Goal: Task Accomplishment & Management: Manage account settings

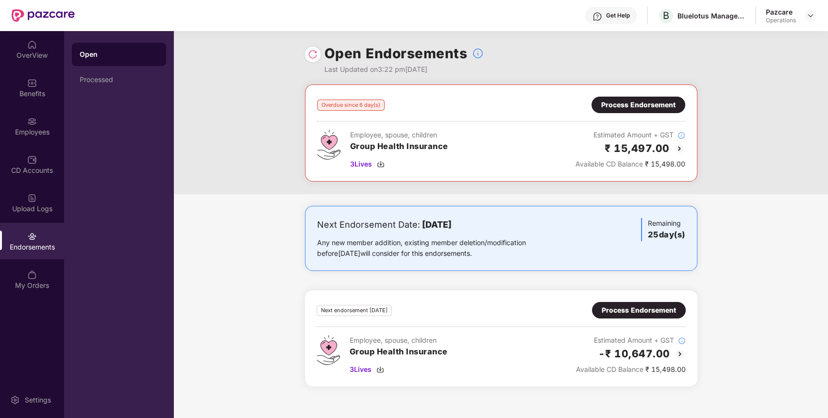
click at [647, 97] on div "Process Endorsement" at bounding box center [639, 105] width 94 height 17
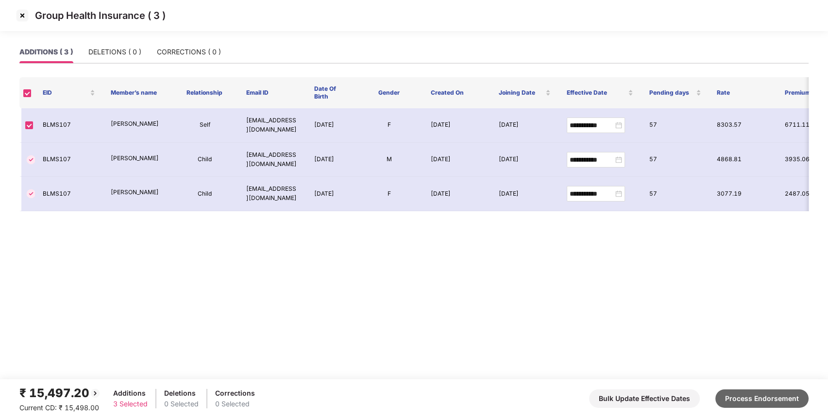
click at [771, 394] on button "Process Endorsement" at bounding box center [761, 399] width 93 height 18
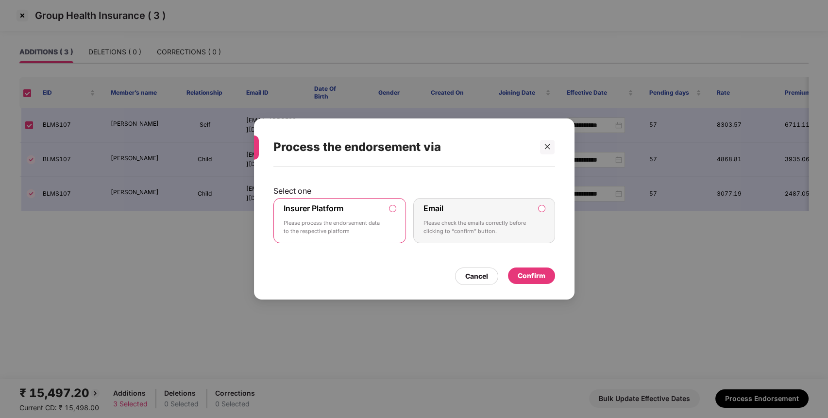
click at [369, 227] on p "Please process the endorsement data to the respective platform" at bounding box center [333, 227] width 99 height 17
click at [543, 269] on div "Confirm" at bounding box center [531, 276] width 47 height 17
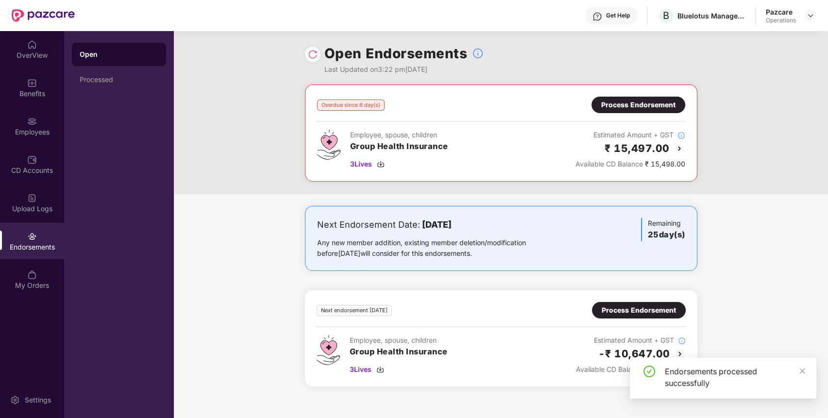
click at [661, 309] on div "Process Endorsement" at bounding box center [639, 310] width 74 height 11
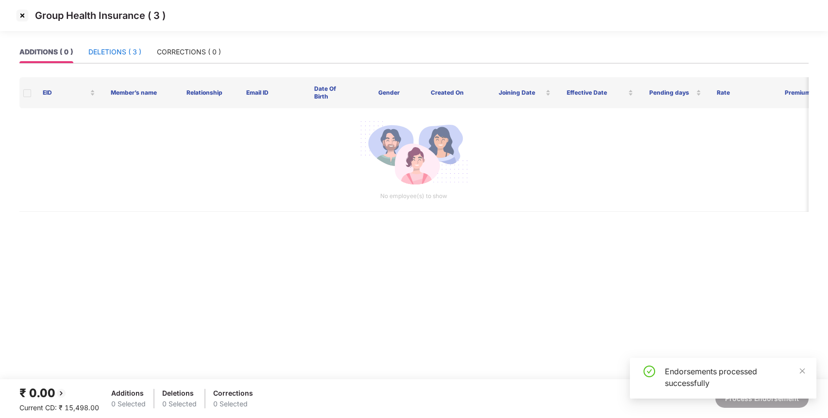
click at [109, 50] on div "DELETIONS ( 3 )" at bounding box center [114, 52] width 53 height 11
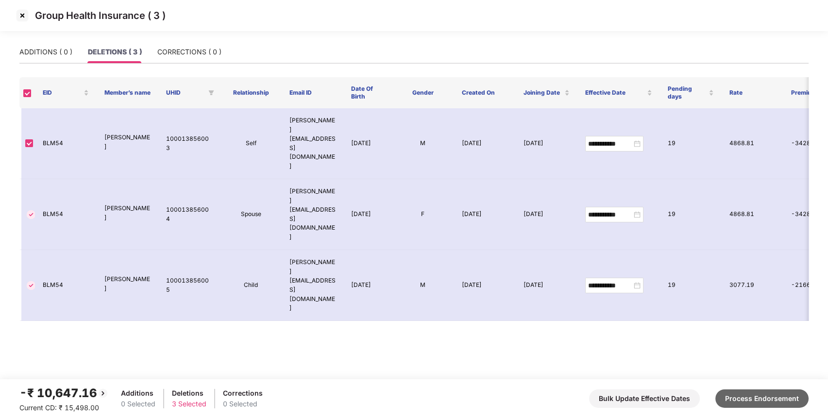
click at [775, 397] on button "Process Endorsement" at bounding box center [761, 399] width 93 height 18
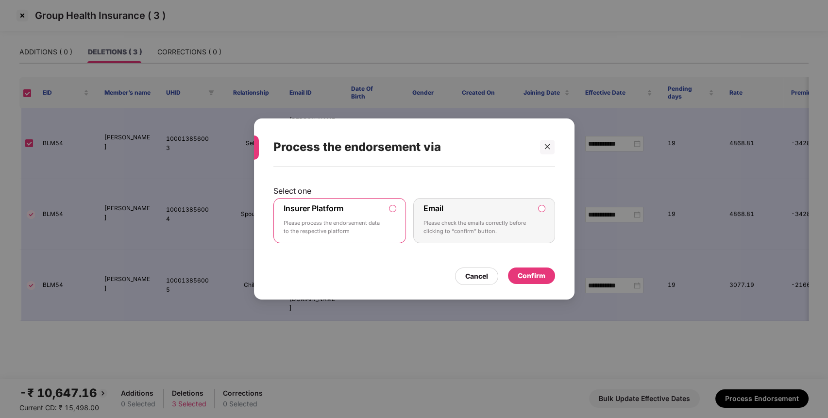
click at [540, 273] on div "Confirm" at bounding box center [532, 276] width 28 height 11
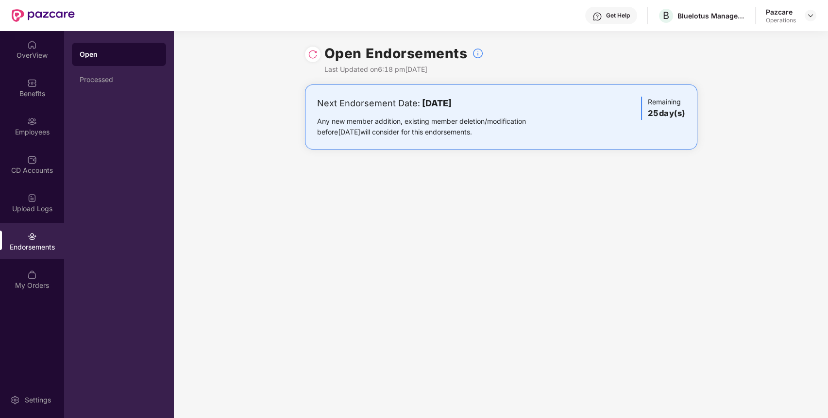
click at [318, 56] on div at bounding box center [313, 55] width 16 height 16
click at [814, 15] on div at bounding box center [811, 16] width 12 height 12
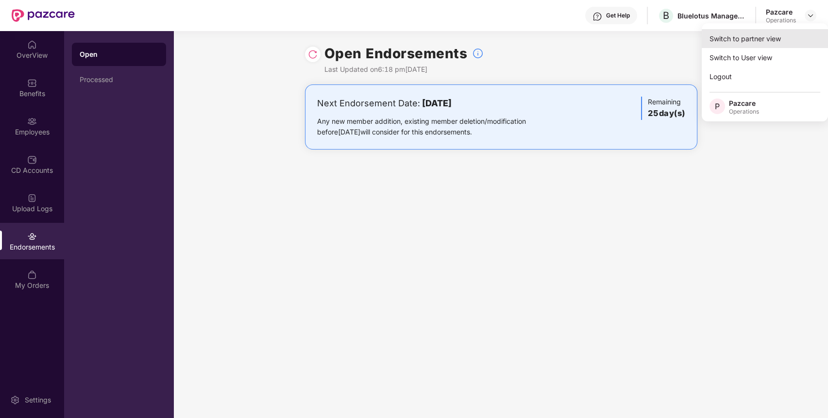
click at [780, 35] on div "Switch to partner view" at bounding box center [765, 38] width 126 height 19
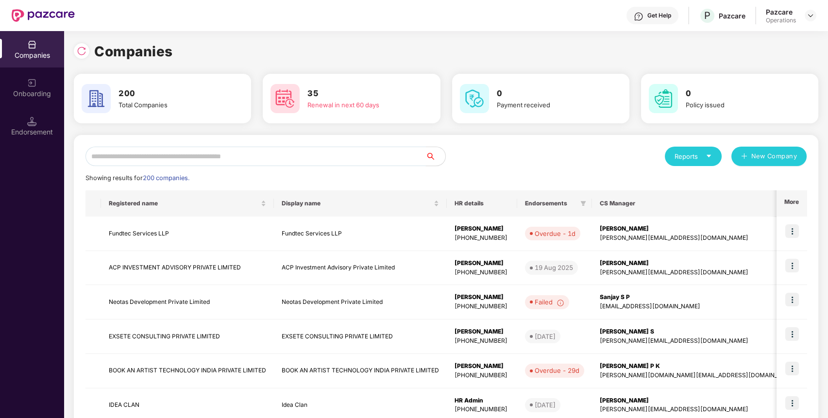
click at [373, 150] on input "text" at bounding box center [255, 156] width 340 height 19
paste input "**********"
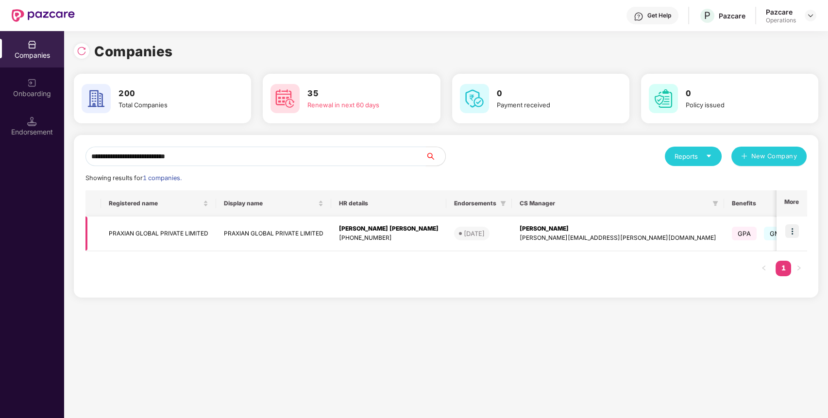
type input "**********"
click at [795, 235] on img at bounding box center [792, 231] width 14 height 14
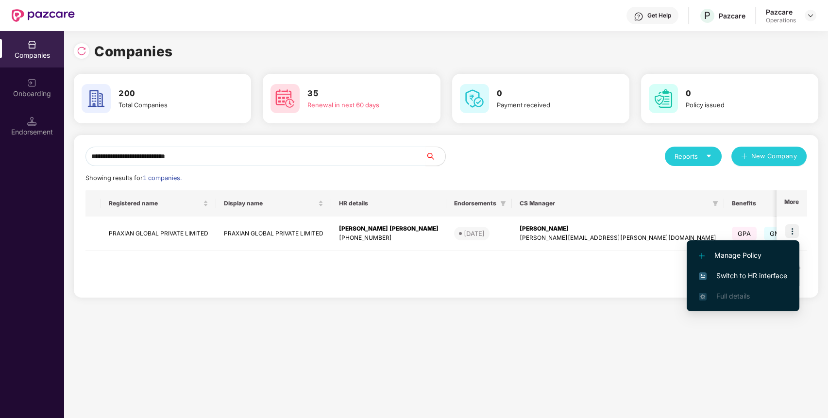
click at [725, 277] on span "Switch to HR interface" at bounding box center [743, 276] width 88 height 11
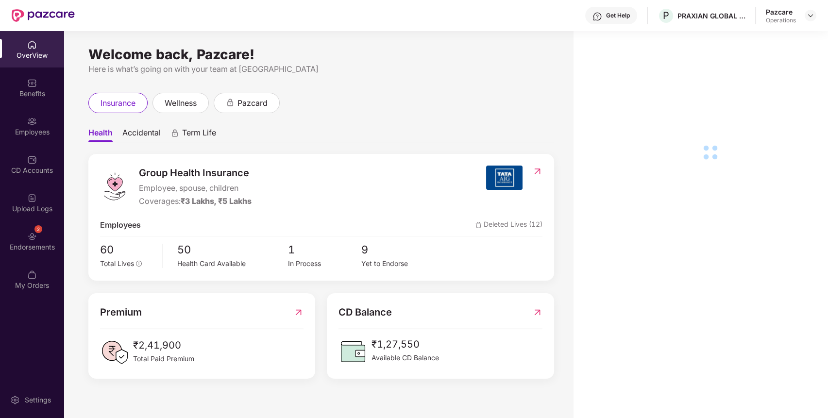
click at [26, 253] on div "2 Endorsements" at bounding box center [32, 241] width 64 height 36
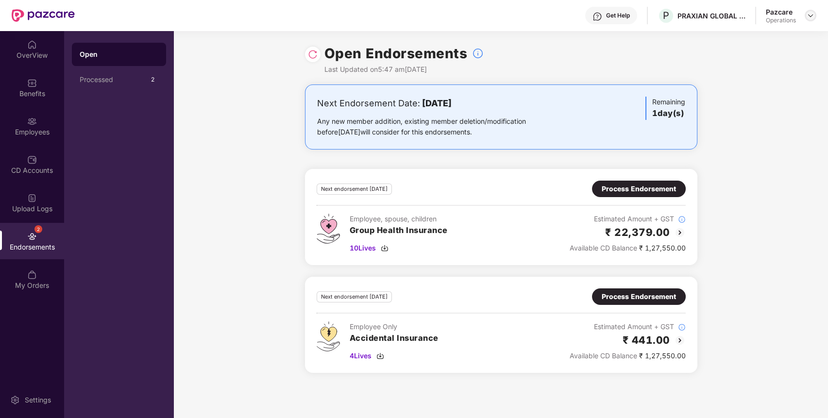
click at [812, 16] on img at bounding box center [811, 16] width 8 height 8
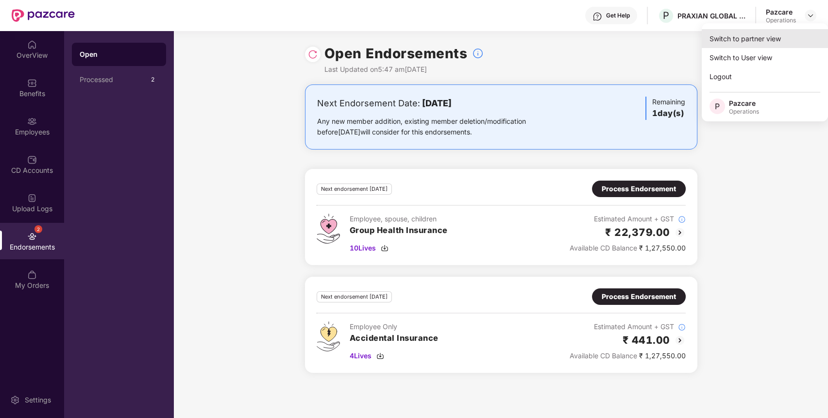
click at [787, 34] on div "Switch to partner view" at bounding box center [765, 38] width 126 height 19
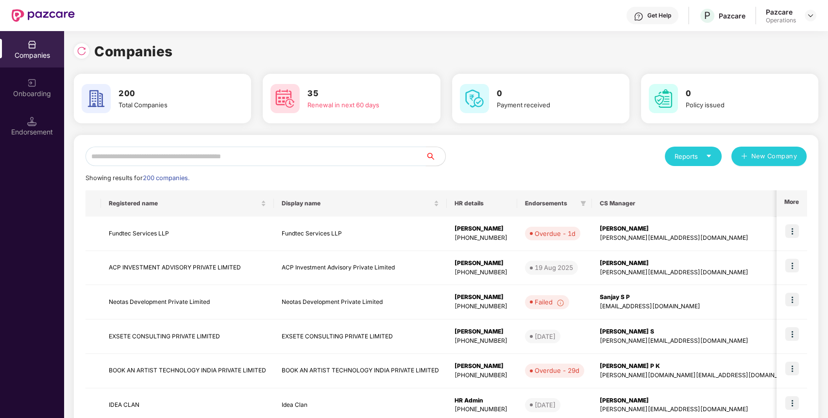
click at [332, 158] on input "text" at bounding box center [255, 156] width 340 height 19
paste input "**********"
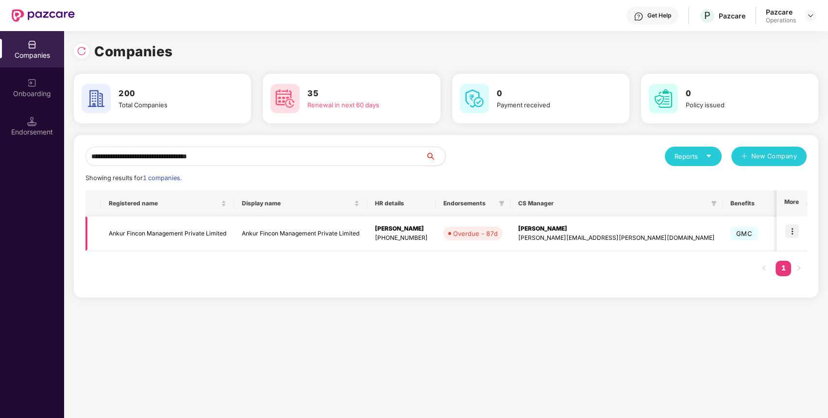
type input "**********"
click at [795, 235] on img at bounding box center [792, 231] width 14 height 14
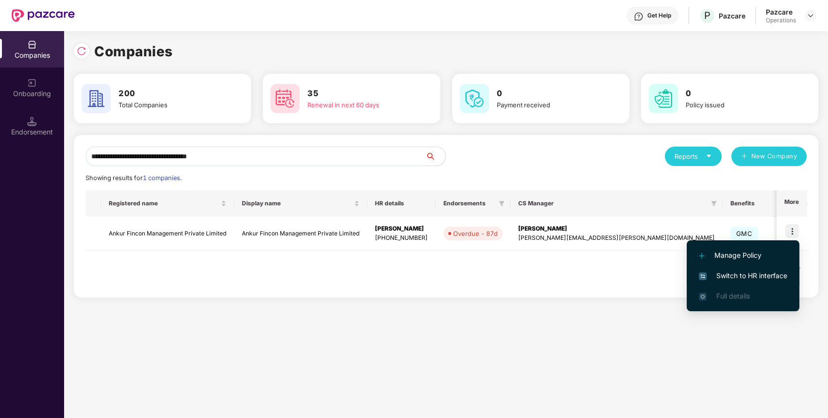
click at [765, 274] on span "Switch to HR interface" at bounding box center [743, 276] width 88 height 11
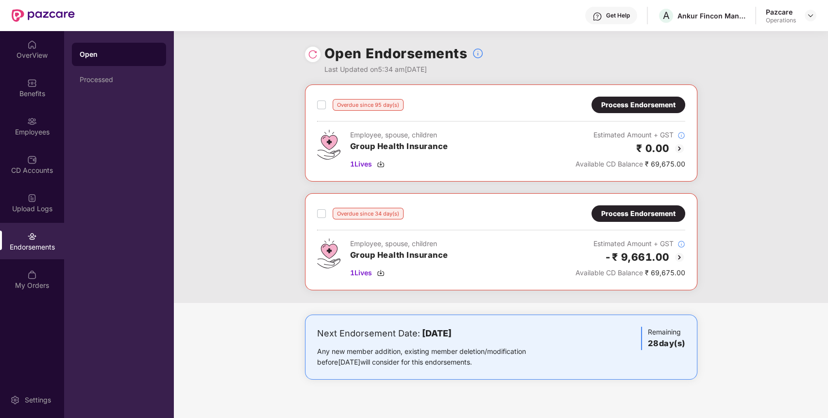
click at [641, 101] on div "Process Endorsement" at bounding box center [638, 105] width 74 height 11
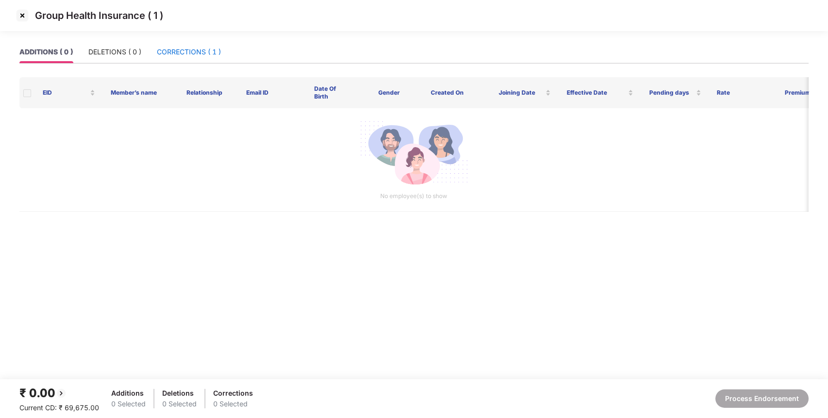
click at [186, 51] on div "CORRECTIONS ( 1 )" at bounding box center [189, 52] width 64 height 11
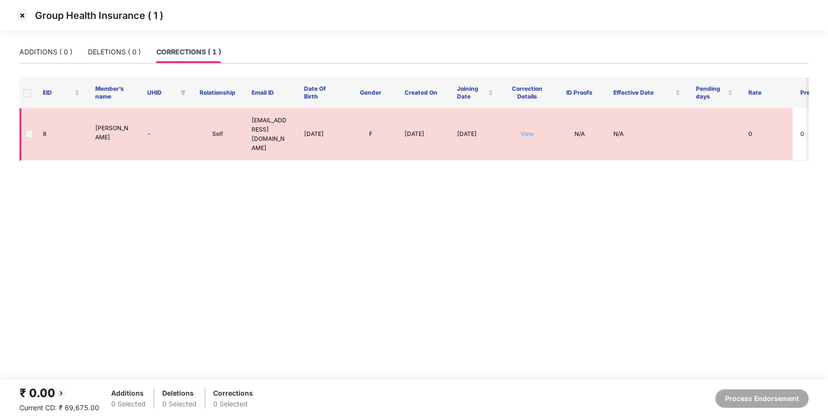
click at [527, 130] on link "View" at bounding box center [528, 133] width 14 height 7
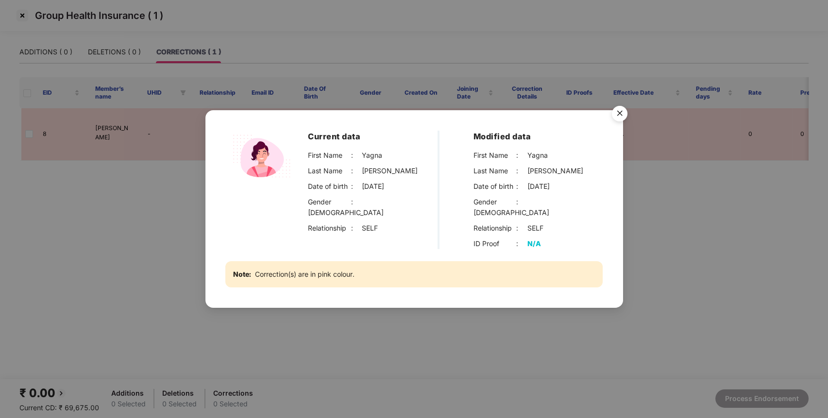
click at [615, 115] on img "Close" at bounding box center [619, 115] width 27 height 27
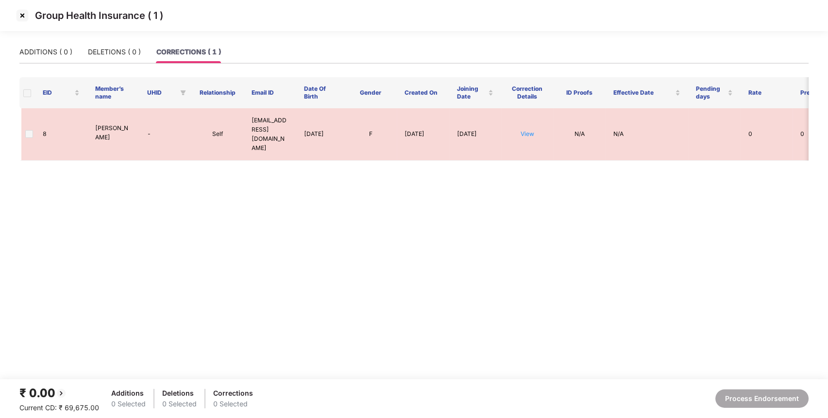
click at [22, 13] on img at bounding box center [23, 16] width 16 height 16
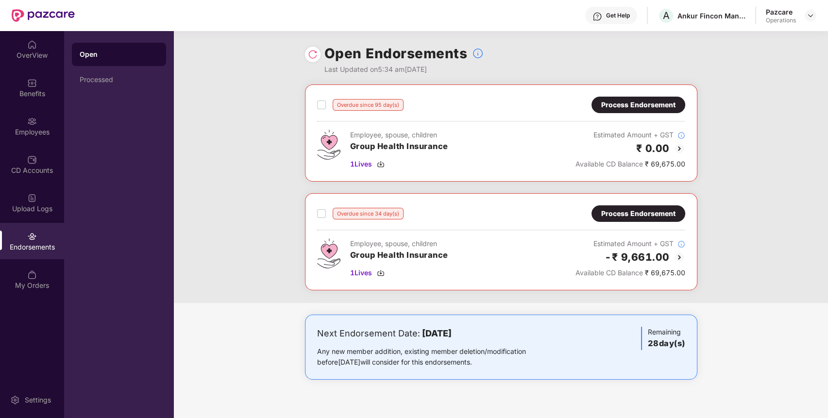
click at [651, 230] on hr at bounding box center [501, 230] width 368 height 1
click at [662, 219] on div "Process Endorsement" at bounding box center [639, 213] width 94 height 17
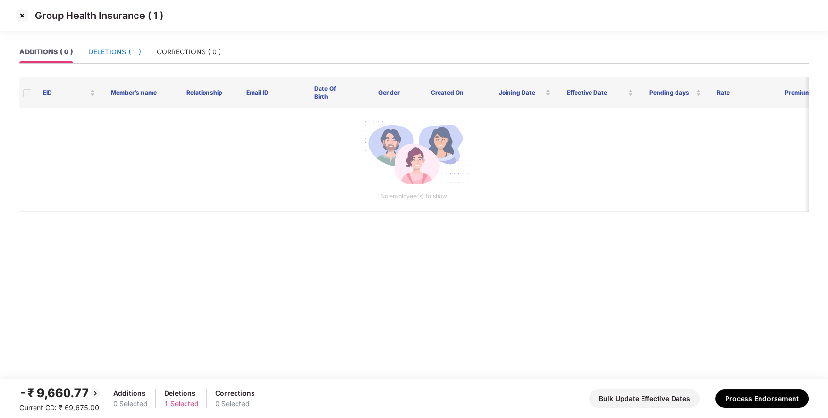
click at [125, 53] on div "DELETIONS ( 1 )" at bounding box center [114, 52] width 53 height 11
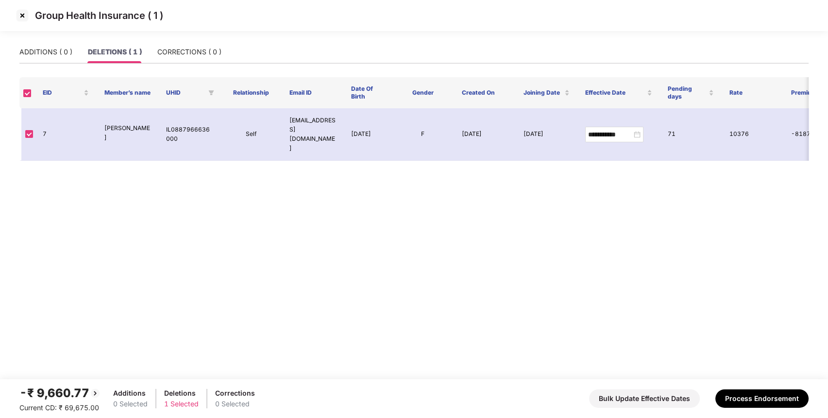
click at [25, 19] on img at bounding box center [23, 16] width 16 height 16
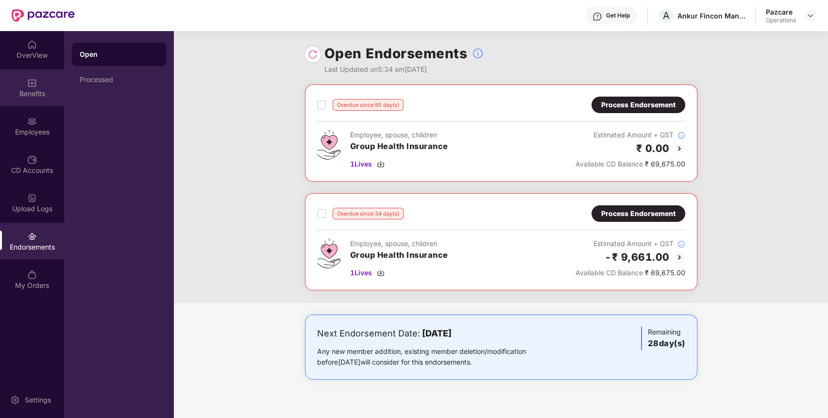
click at [35, 88] on div "Benefits" at bounding box center [32, 87] width 64 height 36
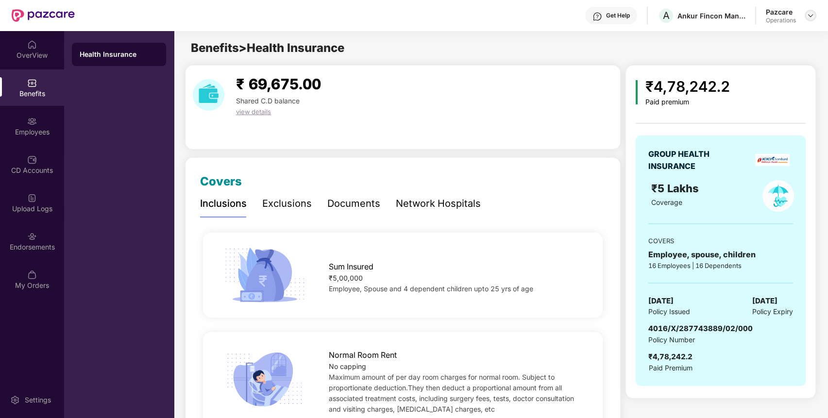
click at [810, 12] on img at bounding box center [811, 16] width 8 height 8
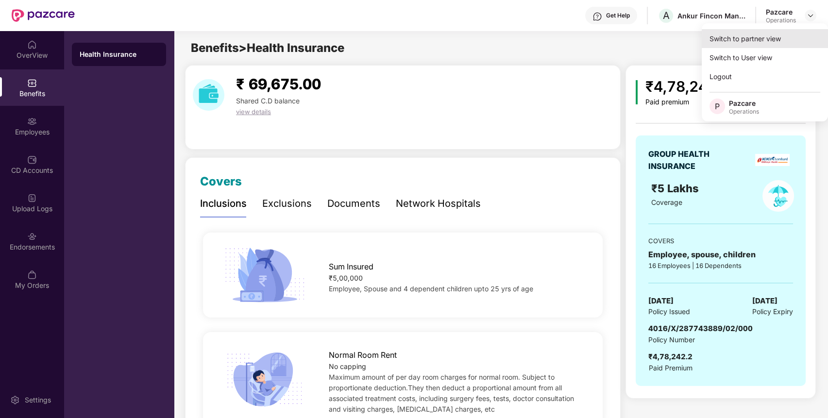
click at [753, 33] on div "Switch to partner view" at bounding box center [765, 38] width 126 height 19
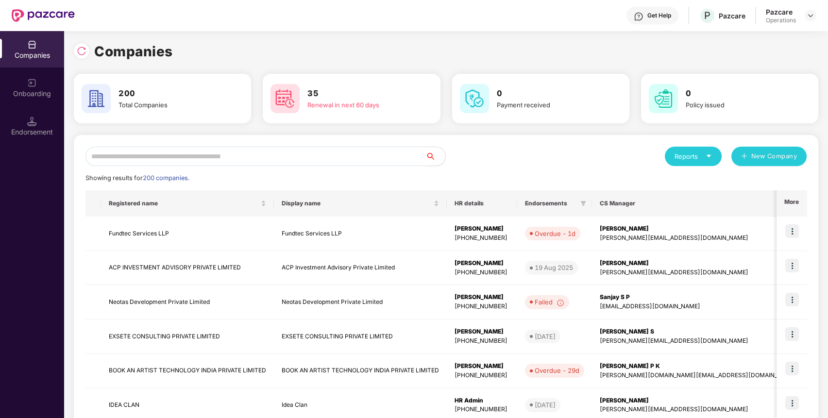
click at [348, 155] on input "text" at bounding box center [255, 156] width 340 height 19
paste input "**********"
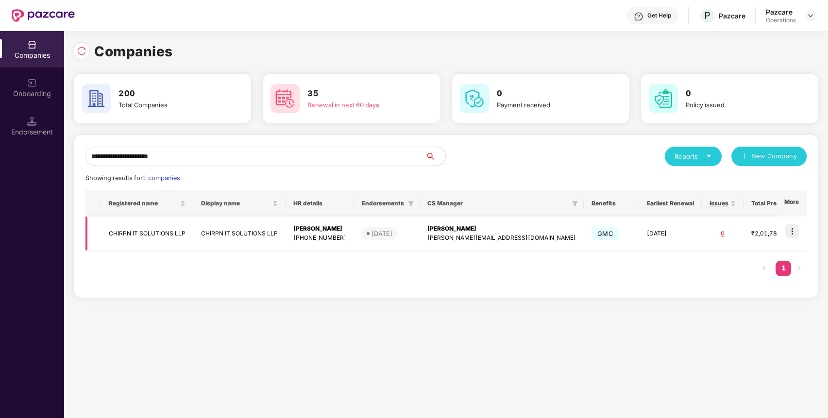
type input "**********"
click at [793, 233] on img at bounding box center [792, 231] width 14 height 14
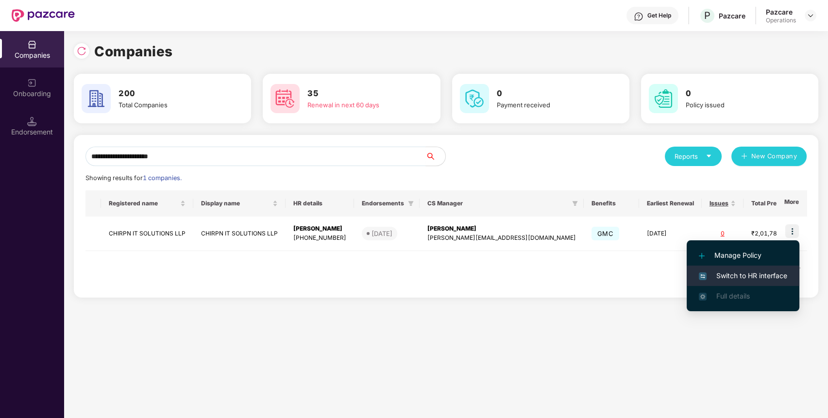
click at [745, 272] on span "Switch to HR interface" at bounding box center [743, 276] width 88 height 11
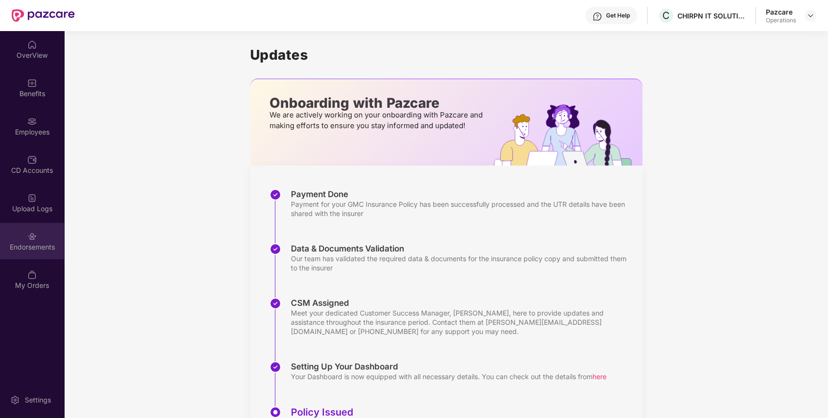
click at [28, 246] on div "Endorsements" at bounding box center [32, 247] width 64 height 10
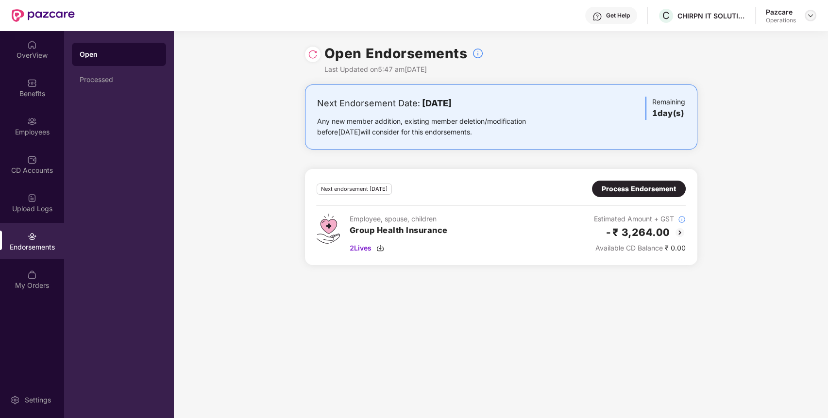
click at [809, 12] on img at bounding box center [811, 16] width 8 height 8
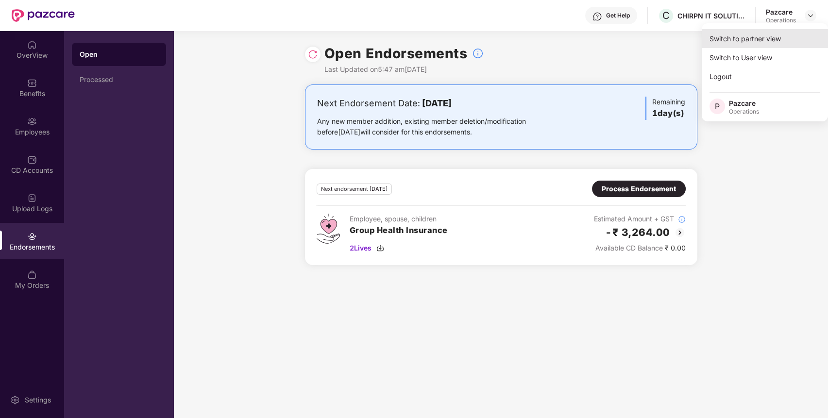
click at [763, 40] on div "Switch to partner view" at bounding box center [765, 38] width 126 height 19
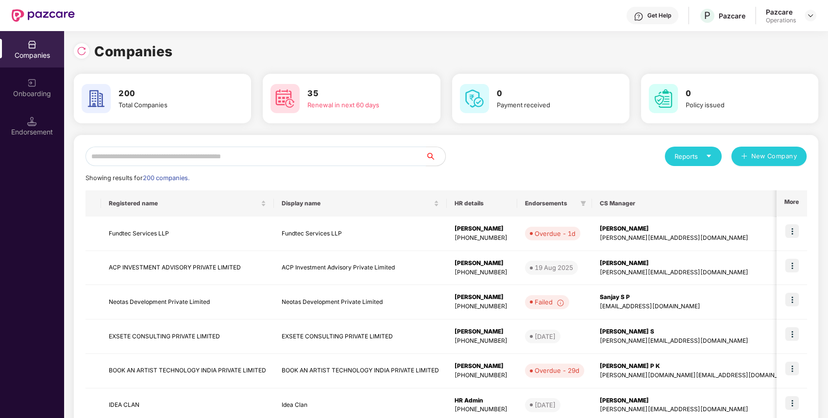
click at [369, 153] on input "text" at bounding box center [255, 156] width 340 height 19
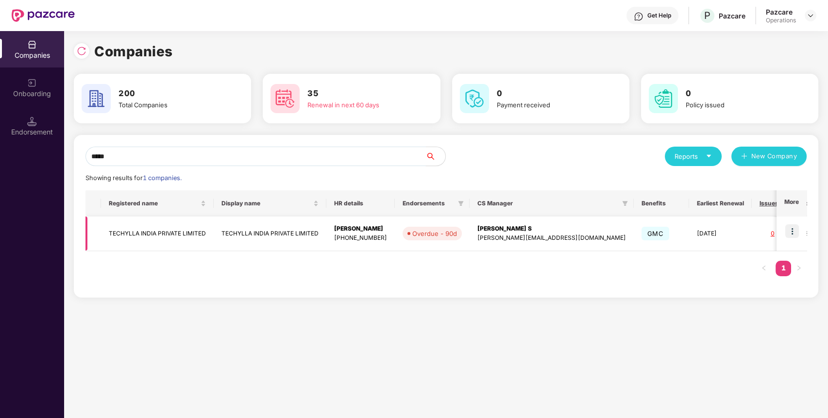
type input "*****"
click at [796, 234] on img at bounding box center [792, 231] width 14 height 14
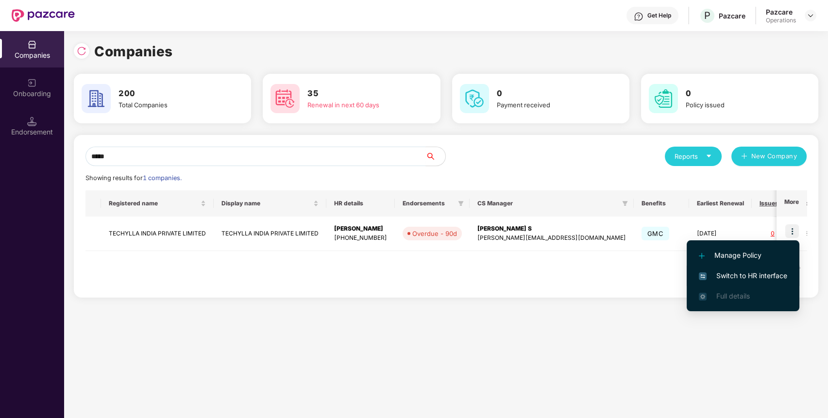
click at [756, 278] on span "Switch to HR interface" at bounding box center [743, 276] width 88 height 11
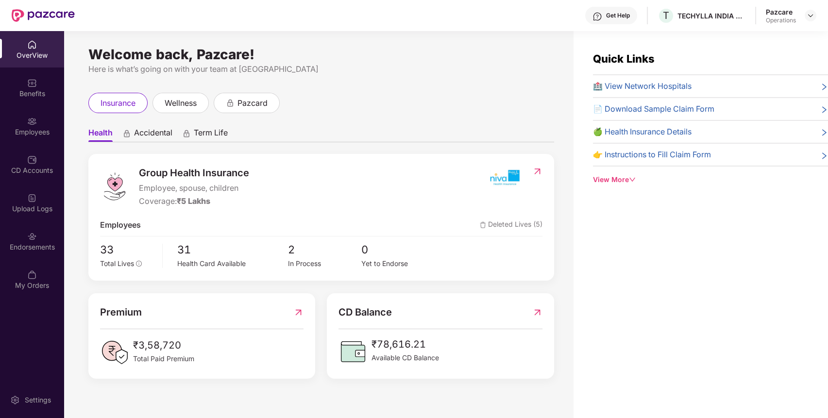
click at [22, 247] on div "Endorsements" at bounding box center [32, 247] width 64 height 10
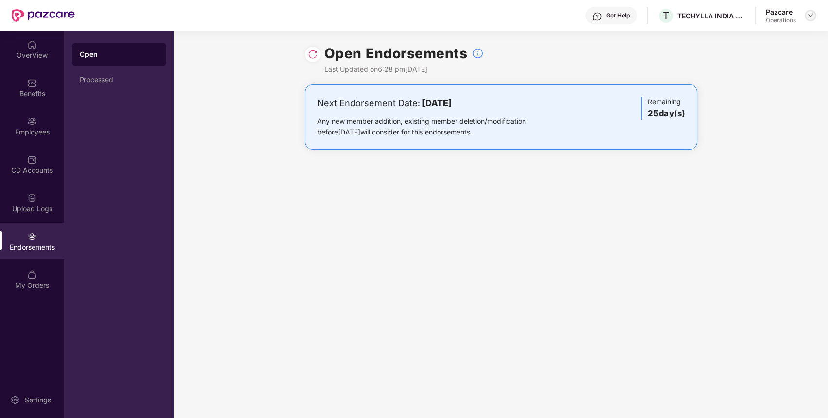
click at [815, 18] on div at bounding box center [811, 16] width 12 height 12
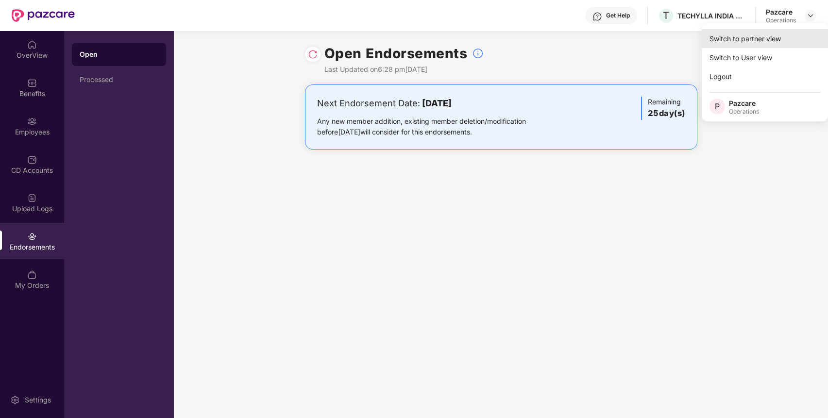
click at [738, 37] on div "Switch to partner view" at bounding box center [765, 38] width 126 height 19
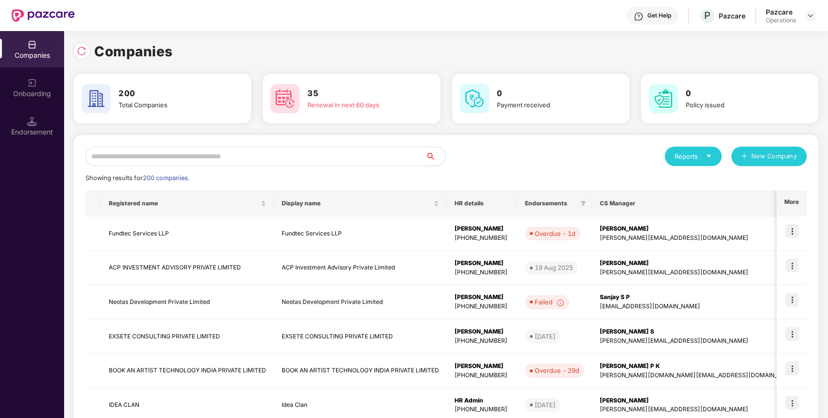
click at [325, 163] on input "text" at bounding box center [255, 156] width 340 height 19
paste input "**********"
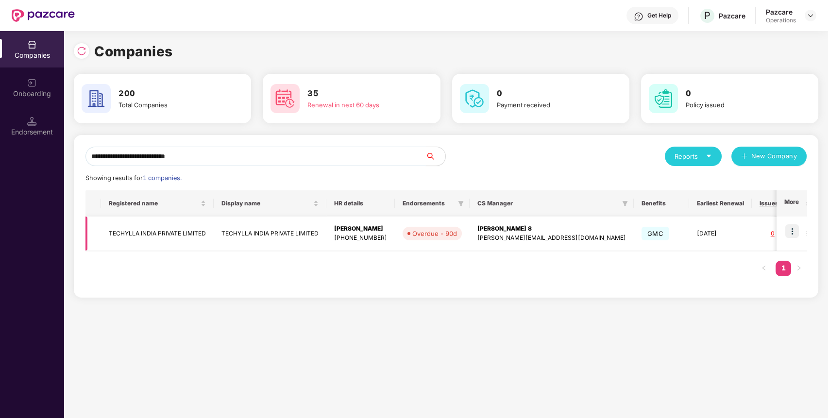
type input "**********"
click at [158, 233] on td "TECHYLLA INDIA PRIVATE LIMITED" at bounding box center [157, 234] width 113 height 34
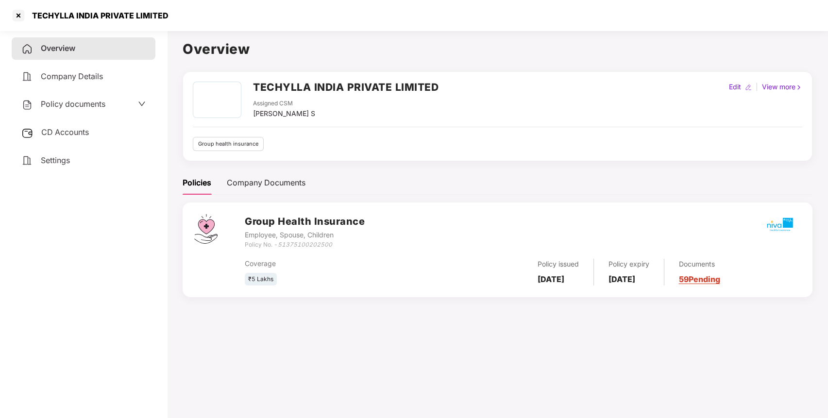
click at [113, 105] on div "Policy documents" at bounding box center [83, 104] width 124 height 13
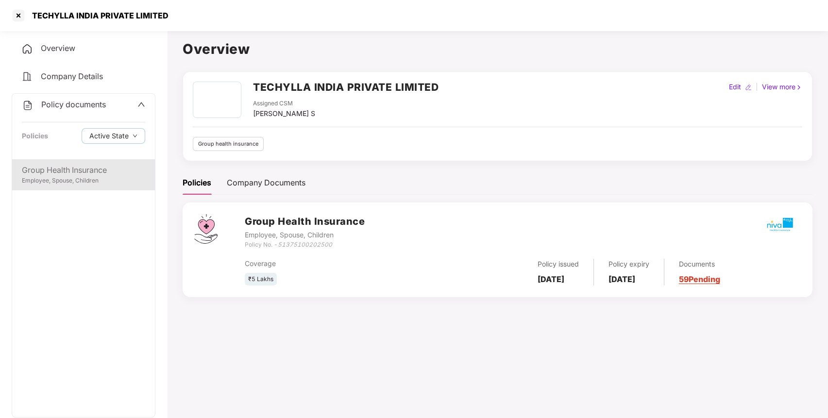
click at [86, 185] on div "Group Health Insurance Employee, Spouse, Children" at bounding box center [83, 174] width 143 height 31
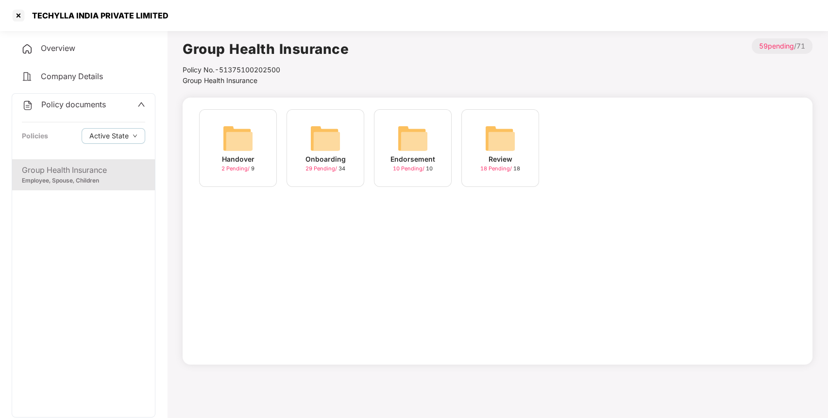
click at [432, 132] on div "Endorsement 10 Pending / 10" at bounding box center [413, 148] width 78 height 78
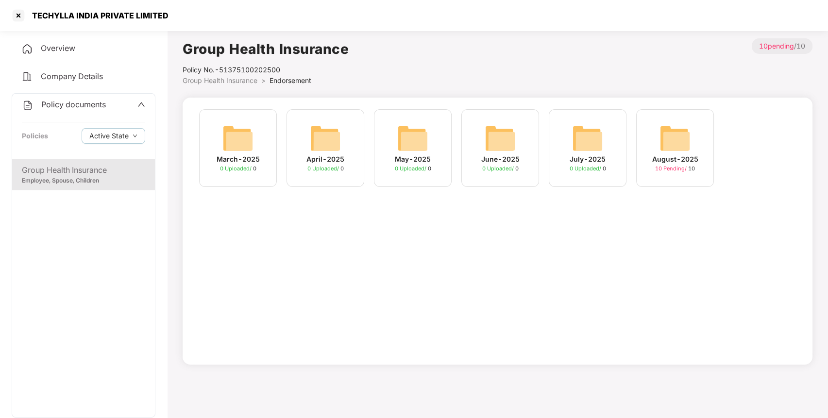
click at [661, 148] on img at bounding box center [675, 138] width 31 height 31
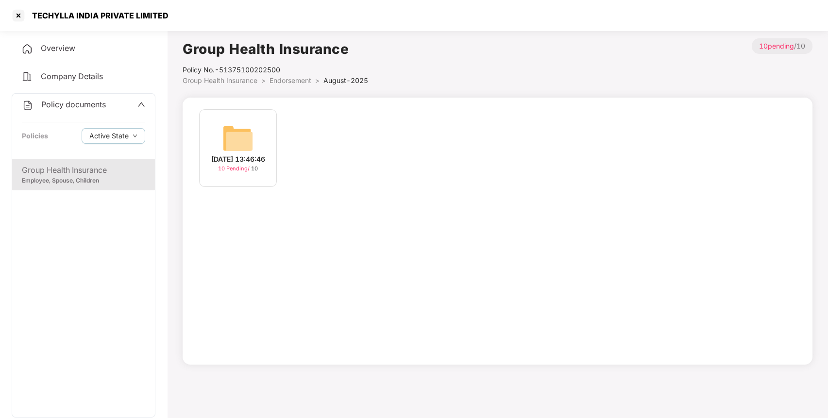
click at [256, 146] on div "[DATE] 13:46:46 10 Pending / 10" at bounding box center [238, 148] width 78 height 78
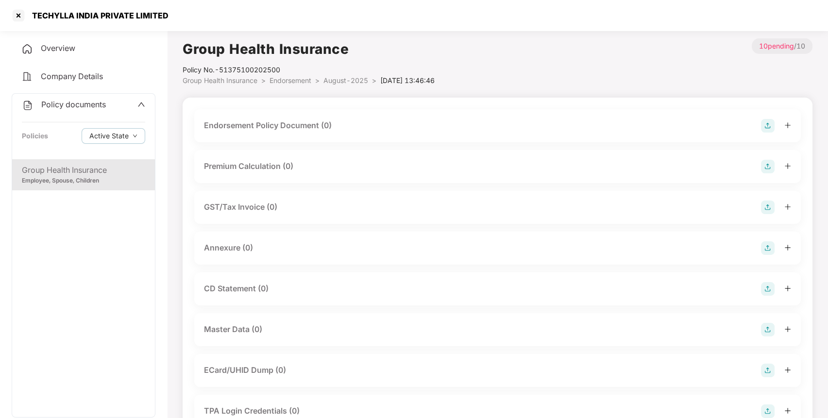
click at [766, 127] on img at bounding box center [768, 126] width 14 height 14
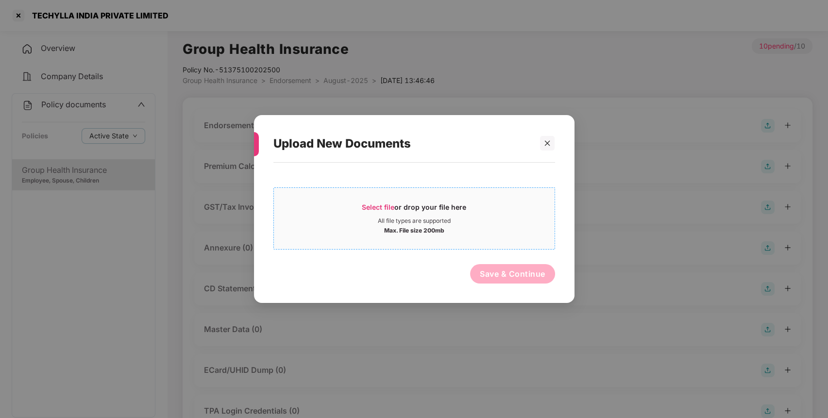
click at [385, 206] on span "Select file" at bounding box center [378, 207] width 33 height 8
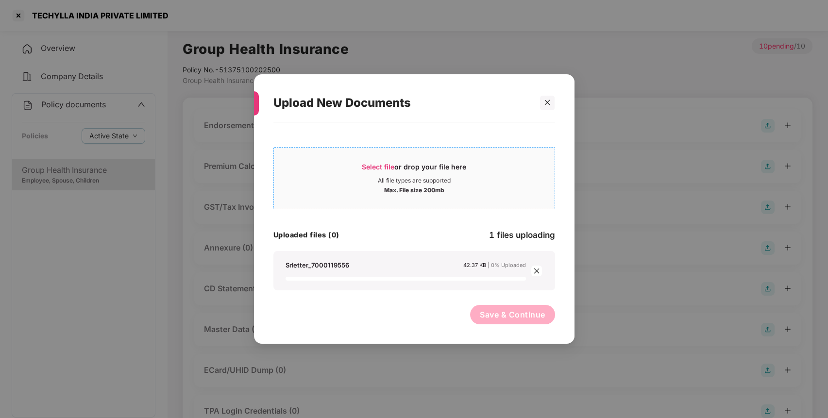
click at [480, 178] on div "All file types are supported" at bounding box center [414, 181] width 281 height 8
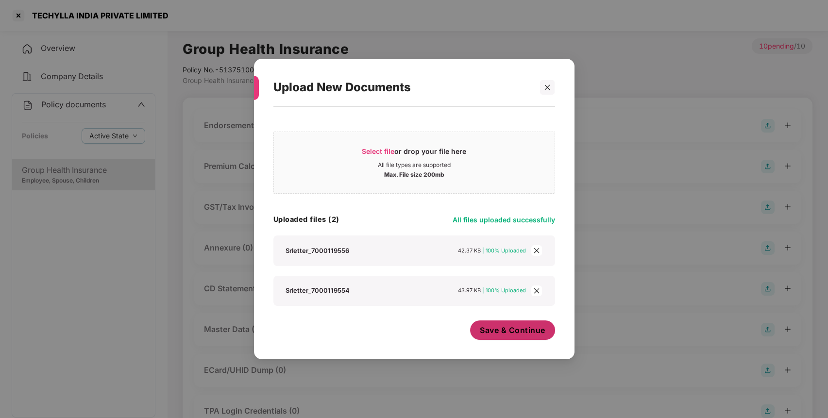
click at [540, 330] on span "Save & Continue" at bounding box center [513, 330] width 66 height 11
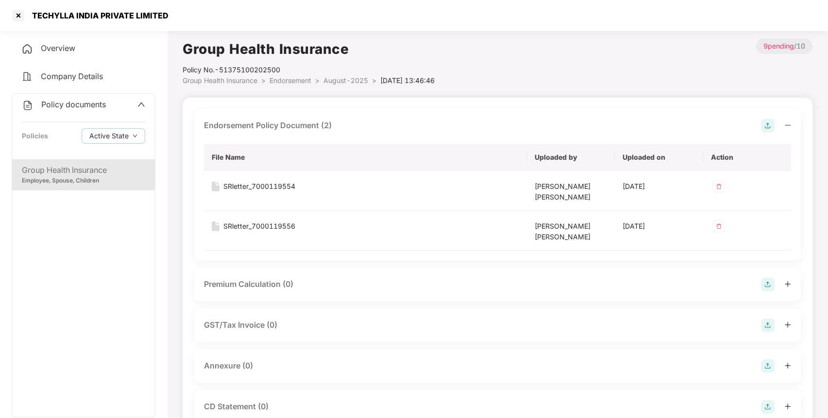
click at [767, 362] on img at bounding box center [768, 366] width 14 height 14
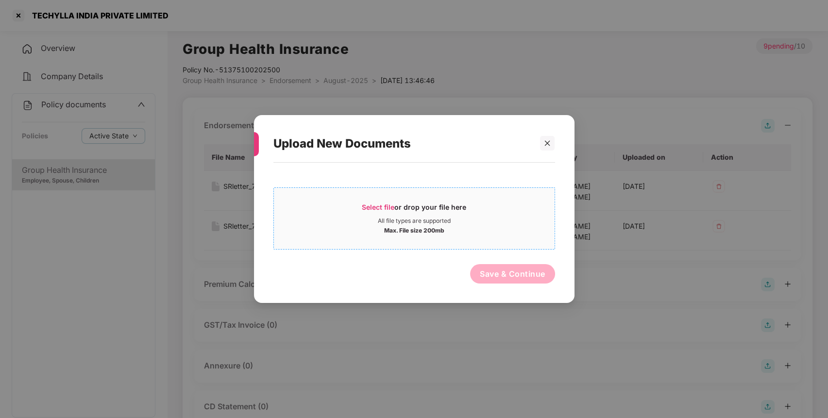
click at [401, 210] on div "Select file or drop your file here" at bounding box center [414, 210] width 104 height 15
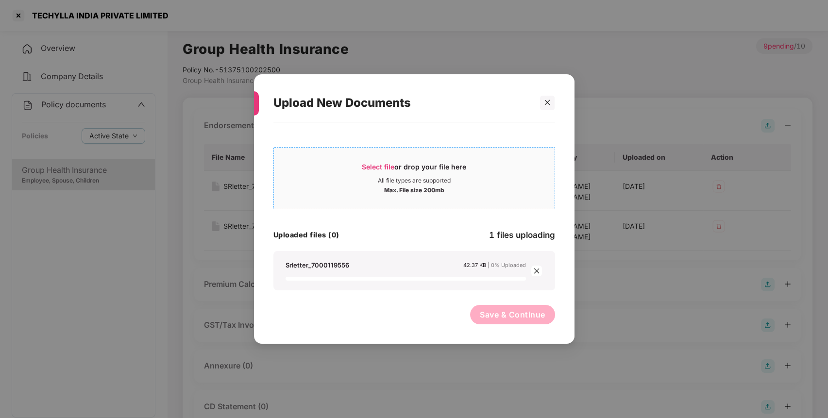
click at [429, 168] on div "Select file or drop your file here" at bounding box center [414, 169] width 104 height 15
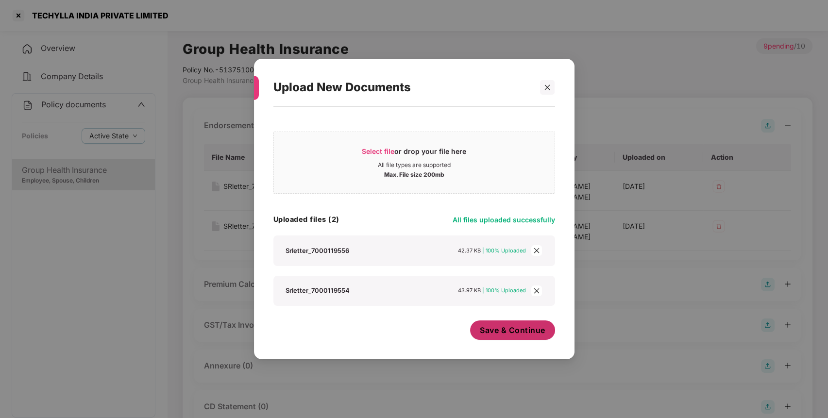
click at [513, 328] on span "Save & Continue" at bounding box center [513, 330] width 66 height 11
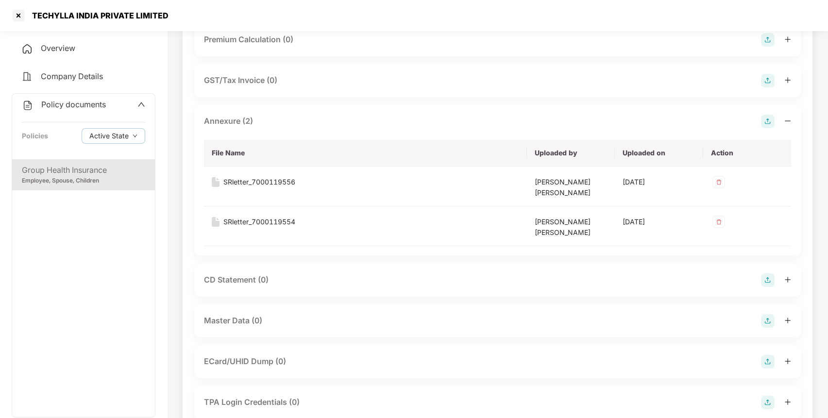
scroll to position [330, 0]
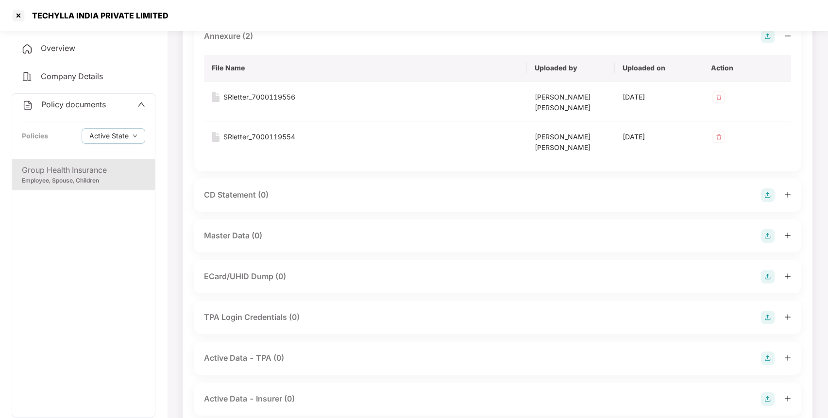
click at [766, 237] on img at bounding box center [768, 236] width 14 height 14
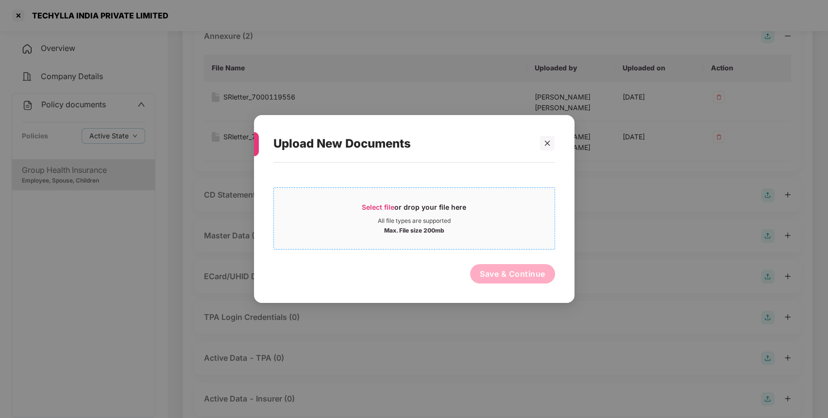
click at [458, 222] on div "All file types are supported" at bounding box center [414, 221] width 281 height 8
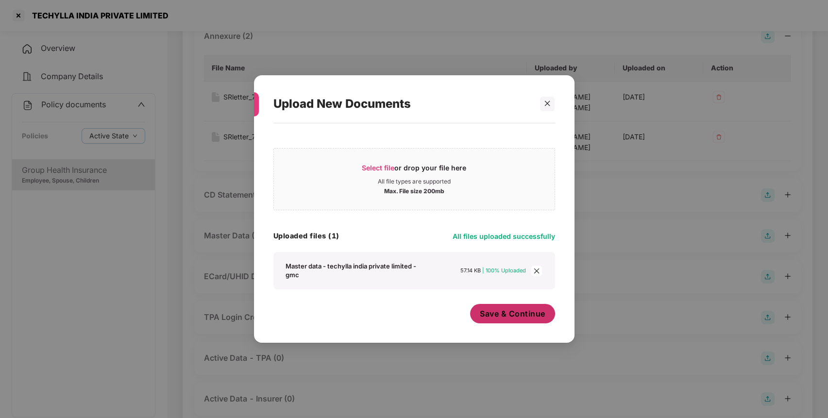
click at [505, 314] on span "Save & Continue" at bounding box center [513, 313] width 66 height 11
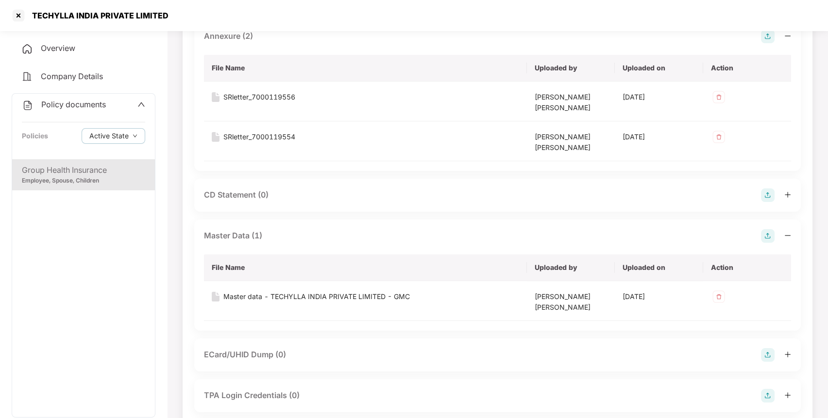
click at [66, 105] on span "Policy documents" at bounding box center [73, 105] width 65 height 10
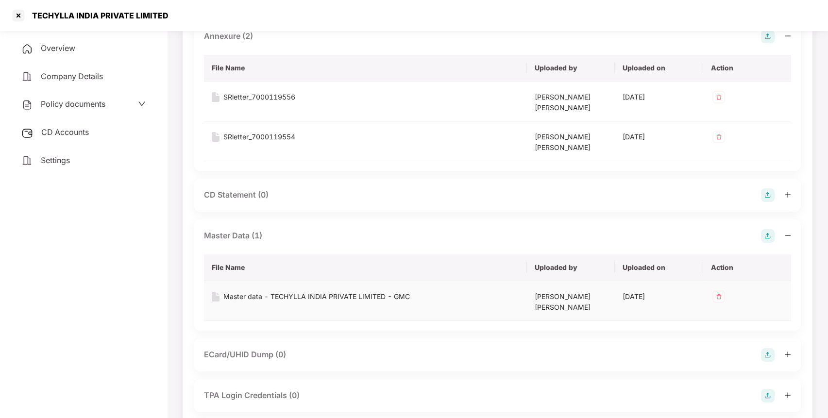
scroll to position [436, 0]
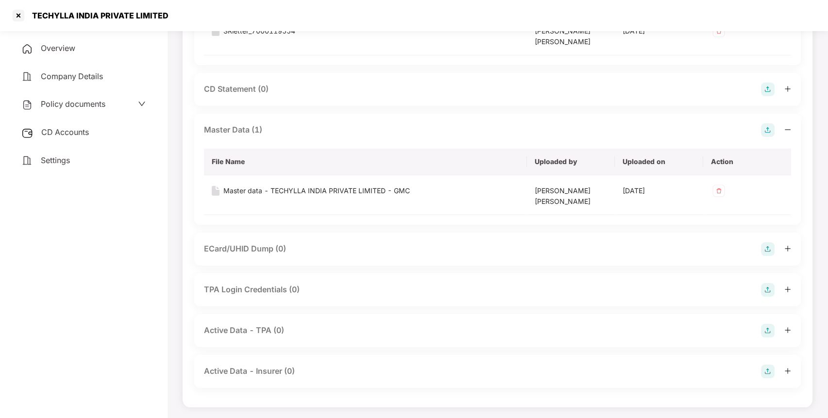
click at [58, 130] on span "CD Accounts" at bounding box center [65, 132] width 48 height 10
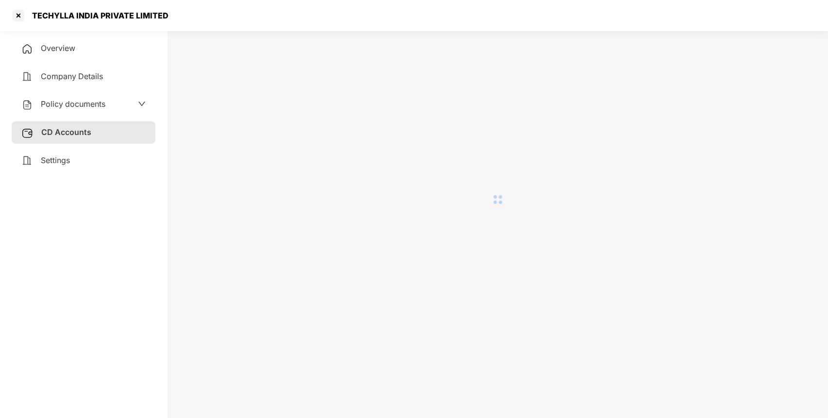
scroll to position [27, 0]
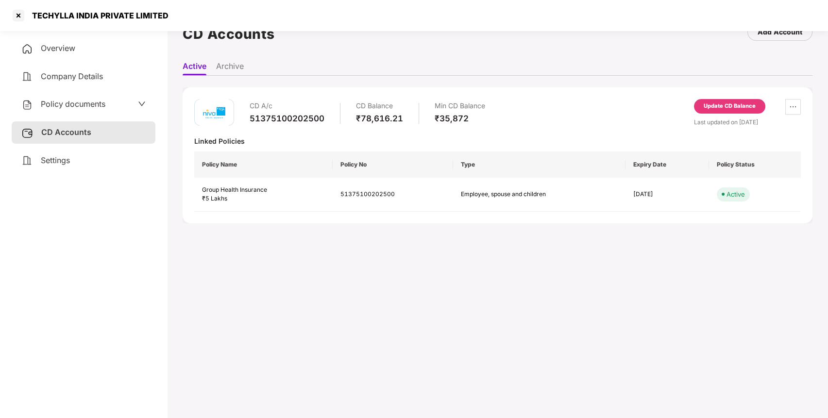
click at [717, 101] on div "Update CD Balance" at bounding box center [729, 106] width 71 height 15
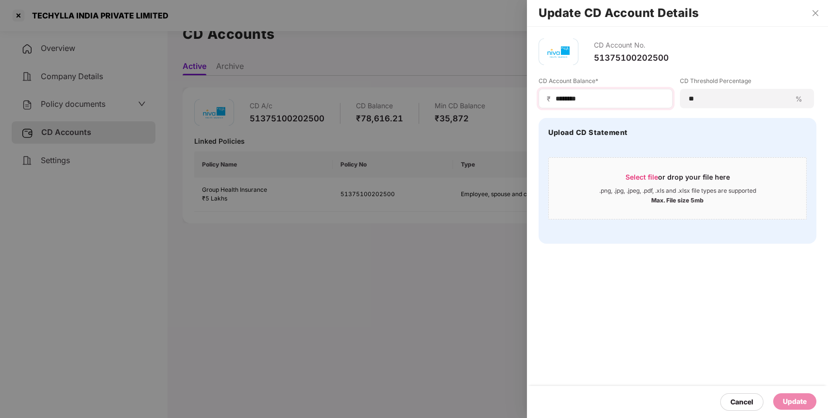
click at [665, 95] on div "₹ ********" at bounding box center [606, 98] width 134 height 19
click at [648, 99] on input "********" at bounding box center [610, 99] width 110 height 10
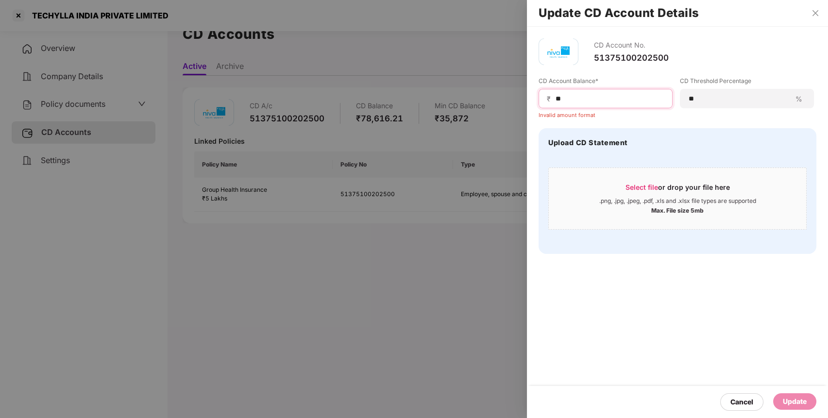
type input "*"
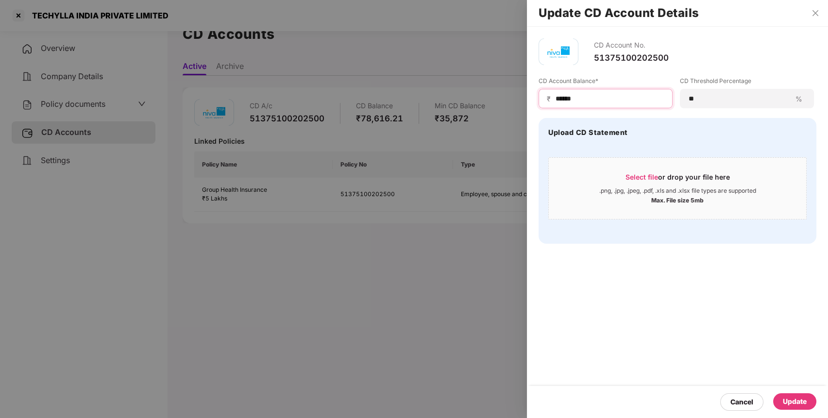
type input "******"
click at [785, 404] on div "Update" at bounding box center [795, 401] width 24 height 11
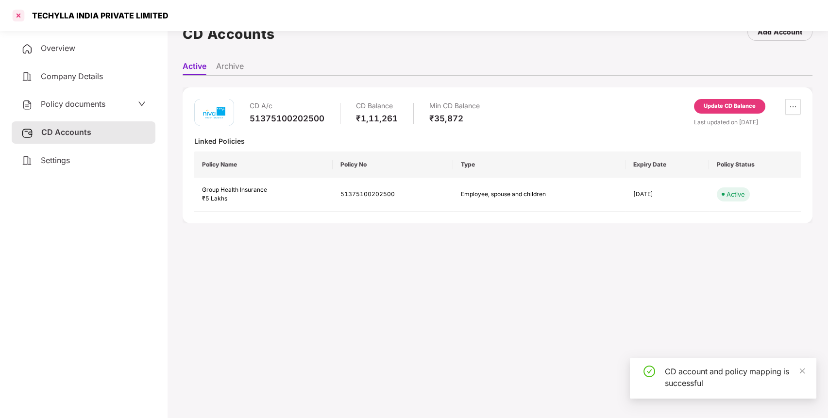
click at [17, 13] on div at bounding box center [19, 16] width 16 height 16
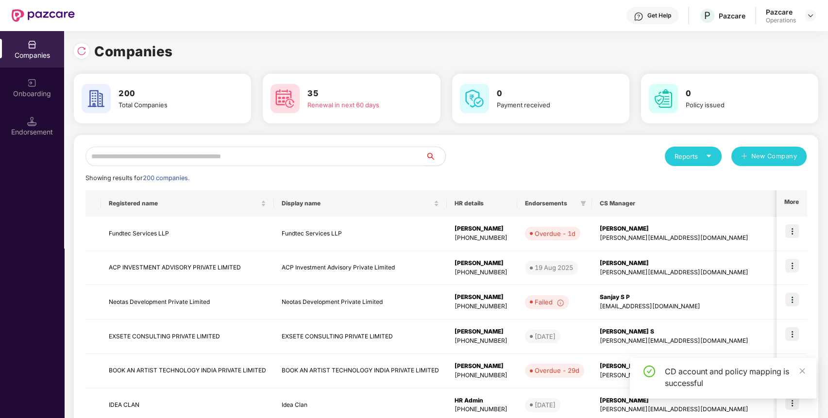
scroll to position [0, 0]
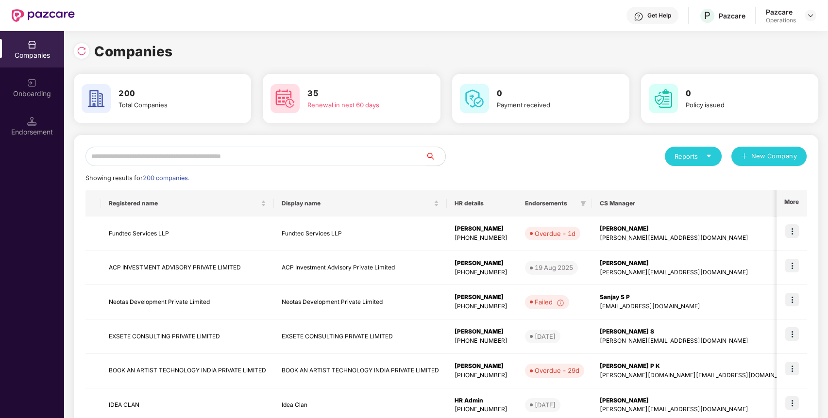
click at [257, 157] on input "text" at bounding box center [255, 156] width 340 height 19
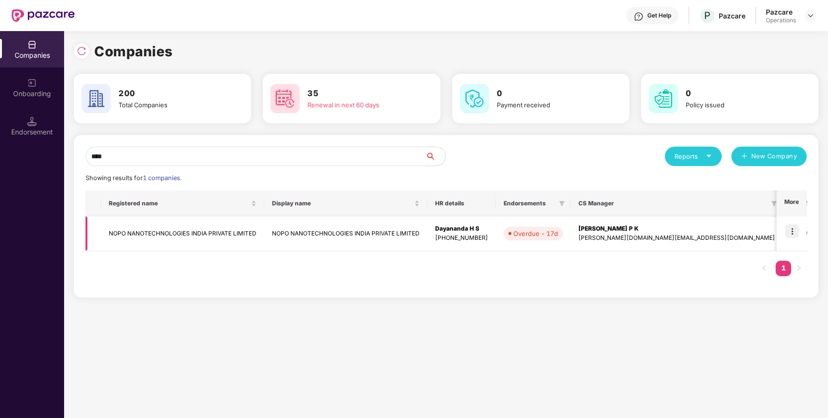
type input "****"
click at [114, 225] on td "NOPO NANOTECHNOLOGIES INDIA PRIVATE LIMITED" at bounding box center [182, 234] width 163 height 34
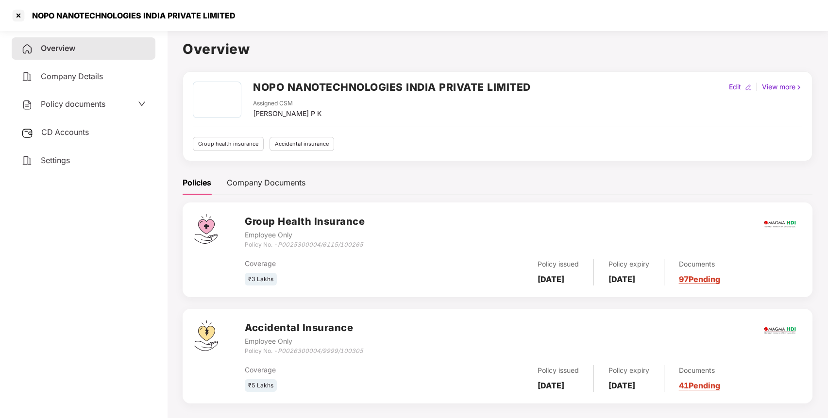
scroll to position [27, 0]
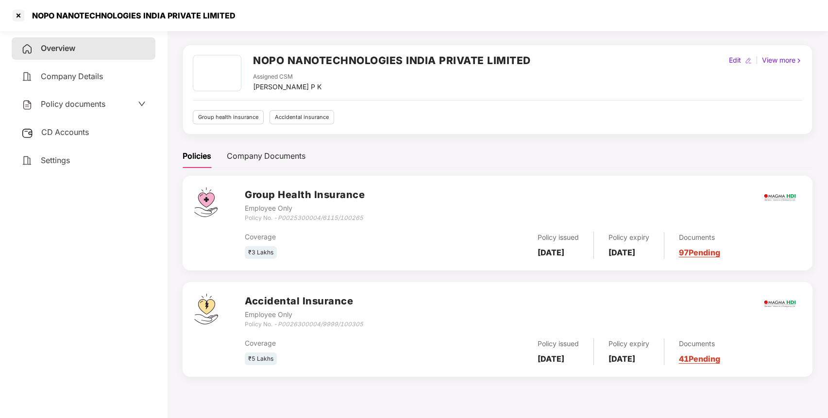
click at [119, 136] on div "CD Accounts" at bounding box center [84, 132] width 144 height 22
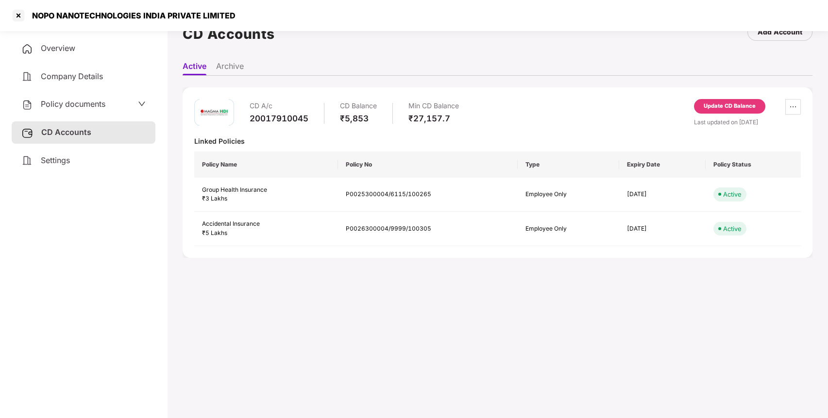
click at [98, 42] on div "Overview" at bounding box center [84, 48] width 144 height 22
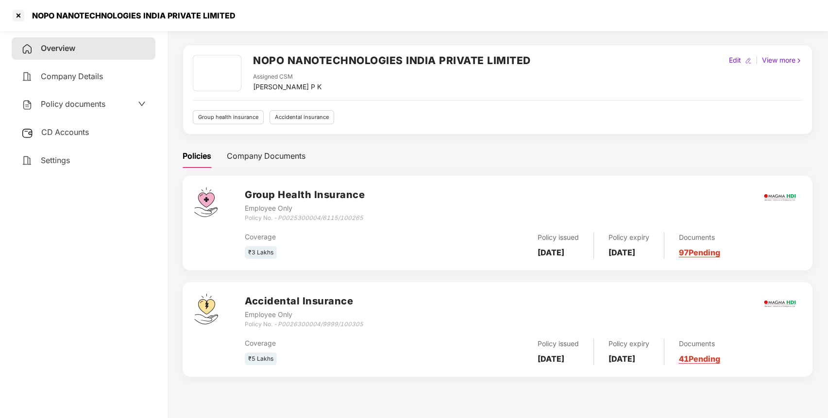
click at [112, 104] on div "Policy documents" at bounding box center [83, 104] width 124 height 13
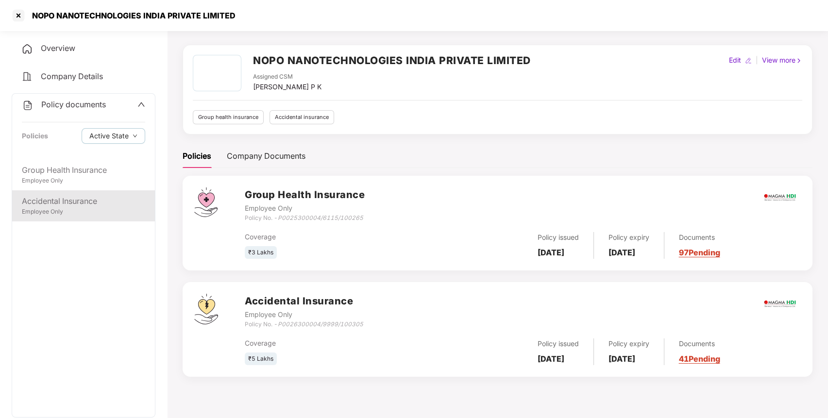
click at [68, 206] on div "Accidental Insurance" at bounding box center [83, 201] width 123 height 12
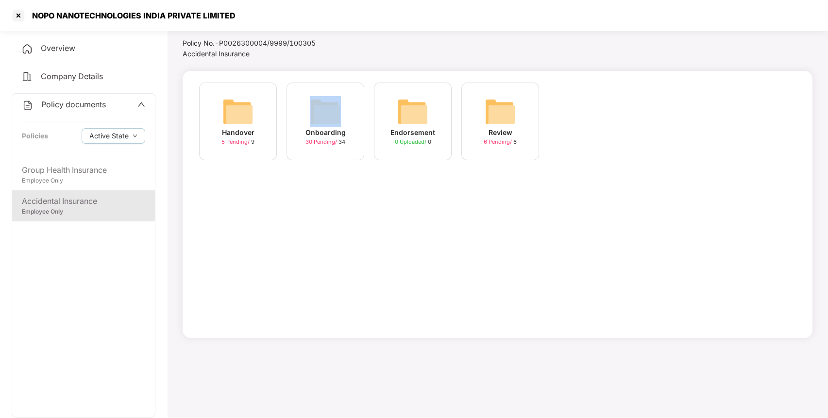
click at [305, 123] on div "Onboarding 30 Pending / 34" at bounding box center [326, 122] width 78 height 78
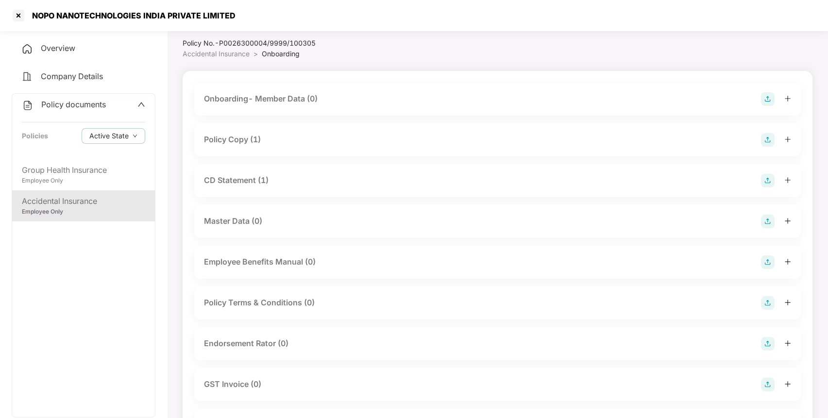
click at [254, 144] on div "Policy Copy (1)" at bounding box center [232, 140] width 57 height 12
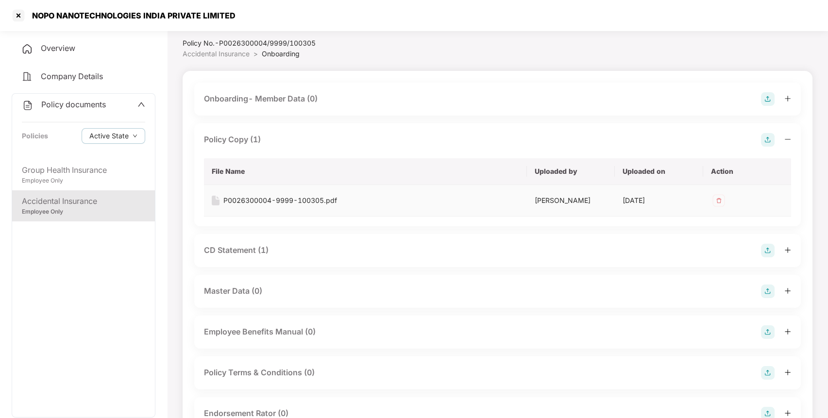
click at [237, 201] on div "P0026300004-9999-100305.pdf" at bounding box center [280, 200] width 114 height 11
click at [252, 248] on div "CD Statement (1)" at bounding box center [236, 250] width 65 height 12
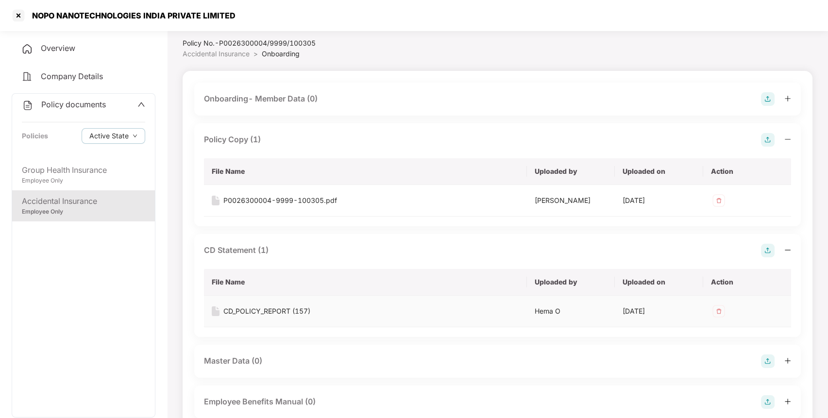
click at [253, 307] on div "CD_POLICY_REPORT (157)" at bounding box center [266, 311] width 87 height 11
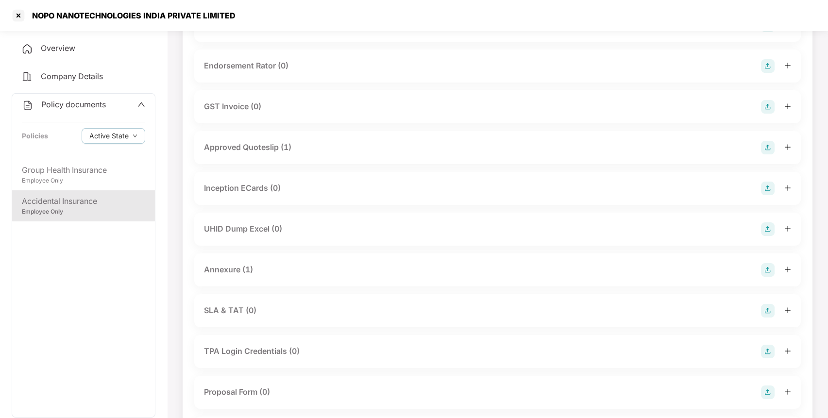
scroll to position [437, 0]
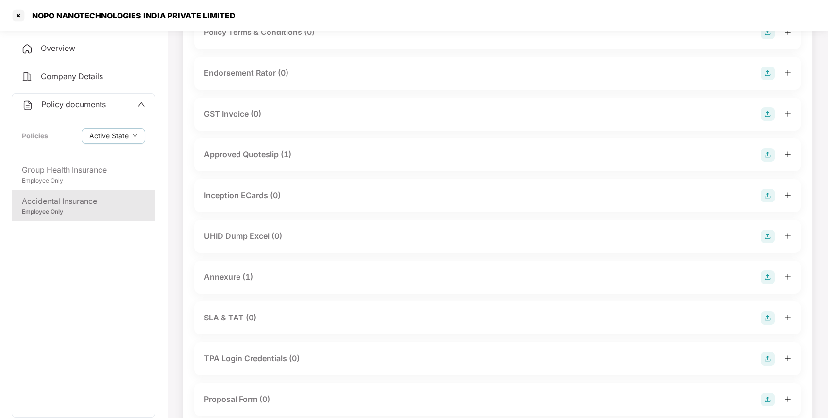
click at [269, 271] on div "Annexure (1)" at bounding box center [497, 278] width 587 height 14
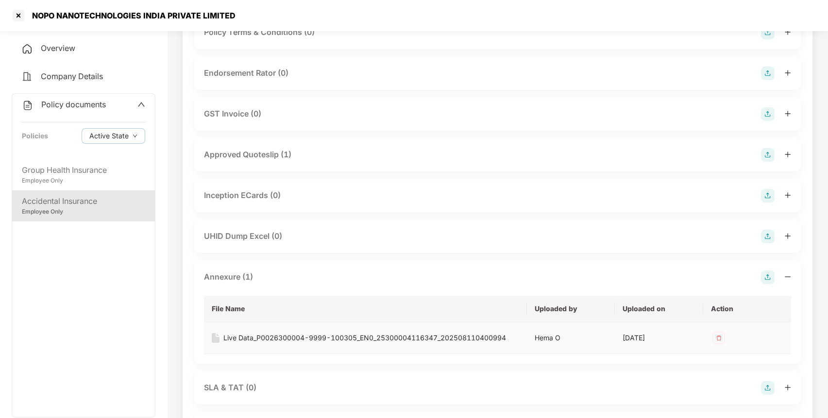
click at [243, 340] on div "Live Data_P0026300004-9999-100305_EN0_25300004116347_202508110400994" at bounding box center [364, 338] width 283 height 11
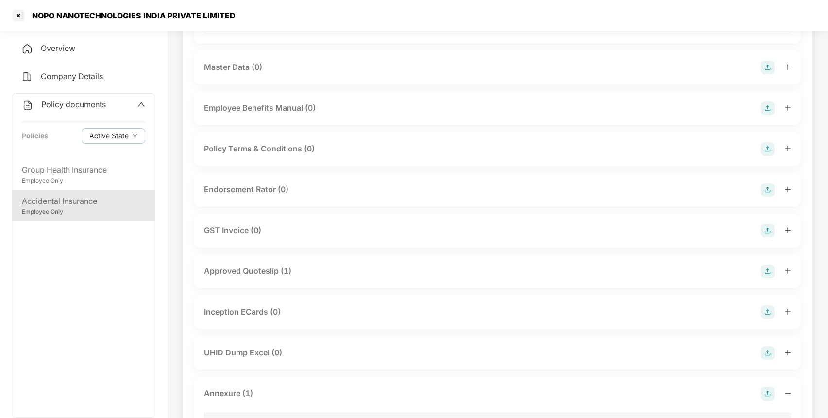
scroll to position [321, 0]
click at [341, 272] on div "Approved Quoteslip (1)" at bounding box center [497, 271] width 587 height 14
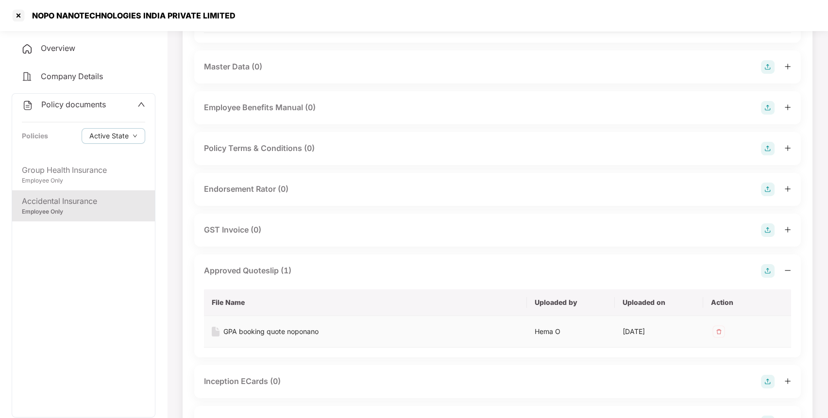
click at [276, 334] on div "GPA booking quote noponano" at bounding box center [270, 331] width 95 height 11
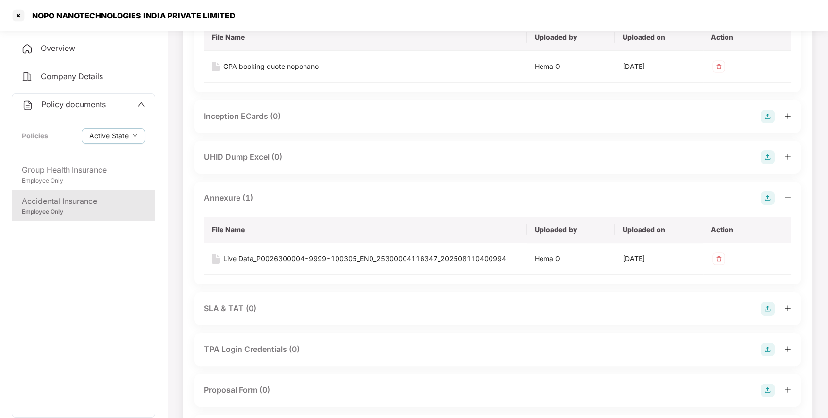
scroll to position [593, 0]
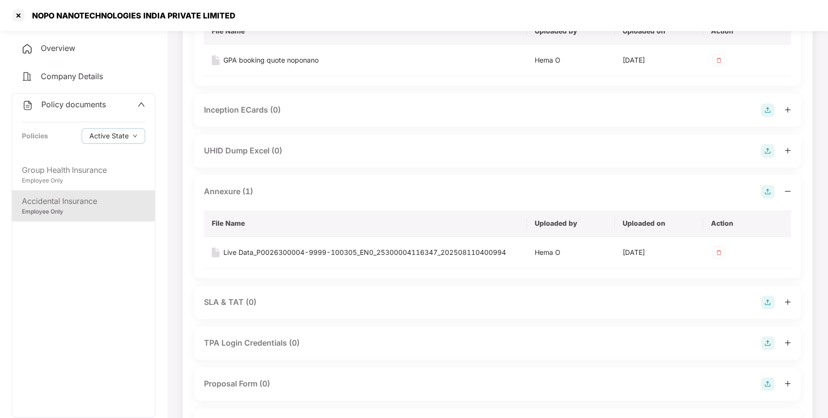
click at [58, 50] on span "Overview" at bounding box center [58, 48] width 34 height 10
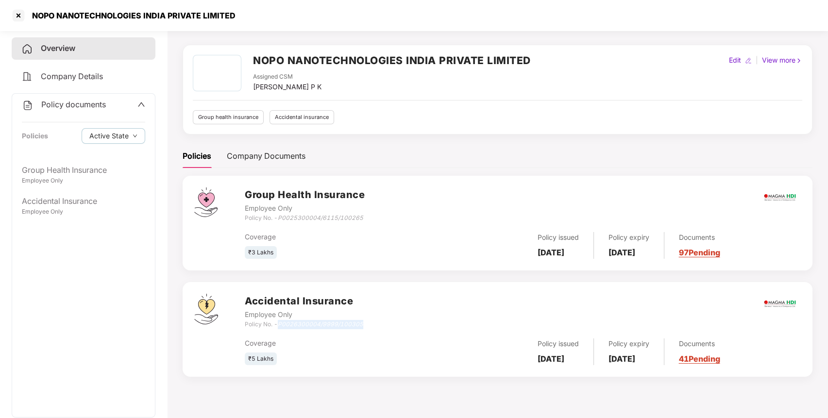
drag, startPoint x: 280, startPoint y: 325, endPoint x: 375, endPoint y: 322, distance: 95.2
click at [375, 322] on div "Accidental Insurance Employee Only Policy No. - P0026300004/9999/100305" at bounding box center [523, 311] width 556 height 35
copy icon "P0026300004/9999/100305"
click at [277, 61] on h2 "NOPO NANOTECHNOLOGIES INDIA PRIVATE LIMITED" at bounding box center [392, 60] width 278 height 16
copy h2 "NOPO"
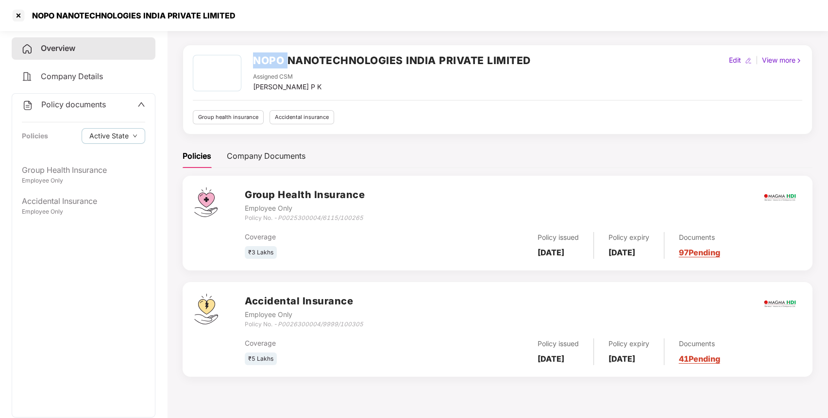
click at [277, 61] on h2 "NOPO NANOTECHNOLOGIES INDIA PRIVATE LIMITED" at bounding box center [392, 60] width 278 height 16
click at [18, 9] on div at bounding box center [19, 16] width 16 height 16
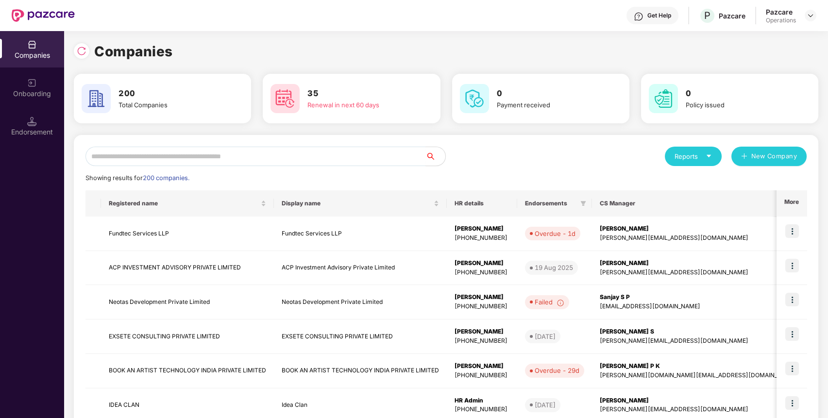
scroll to position [0, 0]
paste input "****"
click at [204, 155] on input "****" at bounding box center [255, 156] width 340 height 19
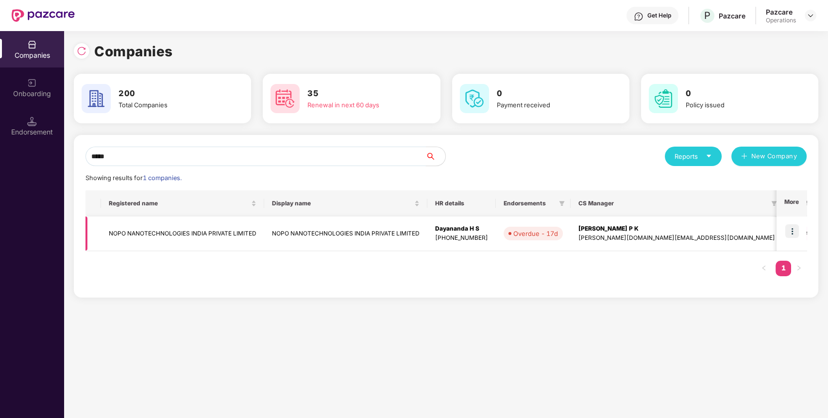
type input "****"
click at [793, 233] on img at bounding box center [792, 231] width 14 height 14
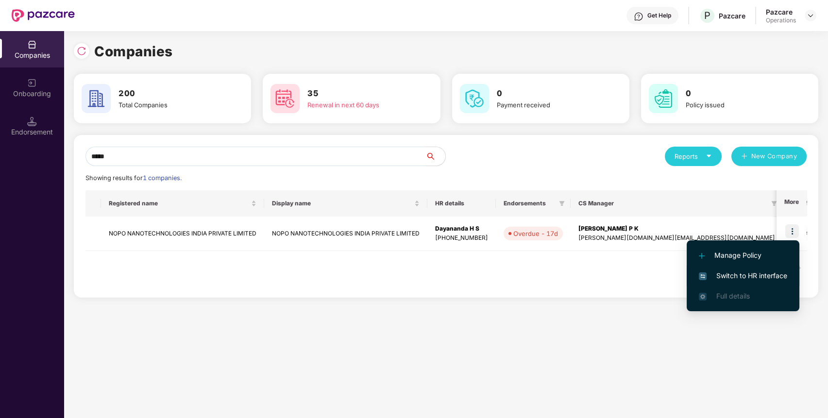
click at [716, 276] on span "Switch to HR interface" at bounding box center [743, 276] width 88 height 11
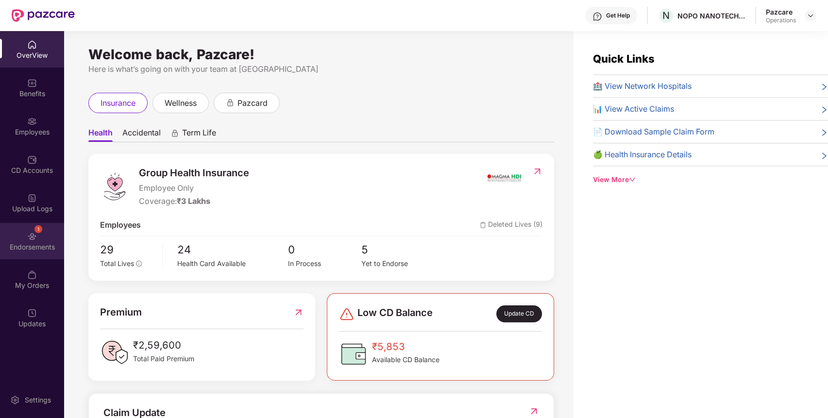
click at [47, 245] on div "Endorsements" at bounding box center [32, 247] width 64 height 10
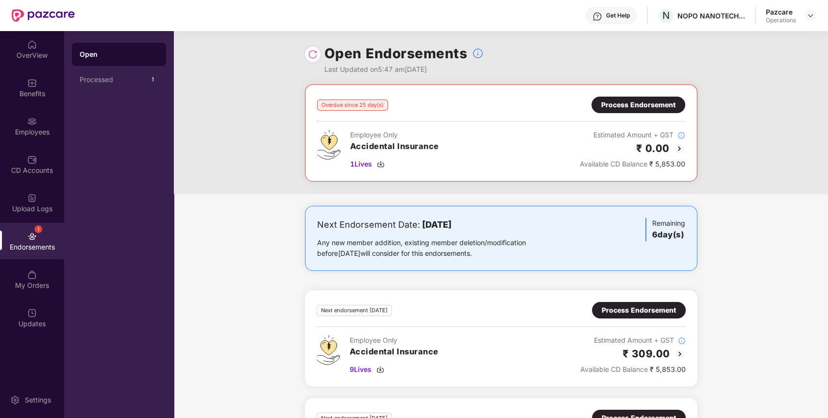
click at [619, 105] on div "Process Endorsement" at bounding box center [638, 105] width 74 height 11
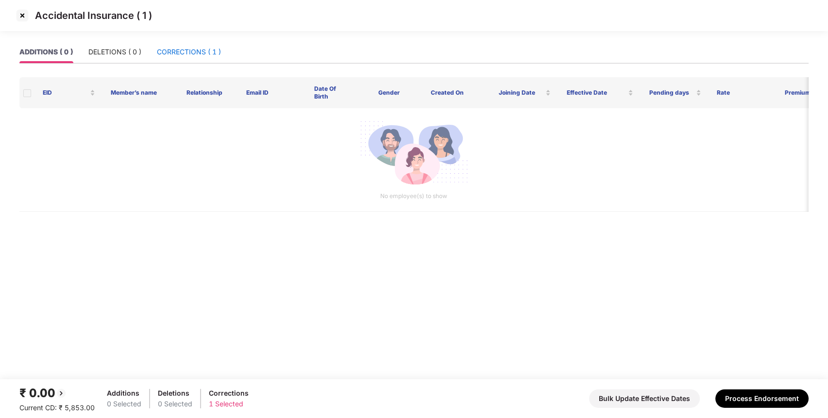
click at [194, 55] on div "CORRECTIONS ( 1 )" at bounding box center [189, 52] width 64 height 11
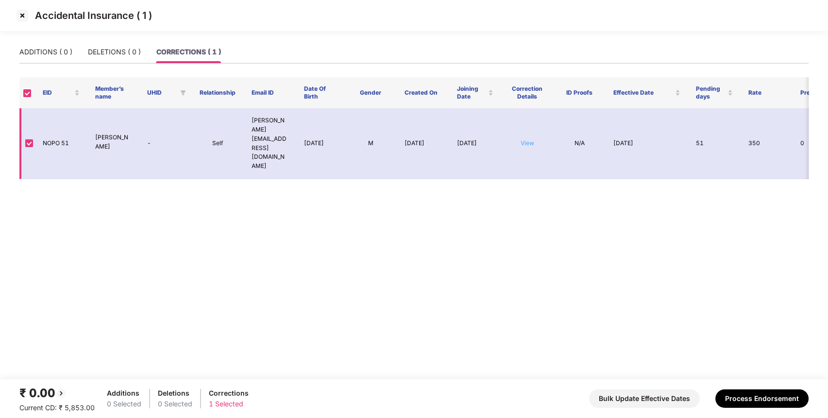
click at [528, 139] on link "View" at bounding box center [528, 142] width 14 height 7
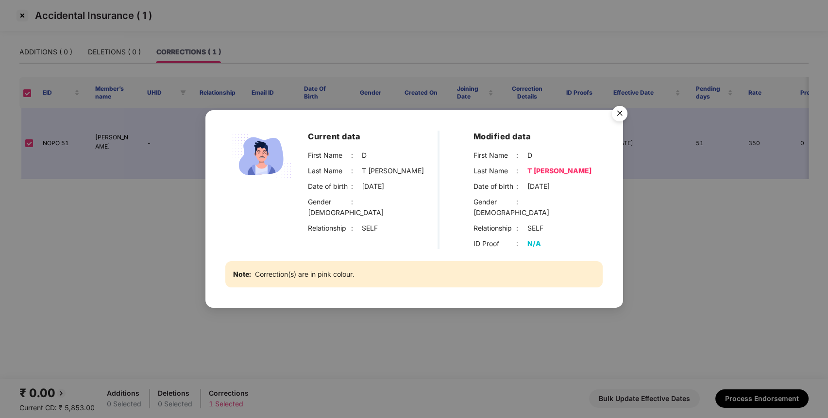
click at [619, 120] on img "Close" at bounding box center [619, 115] width 27 height 27
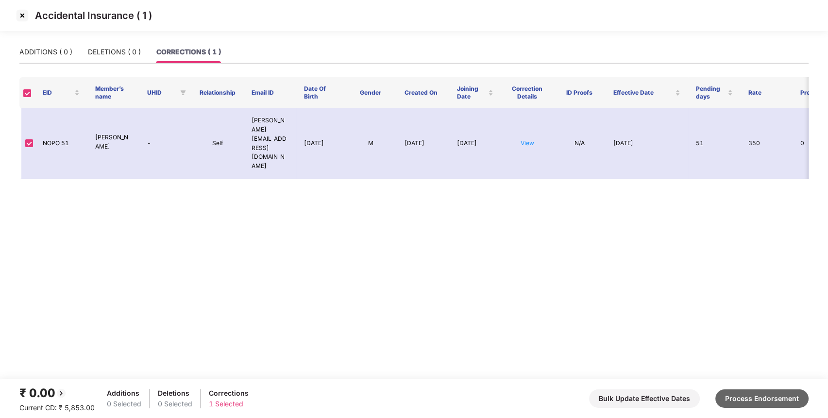
click at [763, 401] on button "Process Endorsement" at bounding box center [761, 399] width 93 height 18
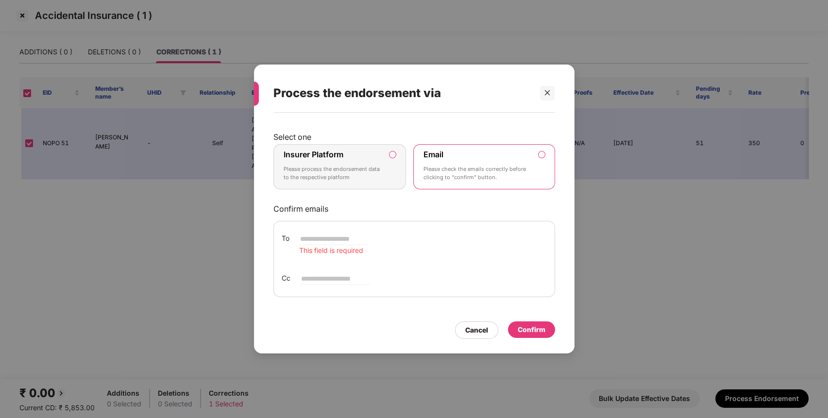
click at [346, 145] on label "Insurer Platform Please process the endorsement data to the respective platform" at bounding box center [339, 167] width 133 height 46
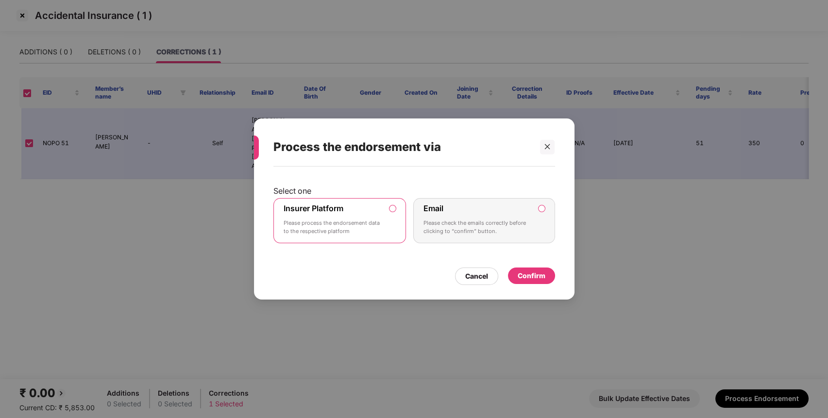
click at [536, 280] on div "Confirm" at bounding box center [532, 276] width 28 height 11
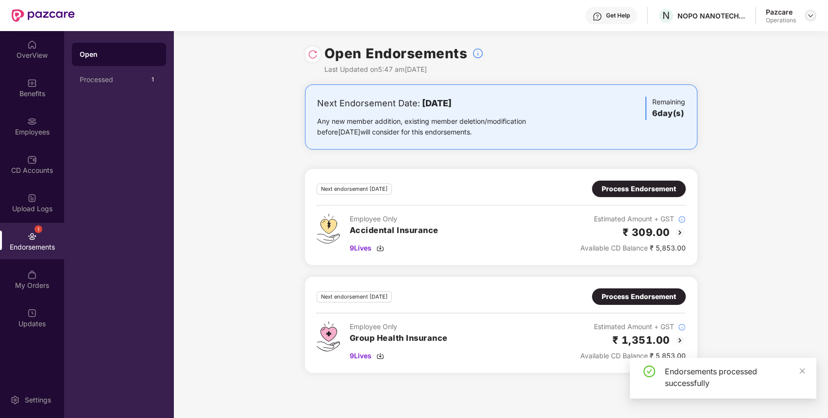
click at [808, 20] on div at bounding box center [811, 16] width 12 height 12
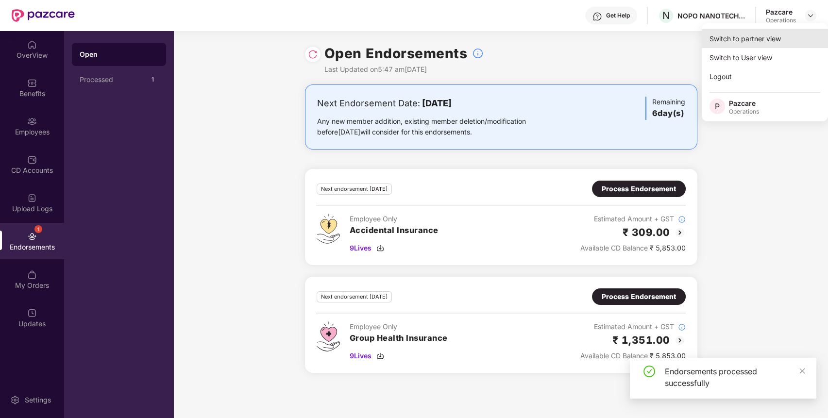
click at [788, 39] on div "Switch to partner view" at bounding box center [765, 38] width 126 height 19
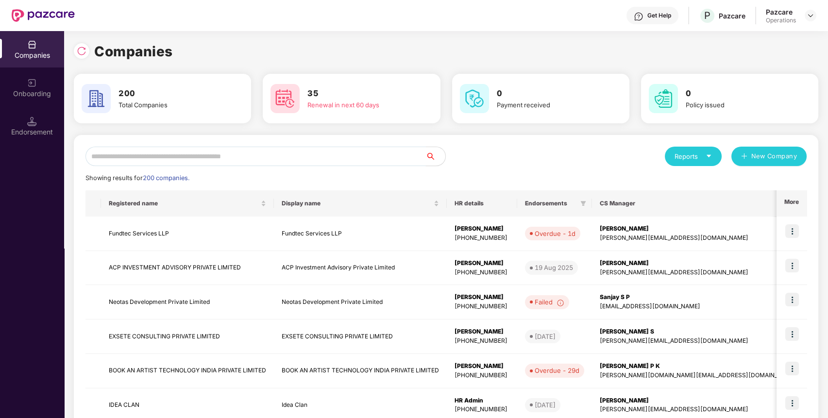
click at [271, 158] on input "text" at bounding box center [255, 156] width 340 height 19
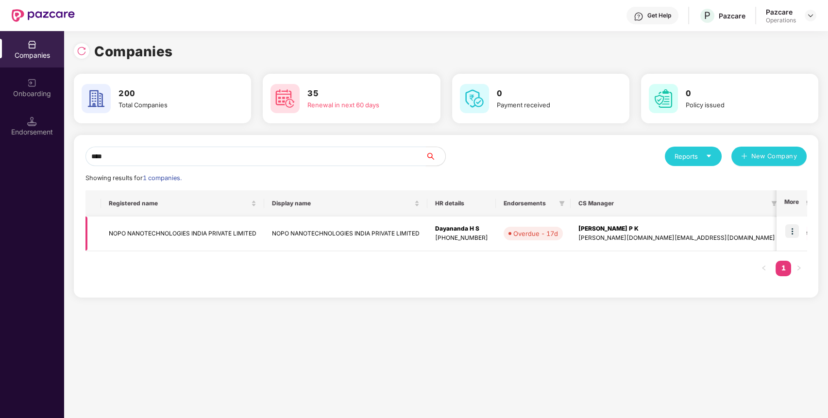
type input "****"
click at [202, 224] on td "NOPO NANOTECHNOLOGIES INDIA PRIVATE LIMITED" at bounding box center [182, 234] width 163 height 34
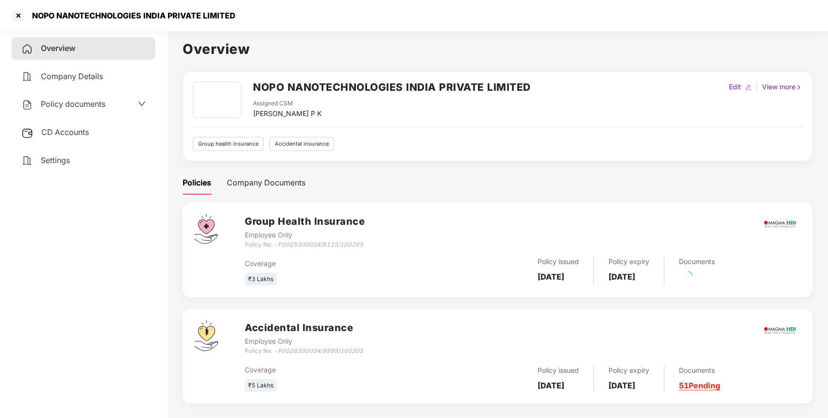
click at [113, 105] on div "Policy documents" at bounding box center [83, 104] width 124 height 13
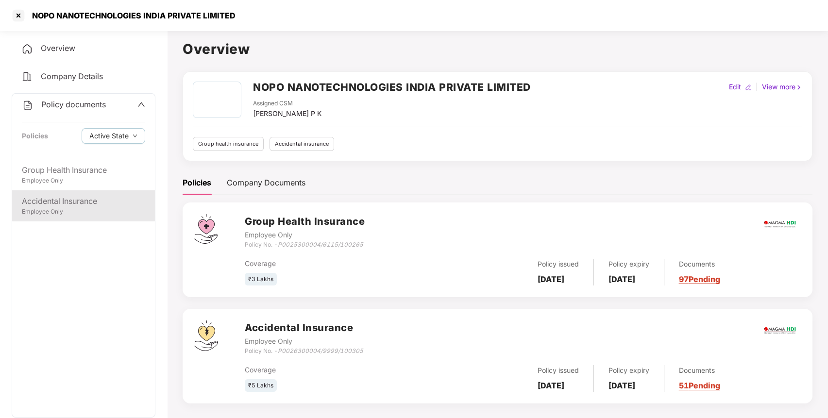
click at [80, 203] on div "Accidental Insurance" at bounding box center [83, 201] width 123 height 12
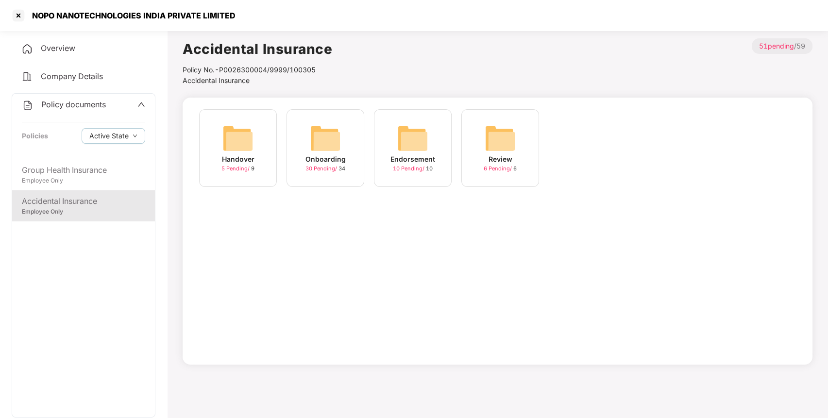
click at [408, 139] on img at bounding box center [412, 138] width 31 height 31
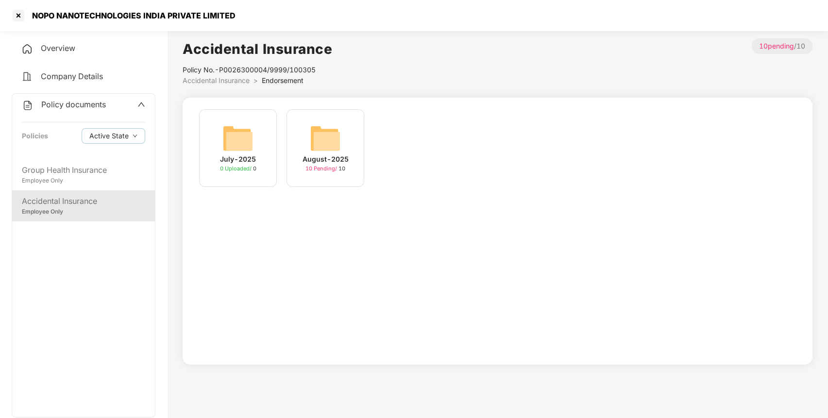
click at [339, 136] on img at bounding box center [325, 138] width 31 height 31
click at [231, 136] on img at bounding box center [237, 138] width 31 height 31
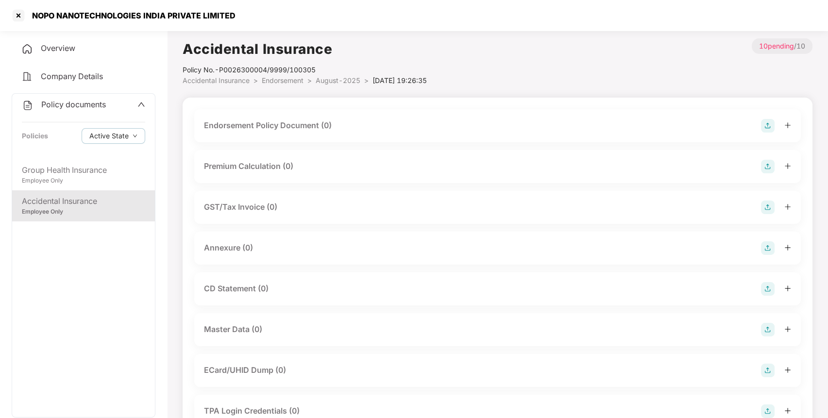
click at [763, 120] on img at bounding box center [768, 126] width 14 height 14
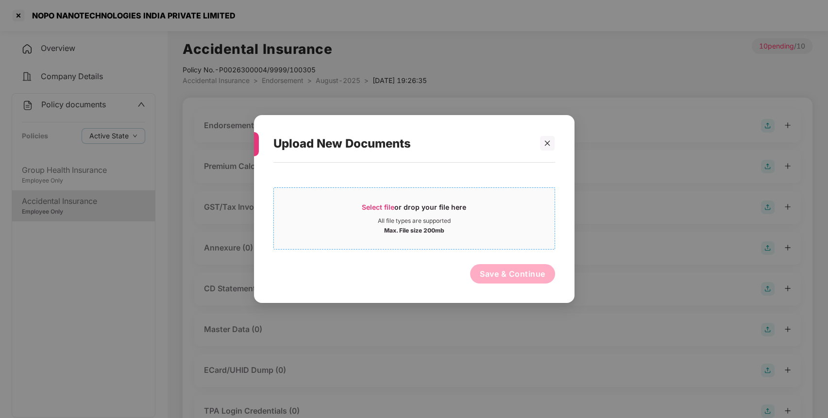
click at [453, 214] on div "Select file or drop your file here" at bounding box center [414, 210] width 104 height 15
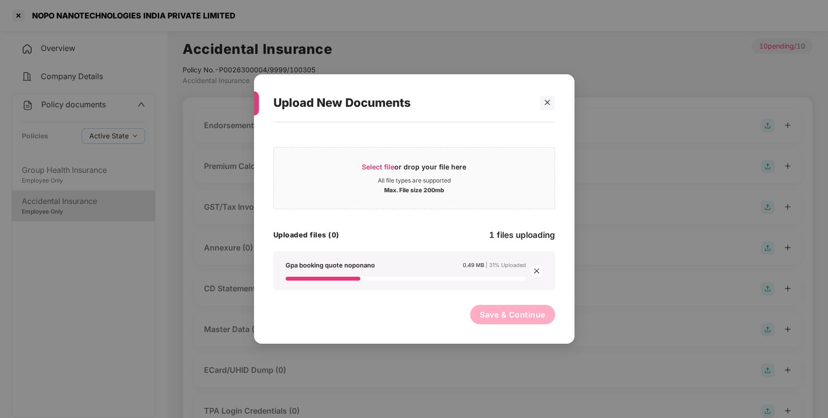
click at [490, 311] on span "Save & Continue" at bounding box center [513, 314] width 66 height 11
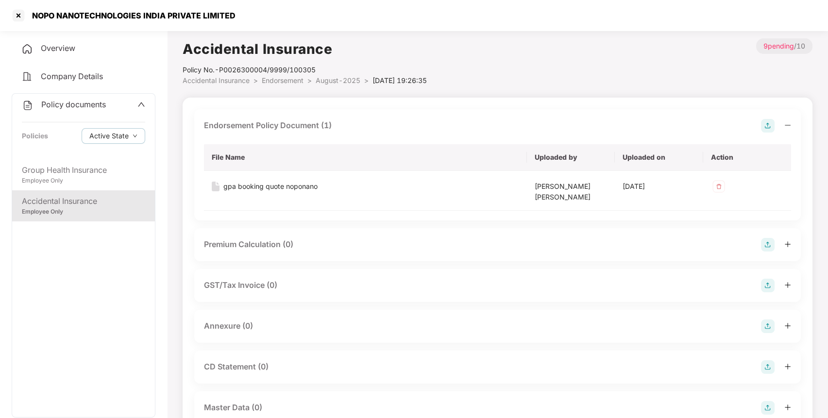
click at [769, 327] on img at bounding box center [768, 327] width 14 height 14
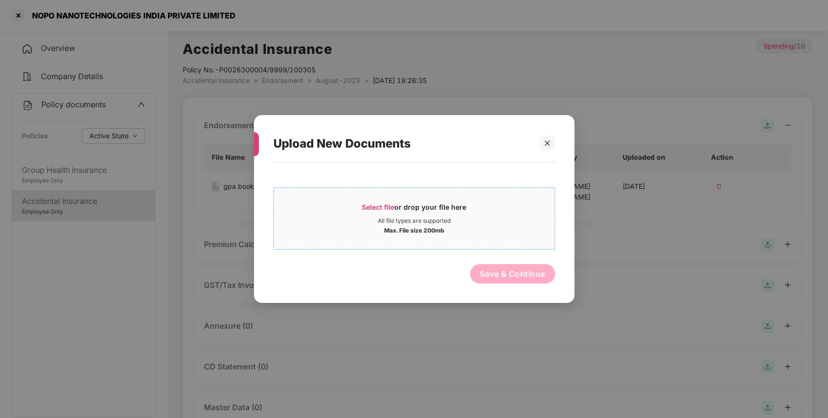
click at [464, 243] on div "Select file or drop your file here All file types are supported Max. File size …" at bounding box center [414, 218] width 282 height 62
click at [393, 213] on div "Select file or drop your file here" at bounding box center [414, 210] width 104 height 15
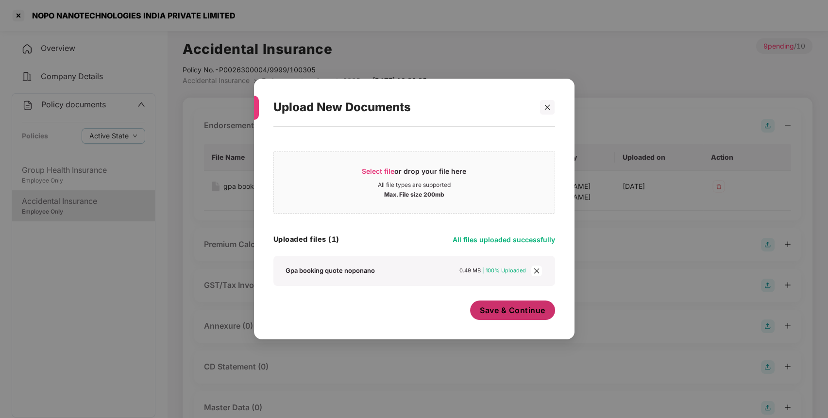
click at [513, 311] on span "Save & Continue" at bounding box center [513, 310] width 66 height 11
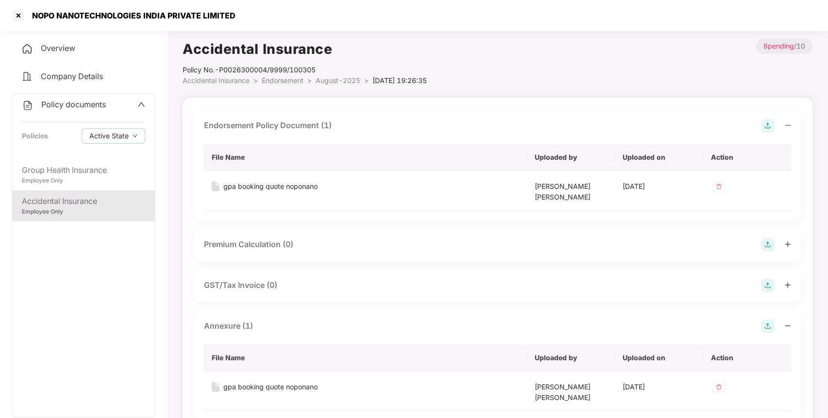
scroll to position [278, 0]
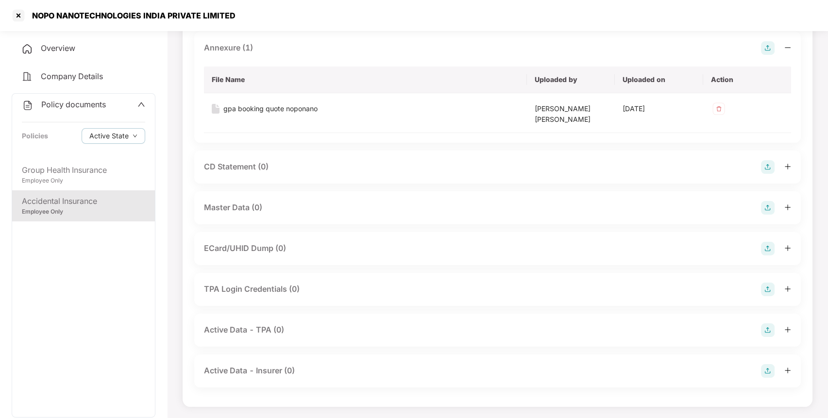
click at [770, 204] on img at bounding box center [768, 208] width 14 height 14
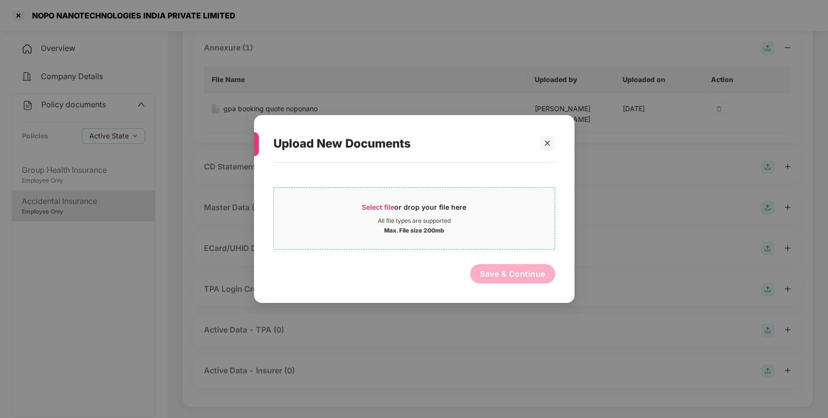
click at [481, 206] on div "Select file or drop your file here" at bounding box center [414, 210] width 281 height 15
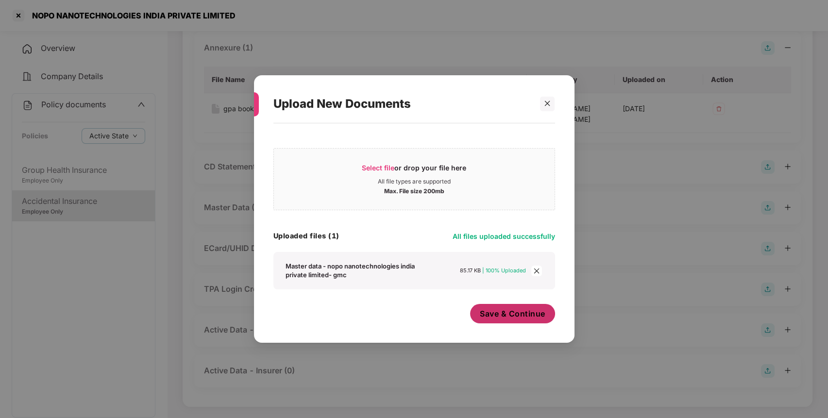
click at [521, 313] on span "Save & Continue" at bounding box center [513, 313] width 66 height 11
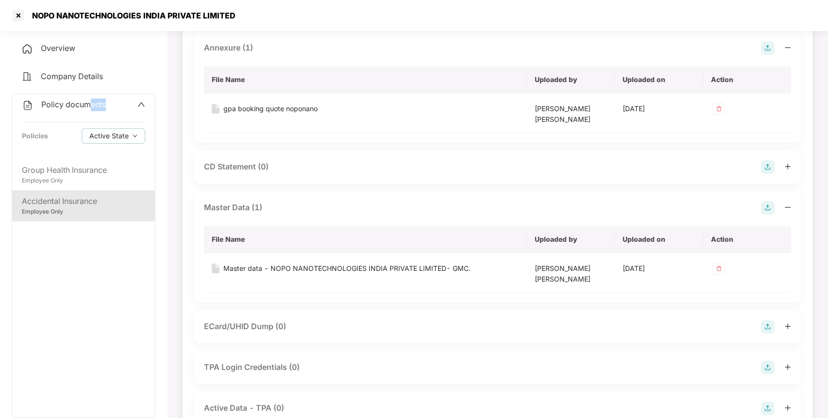
click at [89, 110] on div "Policy documents Policies Active State" at bounding box center [83, 127] width 143 height 66
click at [85, 106] on span "Policy documents" at bounding box center [73, 105] width 65 height 10
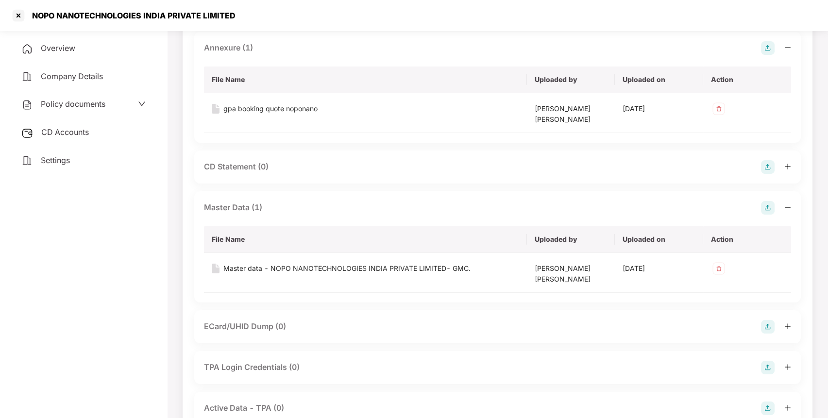
click at [74, 137] on div "CD Accounts" at bounding box center [84, 132] width 144 height 22
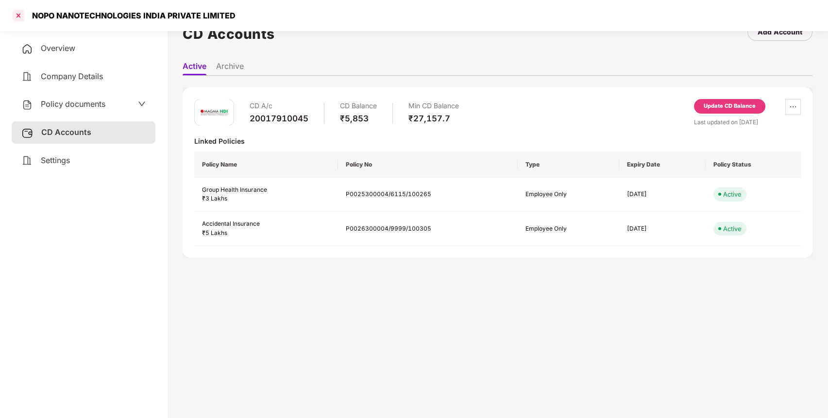
click at [21, 17] on div at bounding box center [19, 16] width 16 height 16
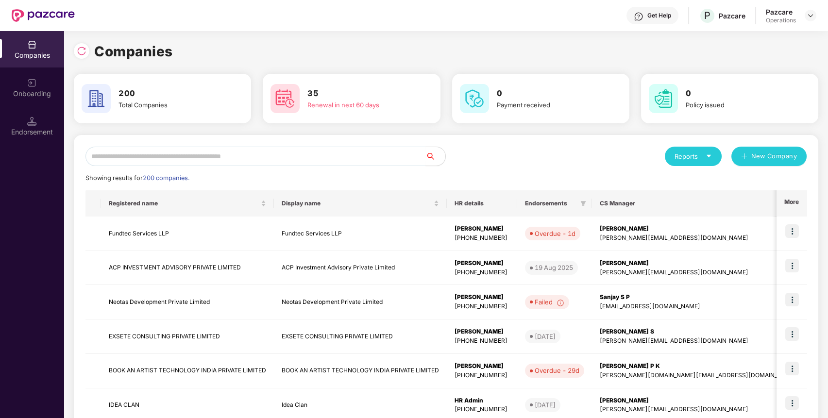
scroll to position [0, 0]
click at [257, 159] on input "text" at bounding box center [255, 156] width 340 height 19
paste input "*****"
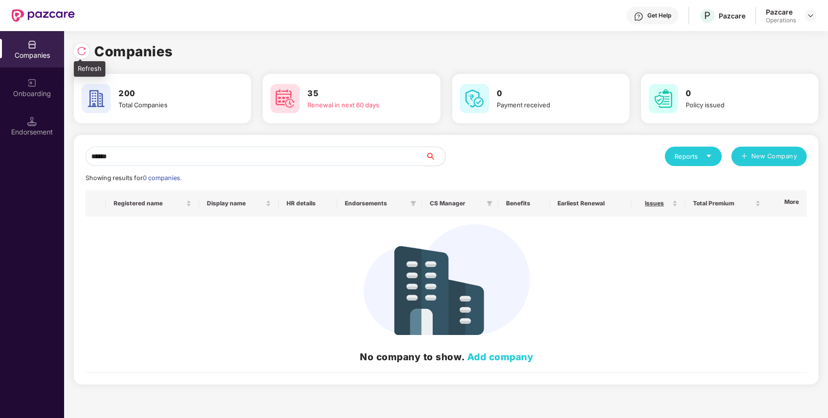
click at [81, 52] on img at bounding box center [82, 51] width 10 height 10
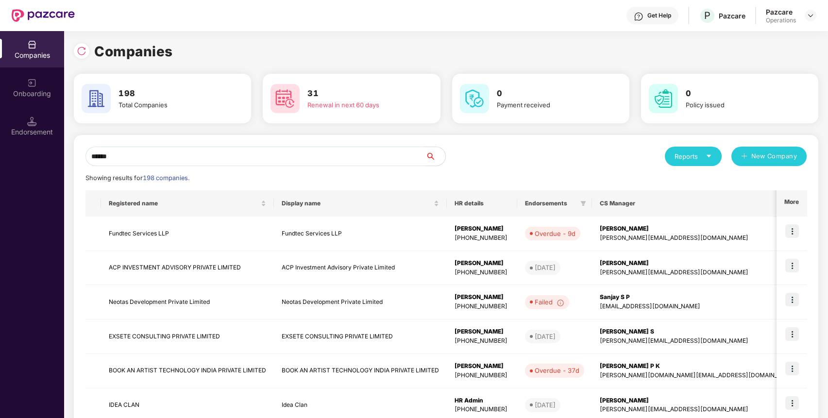
click at [131, 159] on input "*****" at bounding box center [255, 156] width 340 height 19
type input "*"
paste input "*****"
type input "*****"
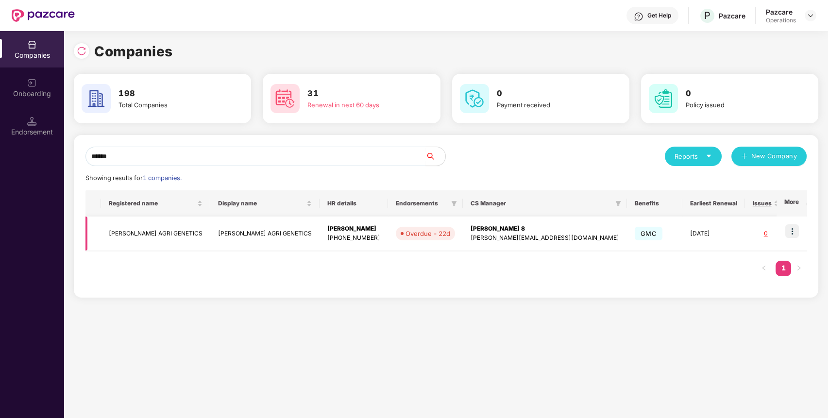
click at [171, 229] on td "[PERSON_NAME] AGRI GENETICS" at bounding box center [155, 234] width 109 height 34
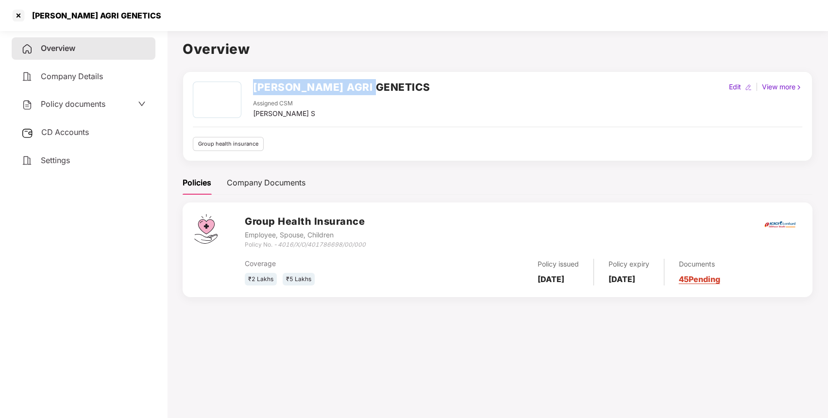
drag, startPoint x: 255, startPoint y: 82, endPoint x: 404, endPoint y: 80, distance: 148.1
click at [404, 80] on div "[PERSON_NAME] AGRI GENETICS Assigned CSM [PERSON_NAME] S Edit | View more Group…" at bounding box center [498, 116] width 630 height 90
copy h2 "[PERSON_NAME] AGRI GENETICS"
click at [87, 104] on span "Policy documents" at bounding box center [73, 104] width 65 height 10
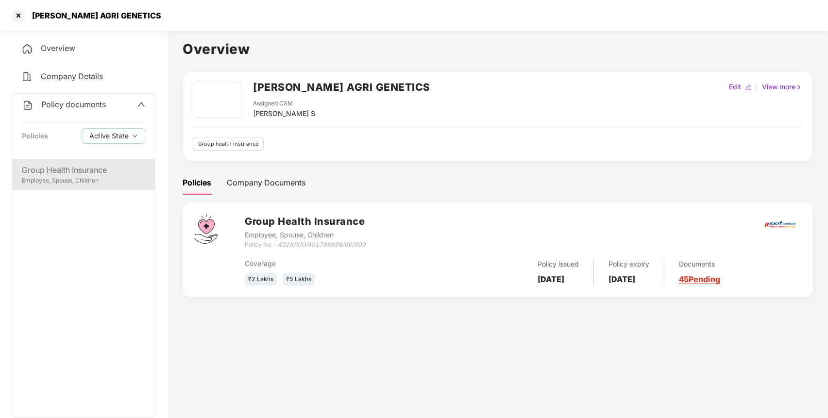
click at [81, 168] on div "Group Health Insurance" at bounding box center [83, 170] width 123 height 12
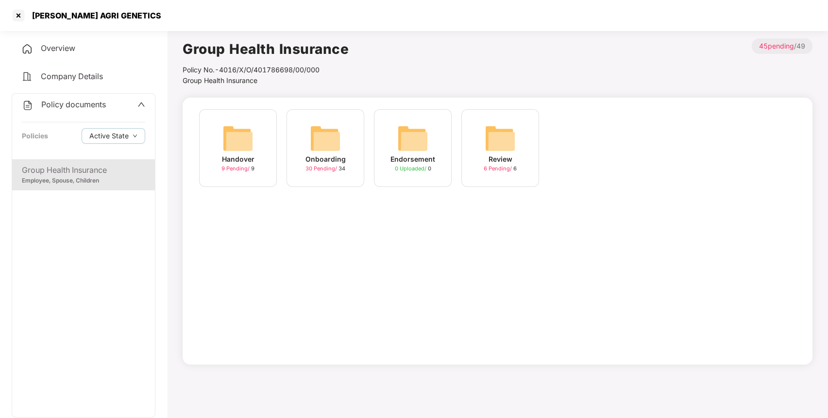
click at [331, 134] on img at bounding box center [325, 138] width 31 height 31
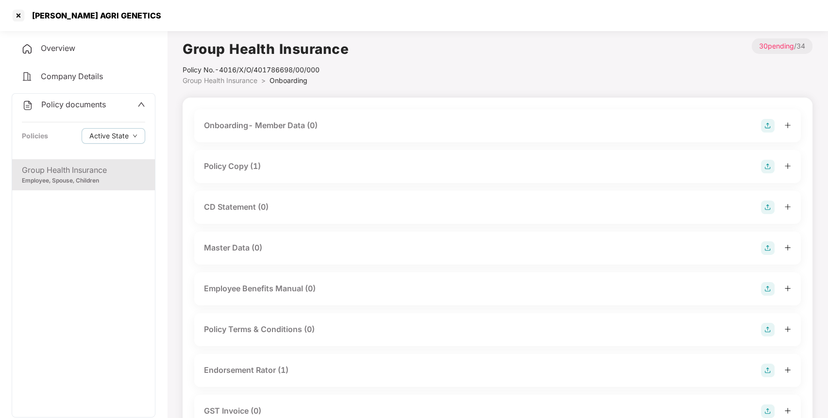
click at [245, 168] on div "Policy Copy (1)" at bounding box center [232, 166] width 57 height 12
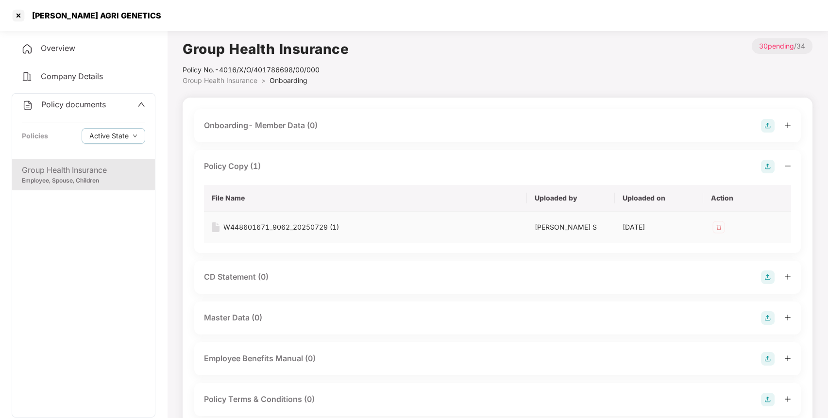
click at [274, 231] on div "W448601671_9062_20250729 (1)" at bounding box center [281, 227] width 116 height 11
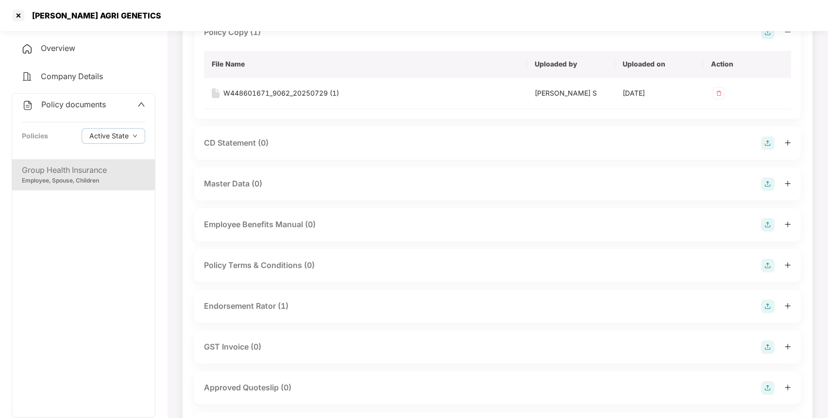
scroll to position [153, 0]
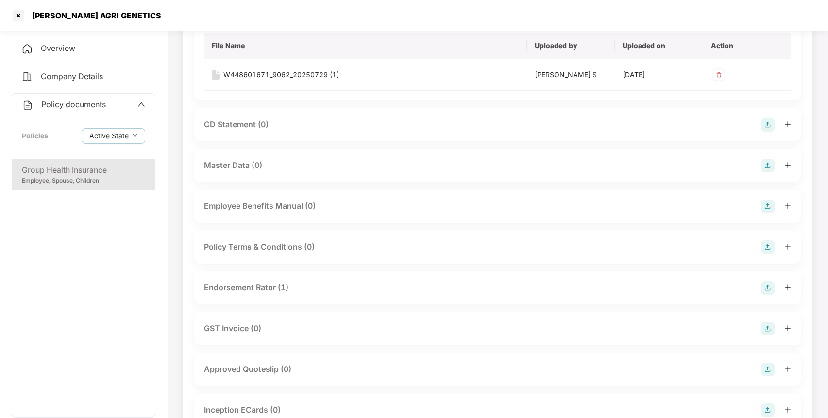
click at [261, 284] on div "Endorsement Rator (1)" at bounding box center [246, 288] width 85 height 12
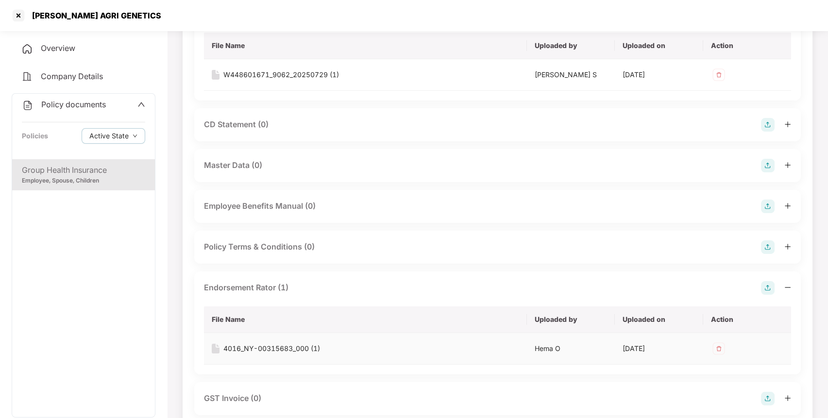
click at [261, 345] on div "4016_NY-00315683_000 (1)" at bounding box center [271, 348] width 97 height 11
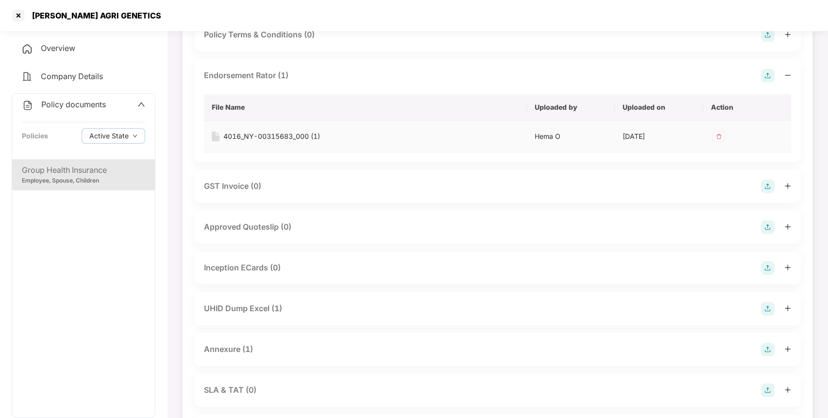
scroll to position [366, 0]
click at [265, 307] on div "UHID Dump Excel (1)" at bounding box center [243, 308] width 78 height 12
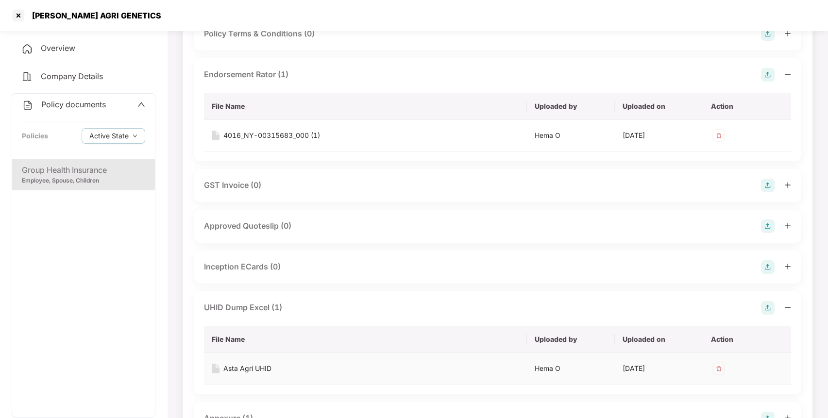
click at [243, 369] on div "Asta Agri UHID" at bounding box center [247, 368] width 48 height 11
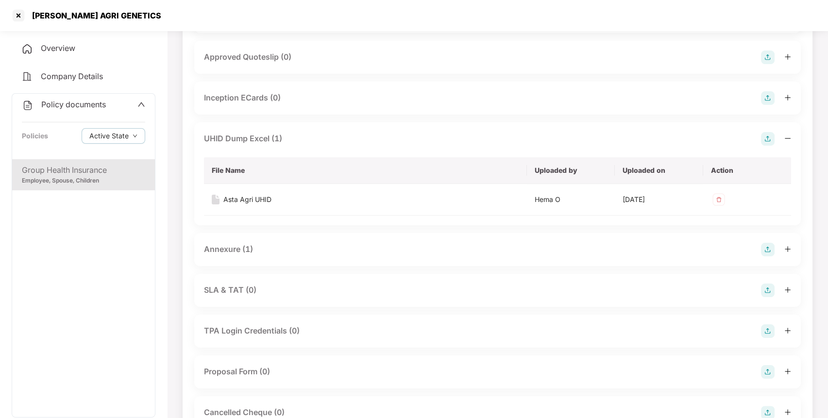
scroll to position [536, 0]
click at [264, 248] on div "Annexure (1)" at bounding box center [497, 249] width 587 height 14
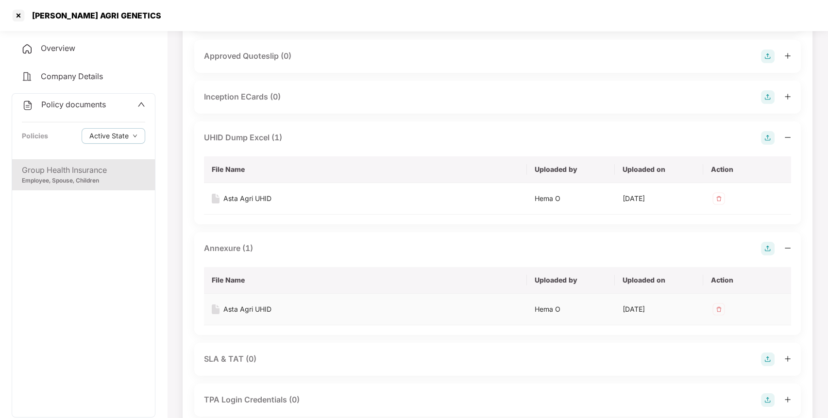
click at [241, 308] on div "Asta Agri UHID" at bounding box center [247, 309] width 48 height 11
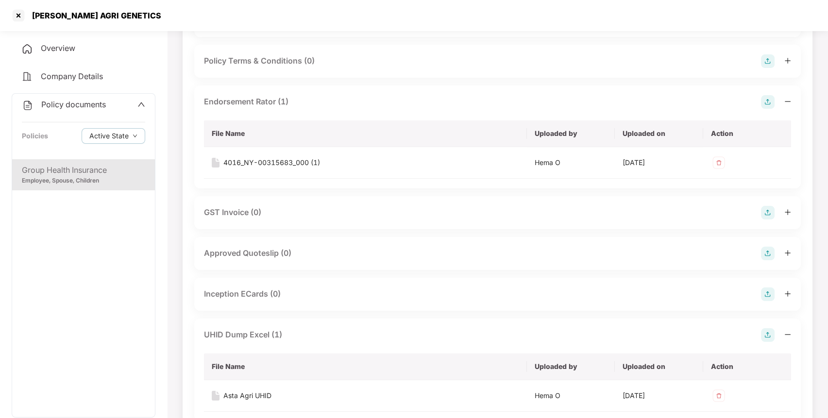
scroll to position [0, 0]
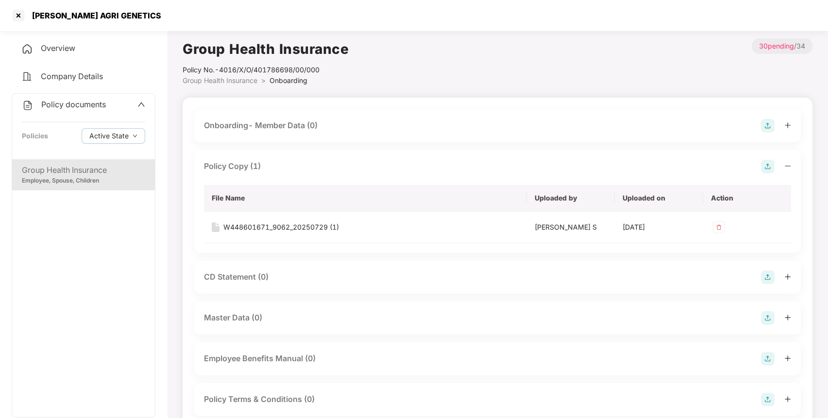
click at [84, 110] on div "Policy documents Policies Active State" at bounding box center [83, 127] width 143 height 66
click at [82, 108] on span "Policy documents" at bounding box center [73, 105] width 65 height 10
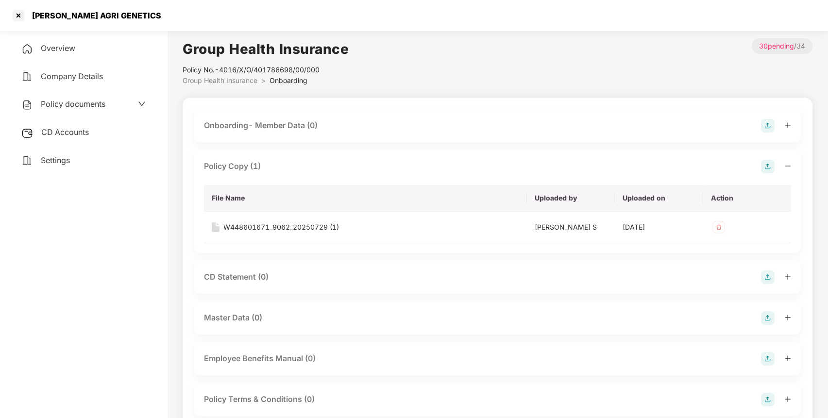
click at [74, 137] on div "CD Accounts" at bounding box center [84, 132] width 144 height 22
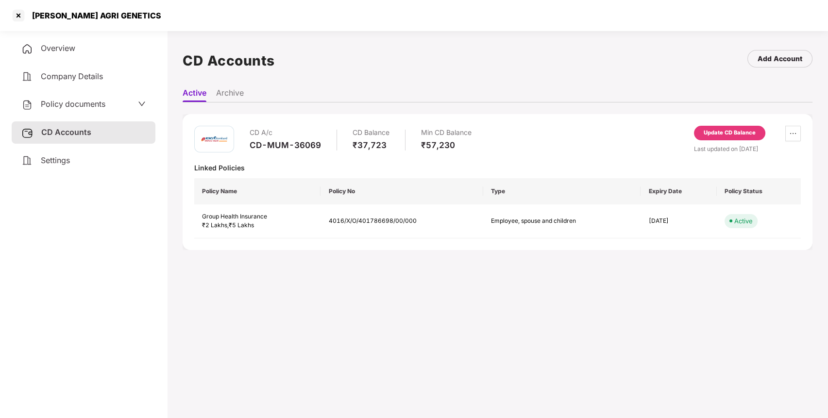
click at [114, 51] on div "Overview" at bounding box center [84, 48] width 144 height 22
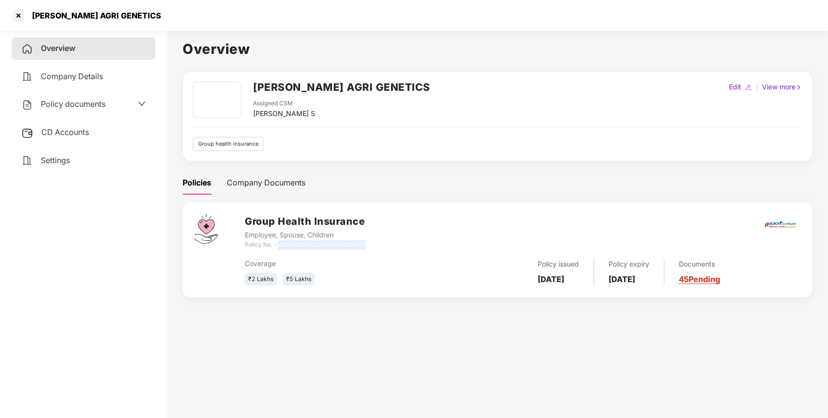
drag, startPoint x: 280, startPoint y: 246, endPoint x: 367, endPoint y: 241, distance: 87.1
click at [367, 241] on div "Group Health Insurance Employee, Spouse, Children Policy No. - 4016/X/O/4017866…" at bounding box center [523, 231] width 556 height 35
copy icon "4016/X/O/401786698/00/000"
drag, startPoint x: 254, startPoint y: 89, endPoint x: 380, endPoint y: 83, distance: 126.5
click at [380, 83] on div "[PERSON_NAME] AGRI GENETICS Assigned CSM [PERSON_NAME] S Edit | View more" at bounding box center [498, 100] width 610 height 37
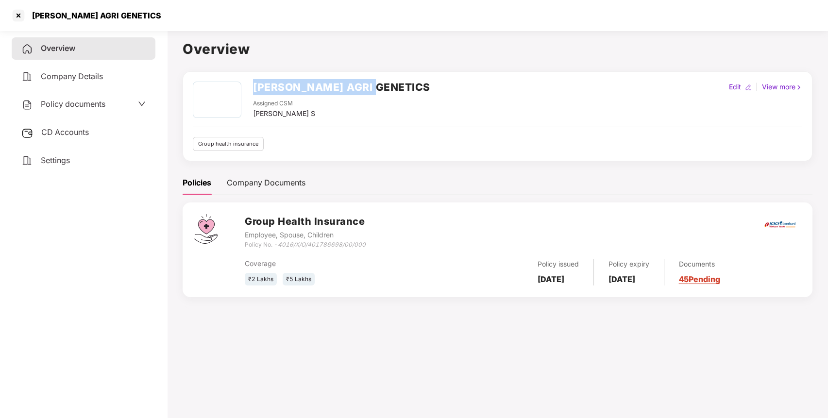
copy h2 "[PERSON_NAME] AGRI GENETICS"
drag, startPoint x: 281, startPoint y: 244, endPoint x: 370, endPoint y: 242, distance: 89.4
click at [370, 242] on div "Group Health Insurance Employee, Spouse, Children Policy No. - 4016/X/O/4017866…" at bounding box center [523, 231] width 556 height 35
copy icon "4016/X/O/401786698/00/000"
click at [72, 133] on span "CD Accounts" at bounding box center [65, 132] width 48 height 10
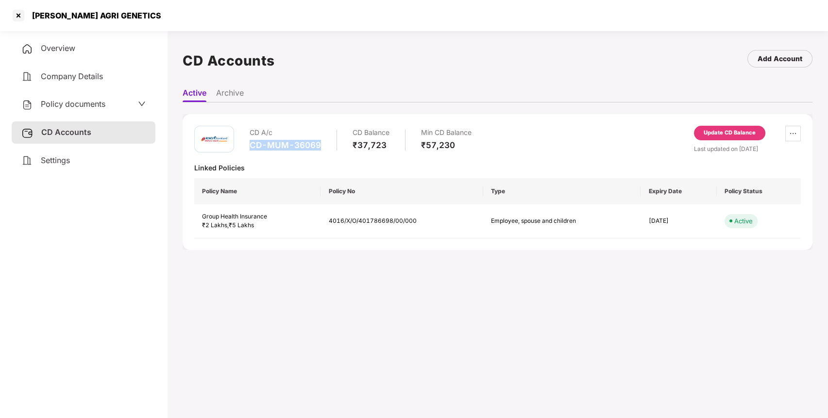
drag, startPoint x: 248, startPoint y: 150, endPoint x: 326, endPoint y: 144, distance: 78.4
click at [326, 144] on div "CD A/c CD-MUM-36069 CD Balance ₹37,723 Min CD Balance ₹57,230" at bounding box center [332, 140] width 277 height 28
copy div "CD-MUM-36069"
click at [102, 107] on div "Policy documents" at bounding box center [63, 104] width 84 height 13
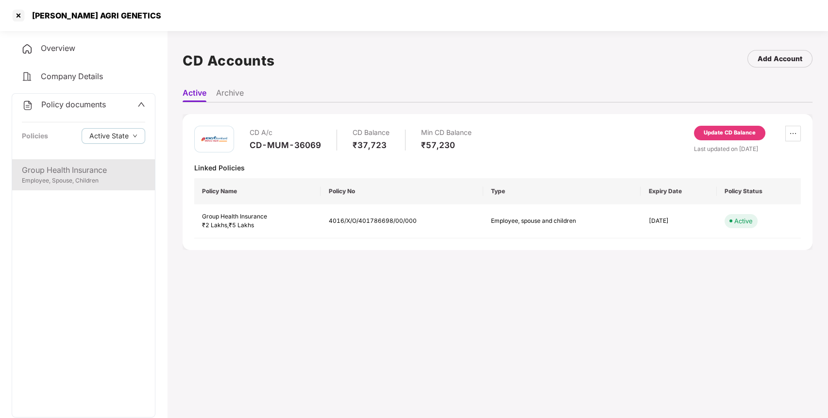
click at [80, 181] on div "Employee, Spouse, Children" at bounding box center [83, 180] width 123 height 9
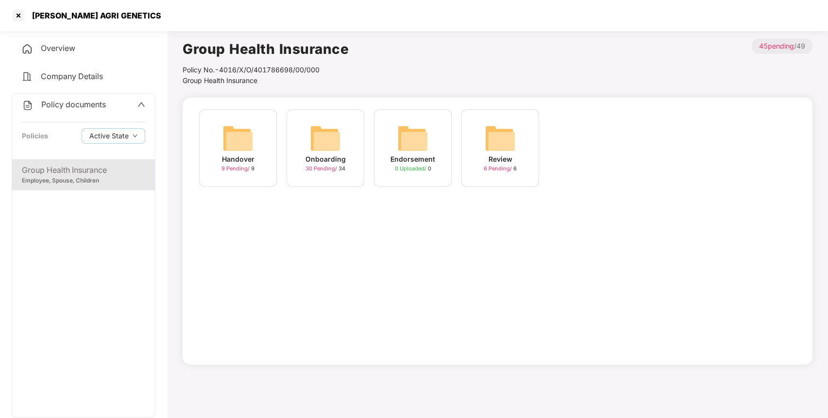
click at [327, 128] on img at bounding box center [325, 138] width 31 height 31
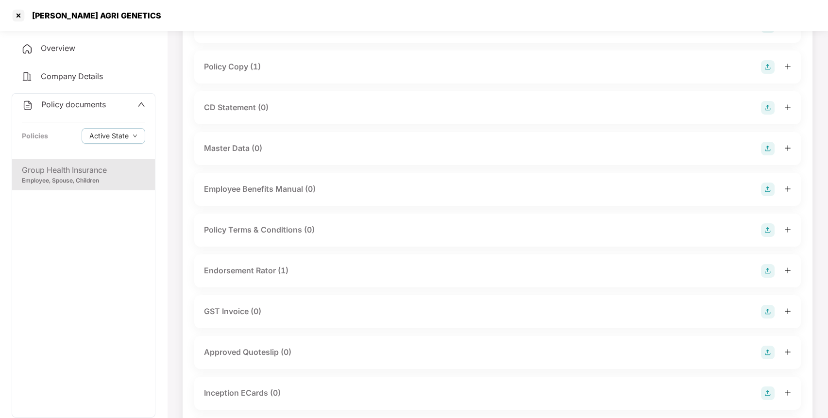
scroll to position [124, 0]
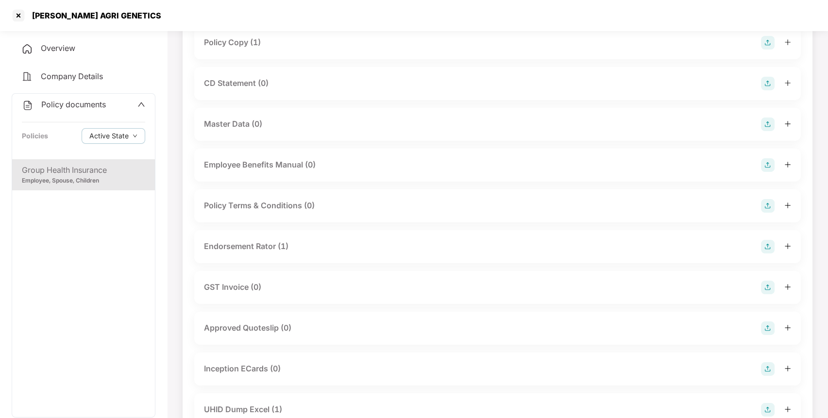
click at [338, 245] on div "Endorsement Rator (1)" at bounding box center [497, 247] width 587 height 14
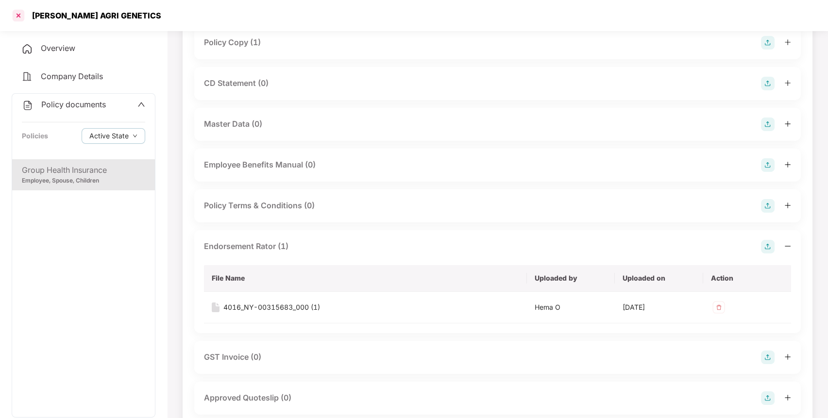
click at [17, 14] on div at bounding box center [19, 16] width 16 height 16
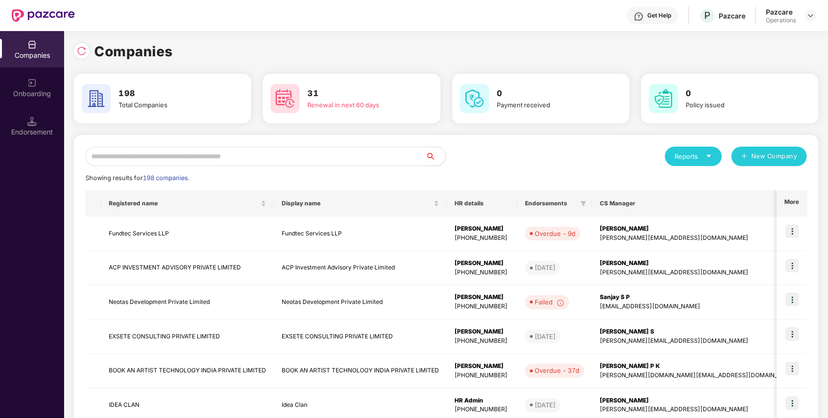
scroll to position [0, 0]
click at [121, 155] on input "text" at bounding box center [255, 156] width 340 height 19
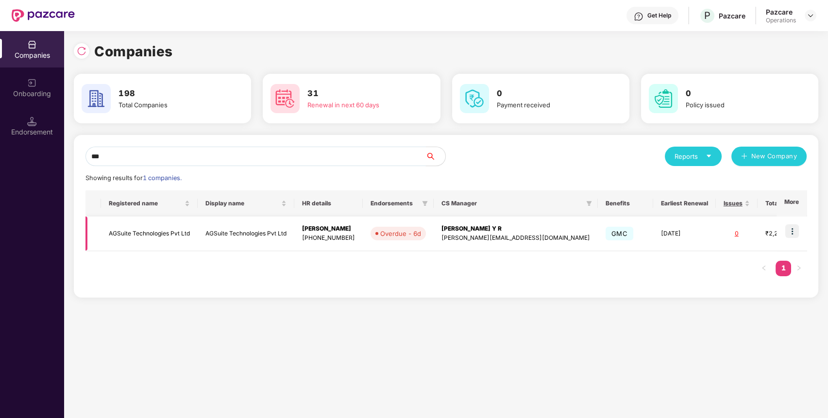
type input "***"
click at [150, 234] on td "AGSuite Technologies Pvt Ltd" at bounding box center [149, 234] width 97 height 34
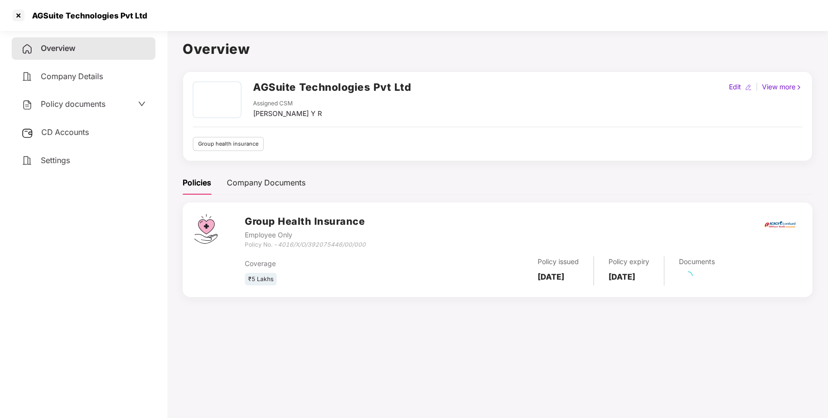
click at [84, 136] on div "CD Accounts" at bounding box center [84, 132] width 144 height 22
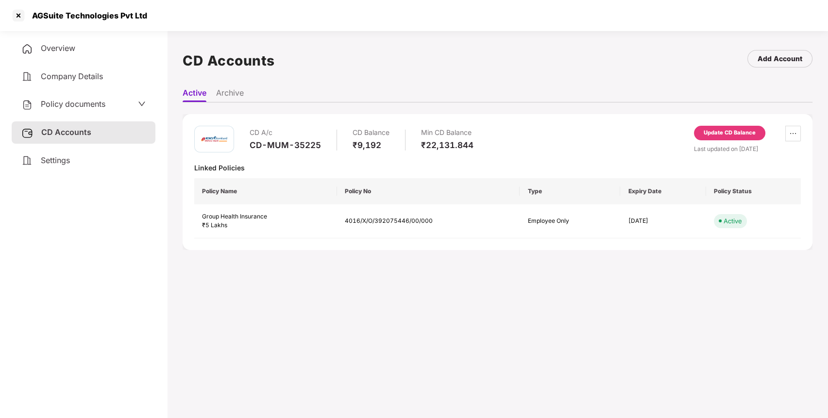
click at [747, 128] on div "Update CD Balance" at bounding box center [729, 133] width 71 height 15
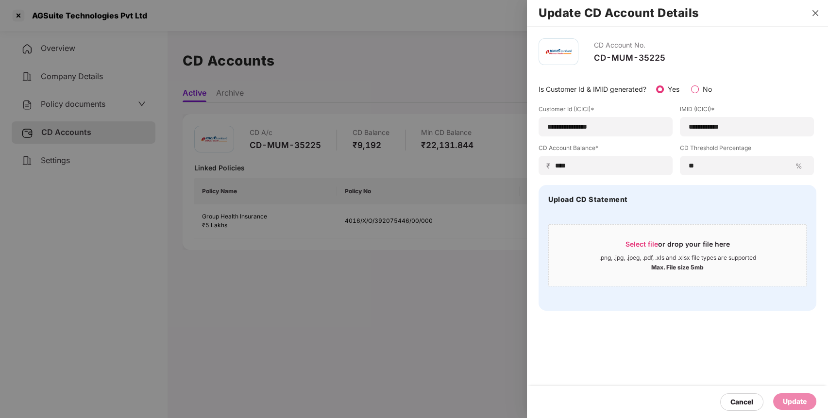
click at [814, 13] on icon "close" at bounding box center [816, 13] width 8 height 8
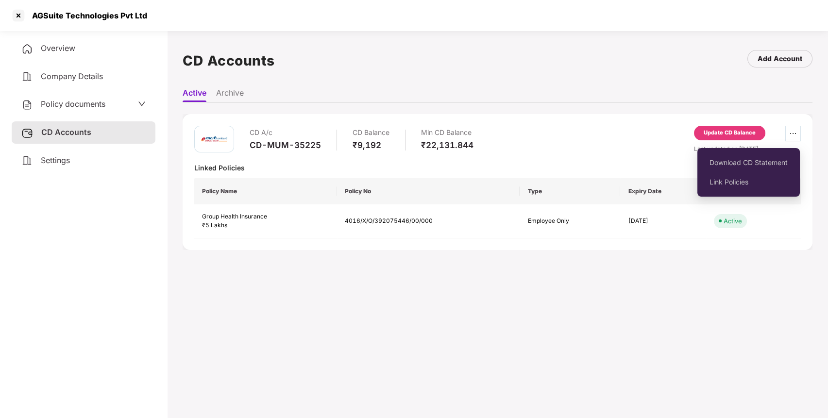
click at [789, 135] on icon "ellipsis" at bounding box center [793, 134] width 8 height 8
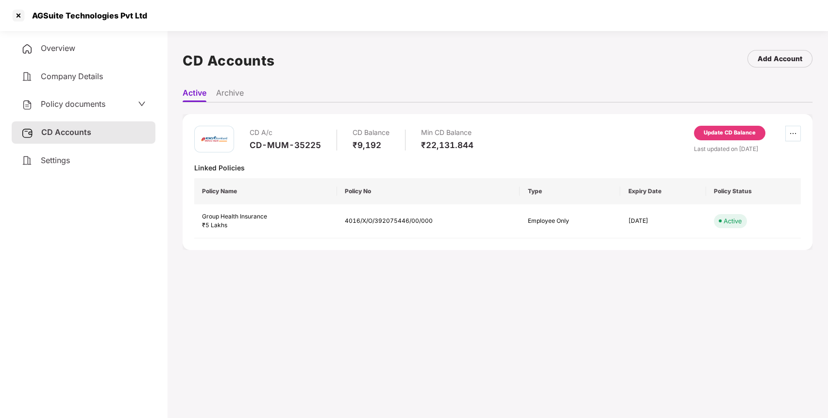
click at [794, 132] on icon "ellipsis" at bounding box center [793, 134] width 8 height 8
click at [44, 16] on div "AGSuite Technologies Pvt Ltd" at bounding box center [86, 16] width 121 height 10
copy div "AGSuite"
click at [44, 16] on div "AGSuite Technologies Pvt Ltd" at bounding box center [86, 16] width 121 height 10
click at [20, 14] on div at bounding box center [19, 16] width 16 height 16
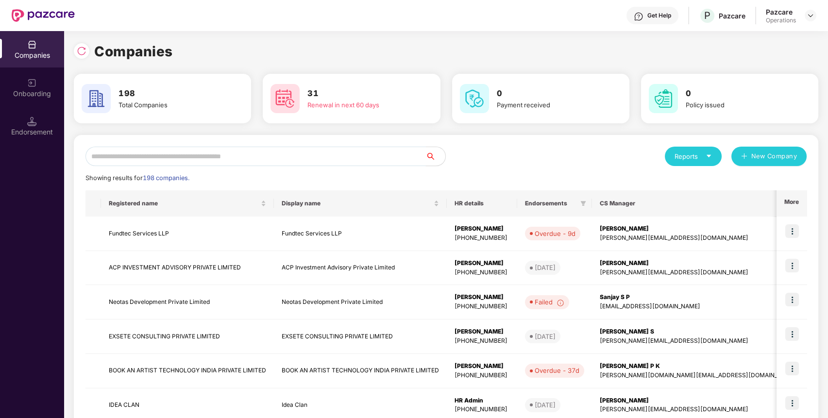
click at [190, 165] on input "text" at bounding box center [255, 156] width 340 height 19
paste input "*******"
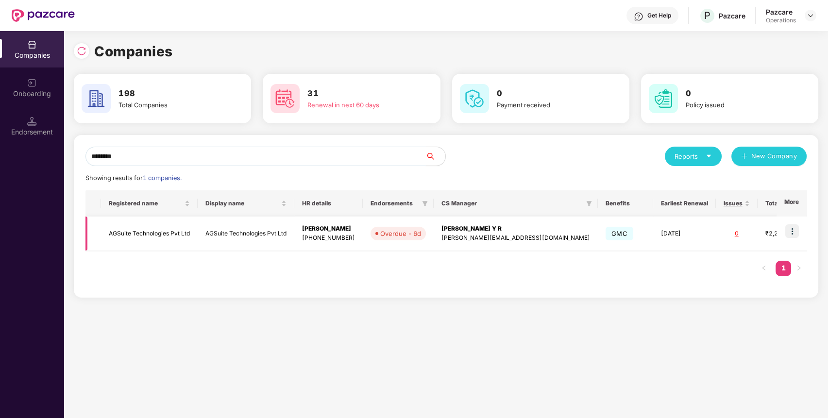
type input "*******"
click at [792, 229] on img at bounding box center [792, 231] width 14 height 14
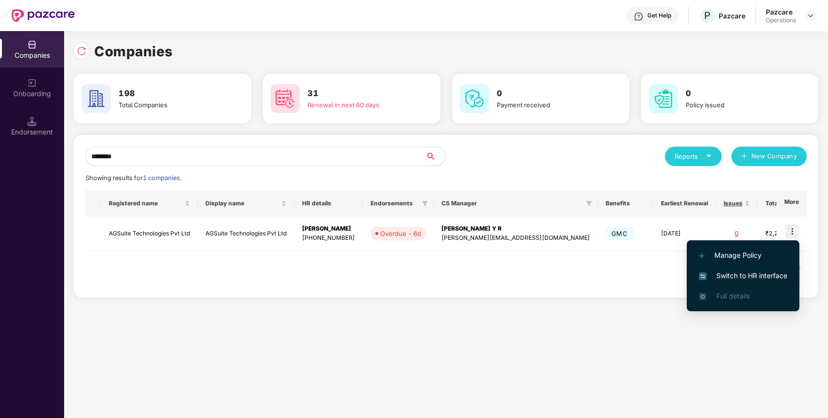
click at [739, 274] on span "Switch to HR interface" at bounding box center [743, 276] width 88 height 11
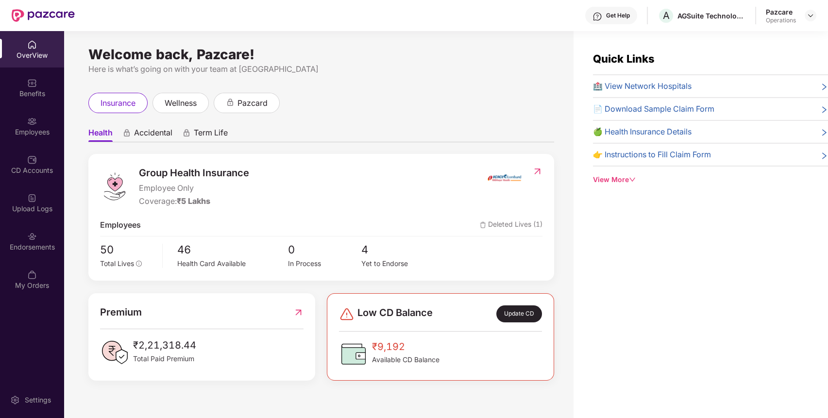
click at [47, 245] on div "Endorsements" at bounding box center [32, 247] width 64 height 10
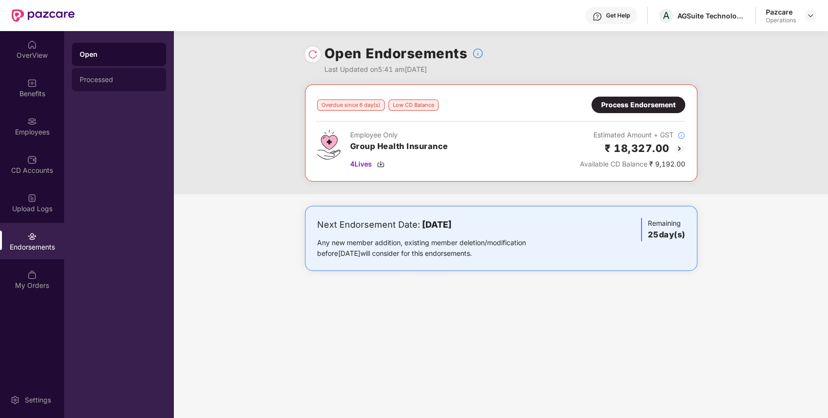
click at [109, 82] on div "Processed" at bounding box center [119, 80] width 79 height 8
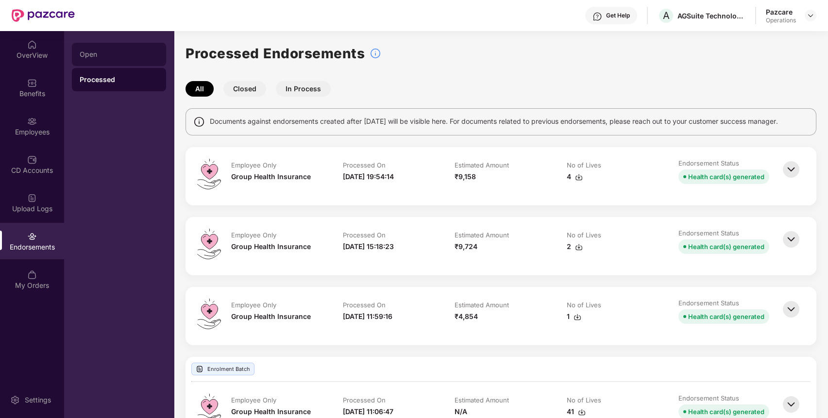
click at [101, 61] on div "Open" at bounding box center [119, 54] width 94 height 23
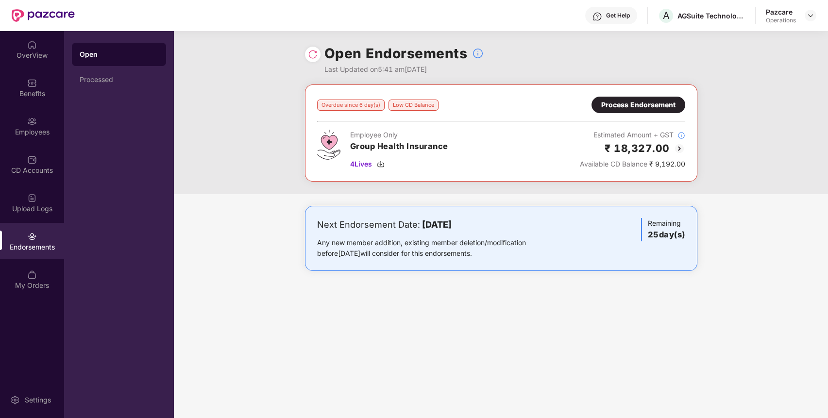
click at [640, 106] on div "Process Endorsement" at bounding box center [638, 105] width 74 height 11
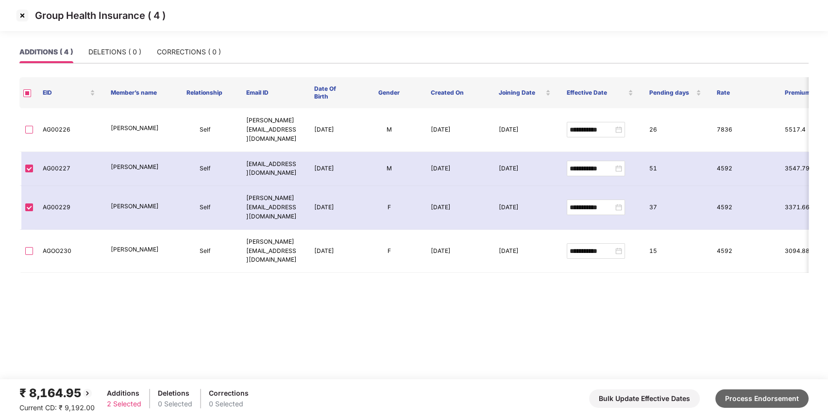
click at [786, 400] on button "Process Endorsement" at bounding box center [761, 399] width 93 height 18
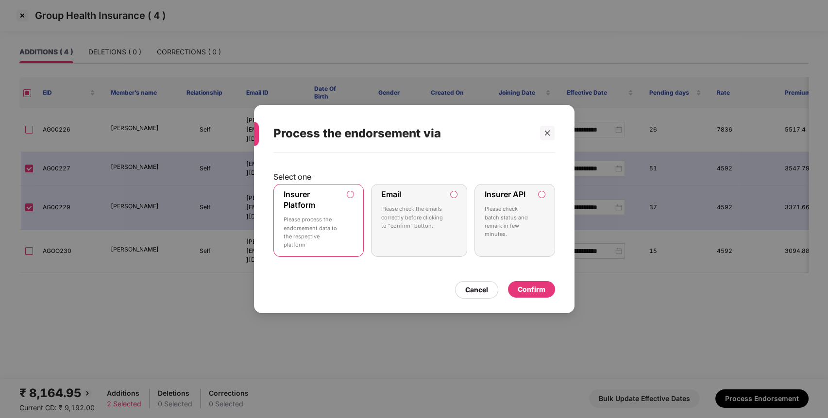
click at [339, 214] on div "Insurer Platform Please process the endorsement data to the respective platform" at bounding box center [312, 220] width 57 height 62
click at [543, 277] on div "Cancel Confirm" at bounding box center [414, 287] width 282 height 22
click at [532, 287] on div "Confirm" at bounding box center [532, 289] width 28 height 11
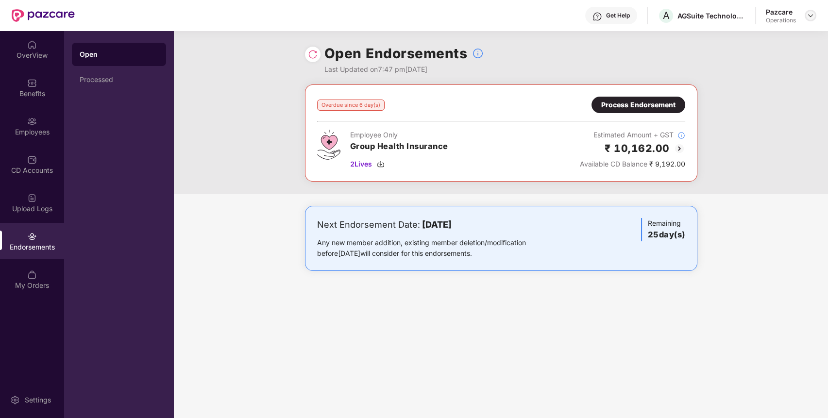
click at [808, 14] on img at bounding box center [811, 16] width 8 height 8
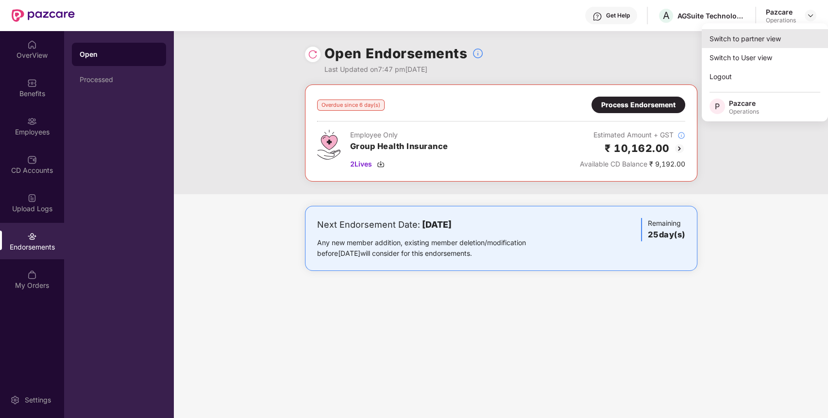
click at [773, 37] on div "Switch to partner view" at bounding box center [765, 38] width 126 height 19
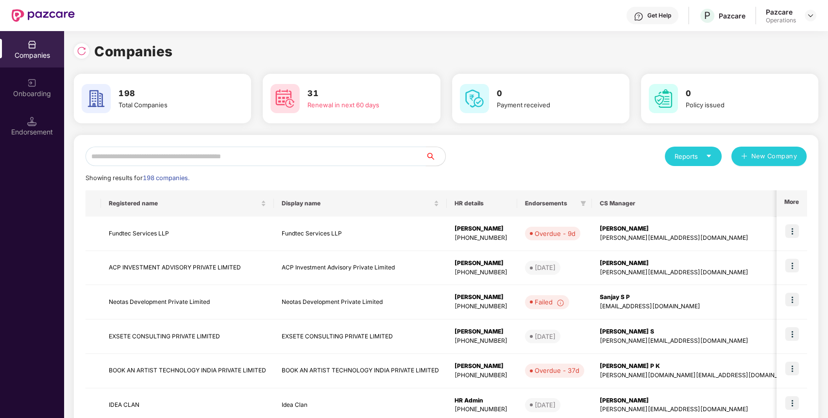
paste input "*******"
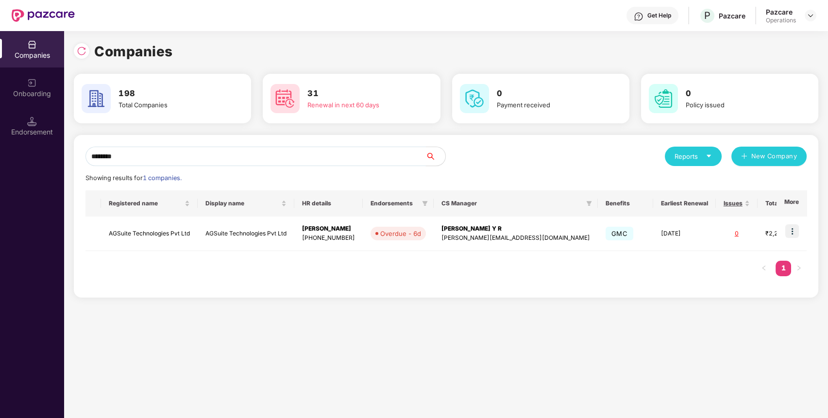
click at [294, 159] on input "*******" at bounding box center [255, 156] width 340 height 19
type input "*******"
click at [166, 229] on td "AGSuite Technologies Pvt Ltd" at bounding box center [149, 234] width 97 height 34
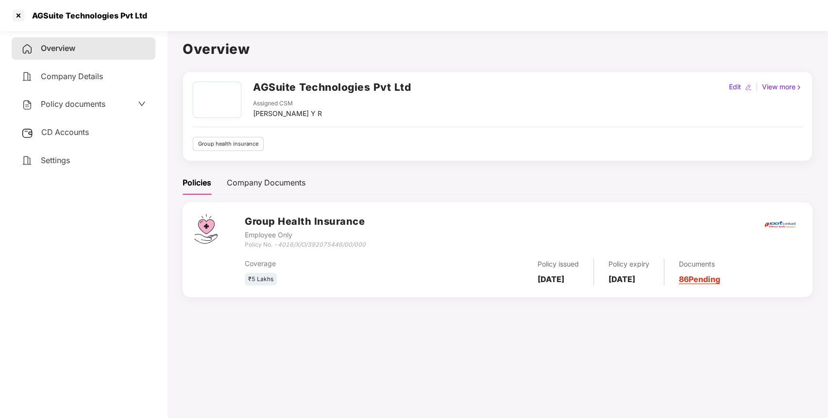
click at [105, 101] on span "Policy documents" at bounding box center [73, 104] width 65 height 10
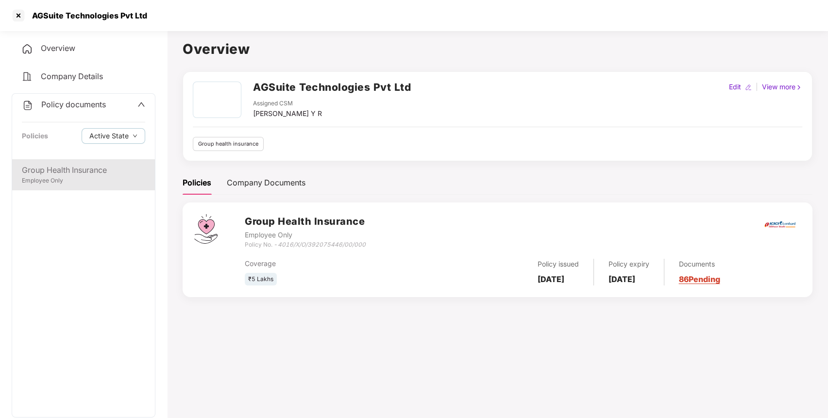
click at [89, 171] on div "Group Health Insurance" at bounding box center [83, 170] width 123 height 12
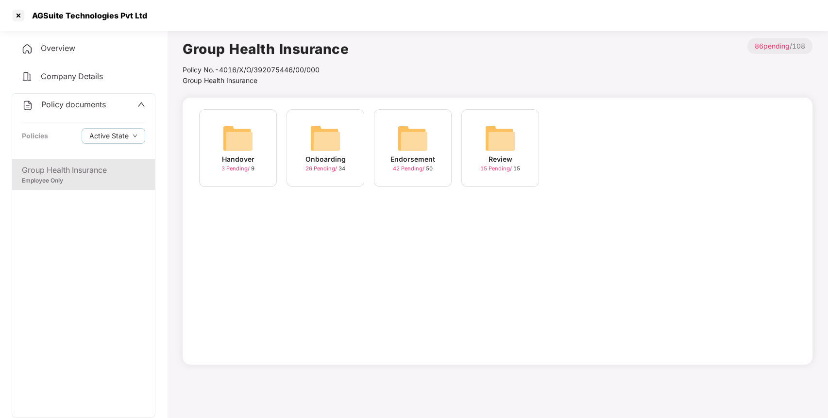
click at [433, 133] on div "Endorsement 42 Pending / 50" at bounding box center [413, 148] width 78 height 78
click at [598, 148] on img at bounding box center [587, 138] width 31 height 31
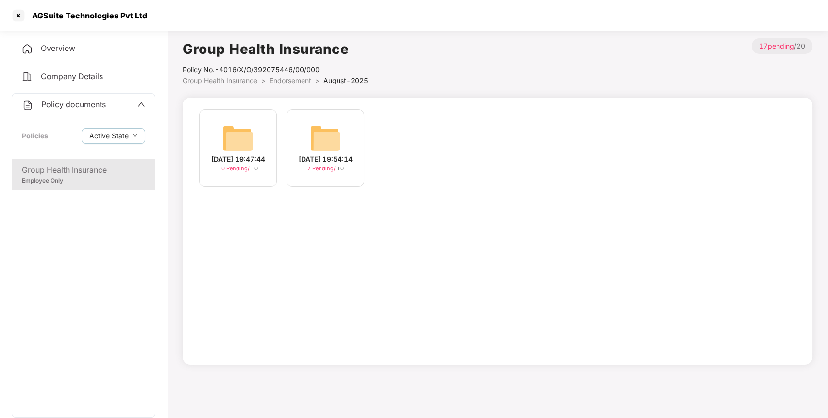
click at [242, 128] on img at bounding box center [237, 138] width 31 height 31
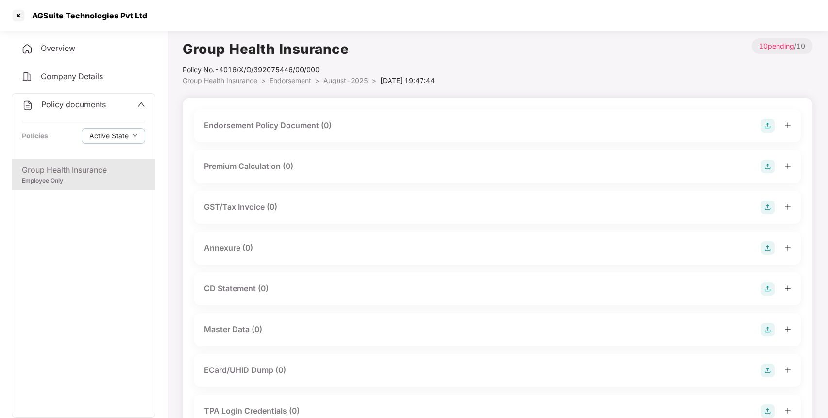
click at [764, 126] on img at bounding box center [768, 126] width 14 height 14
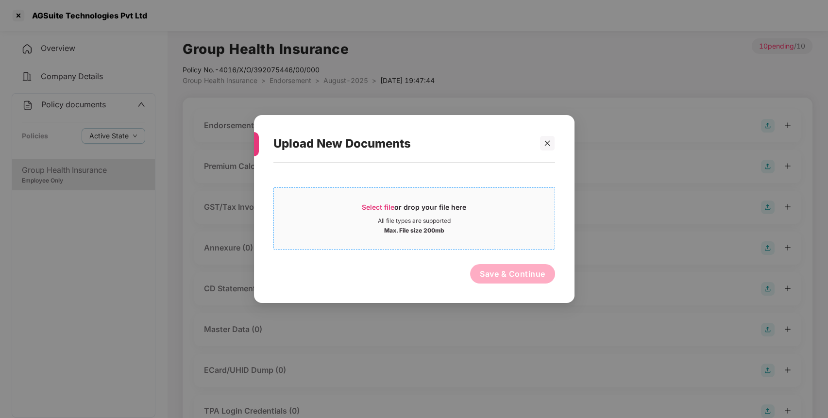
click at [472, 217] on div "All file types are supported" at bounding box center [414, 221] width 281 height 8
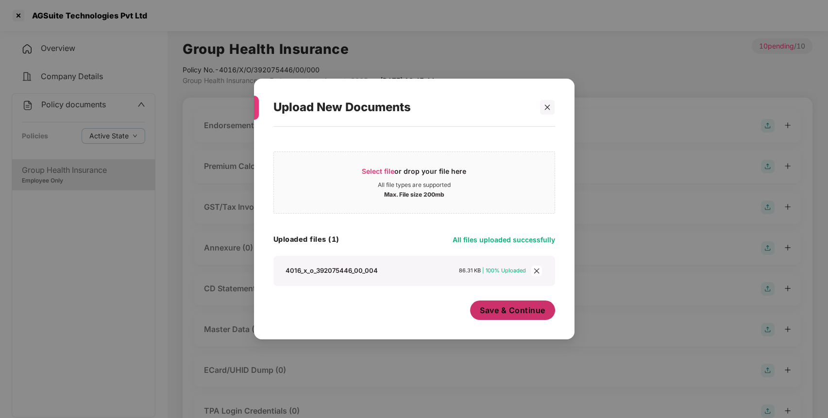
click at [542, 313] on span "Save & Continue" at bounding box center [513, 310] width 66 height 11
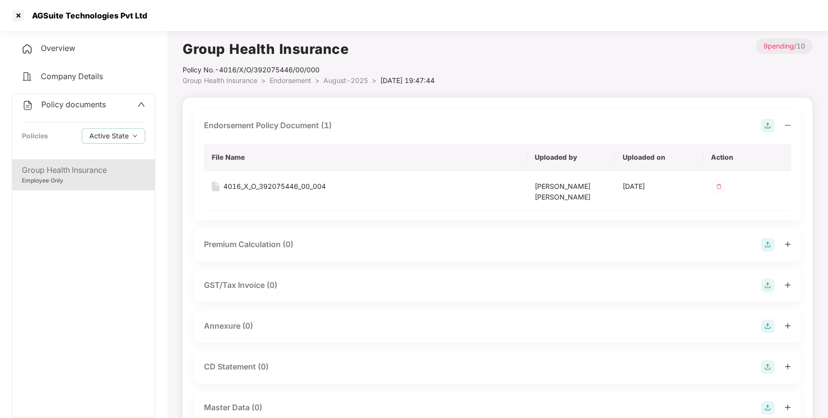
click at [765, 322] on img at bounding box center [768, 327] width 14 height 14
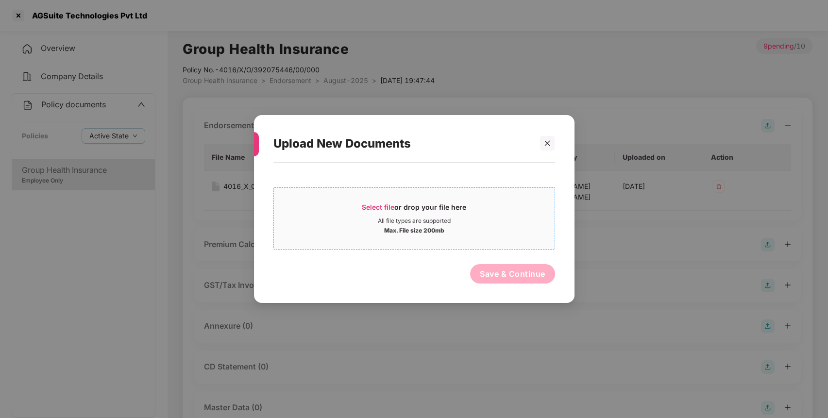
click at [422, 207] on div "Select file or drop your file here" at bounding box center [414, 210] width 104 height 15
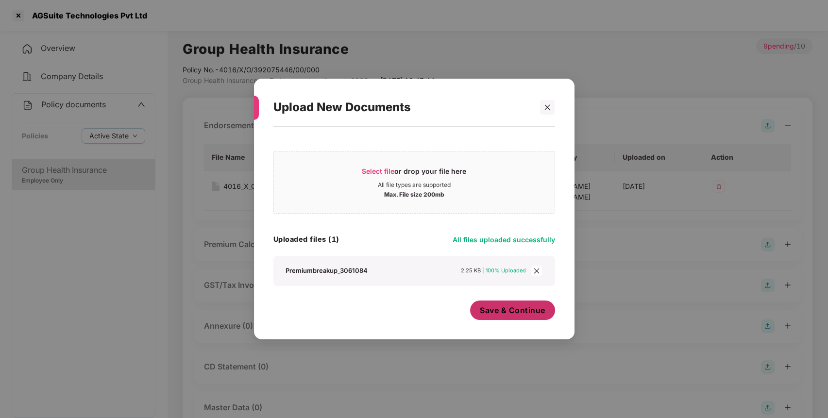
click at [515, 309] on span "Save & Continue" at bounding box center [513, 310] width 66 height 11
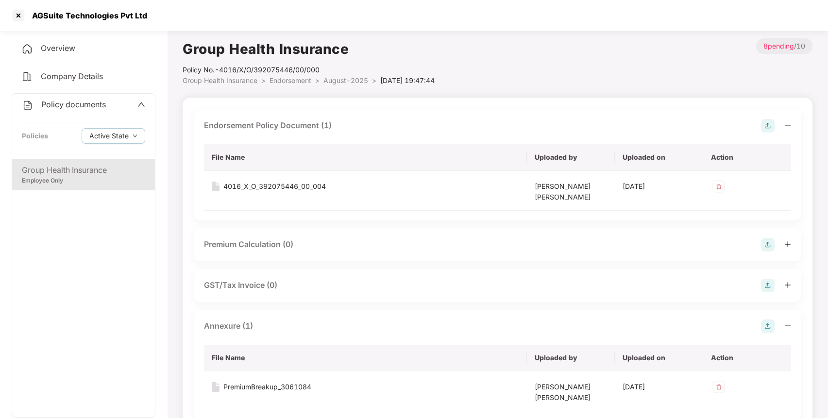
click at [48, 16] on div "AGSuite Technologies Pvt Ltd" at bounding box center [86, 16] width 121 height 10
copy div "AGSuite"
click at [17, 13] on div at bounding box center [19, 16] width 16 height 16
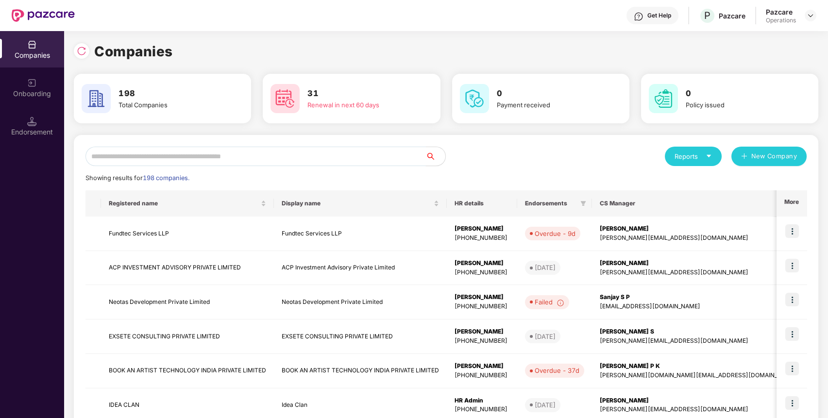
click at [278, 162] on input "text" at bounding box center [255, 156] width 340 height 19
paste input "*******"
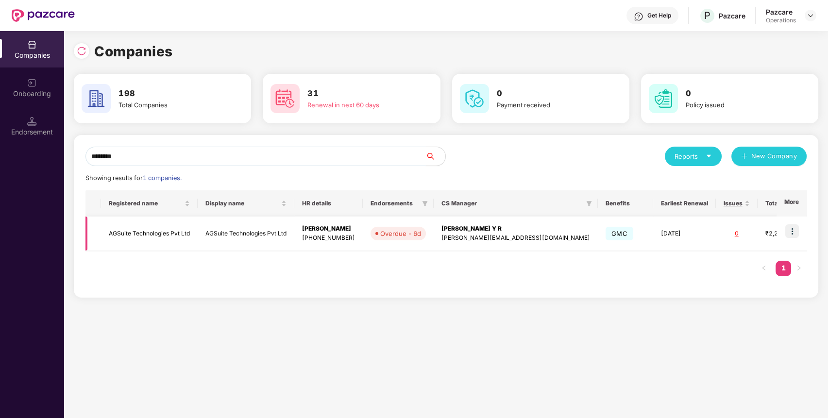
type input "*******"
click at [790, 230] on img at bounding box center [792, 231] width 14 height 14
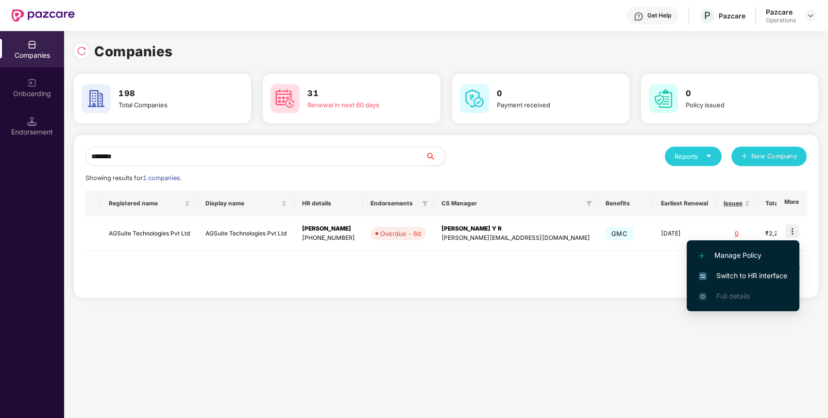
click at [779, 274] on span "Switch to HR interface" at bounding box center [743, 276] width 88 height 11
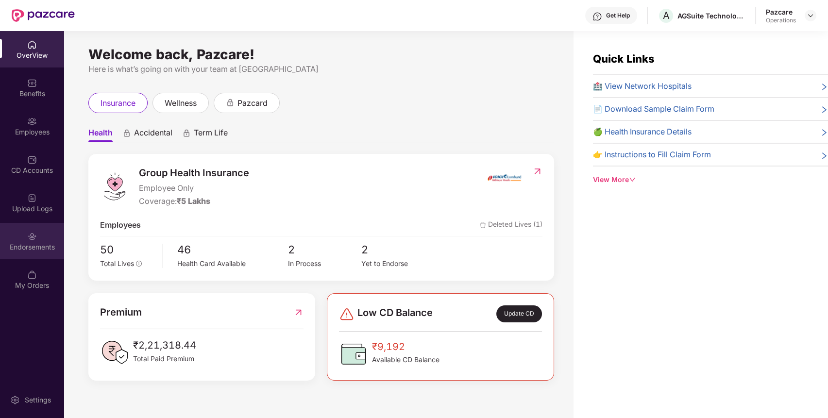
click at [31, 232] on img at bounding box center [32, 237] width 10 height 10
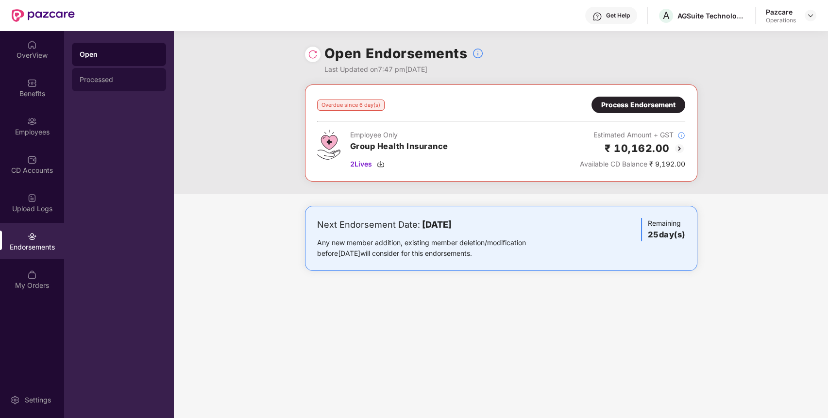
click at [136, 75] on div "Processed" at bounding box center [119, 79] width 94 height 23
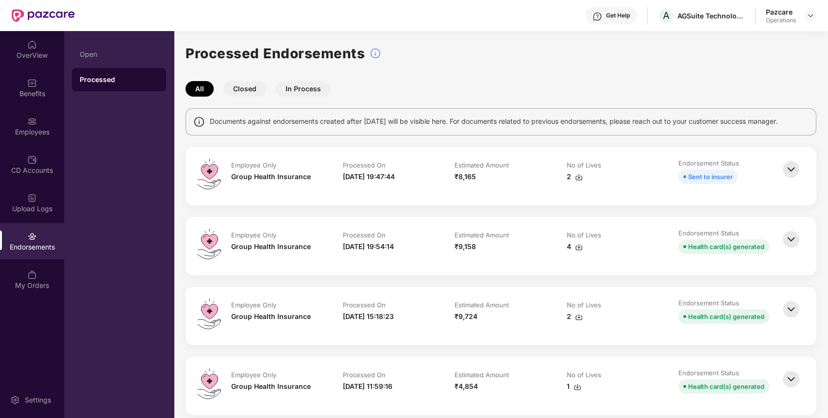
click at [569, 175] on div "2" at bounding box center [575, 176] width 16 height 11
click at [688, 17] on div "AGSuite Technologies Pvt Ltd" at bounding box center [712, 15] width 68 height 9
copy div "AGSuite"
click at [812, 16] on img at bounding box center [811, 16] width 8 height 8
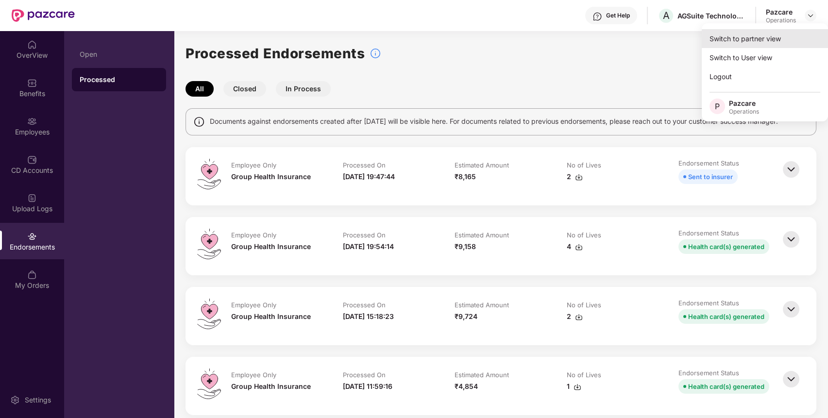
click at [772, 38] on div "Switch to partner view" at bounding box center [765, 38] width 126 height 19
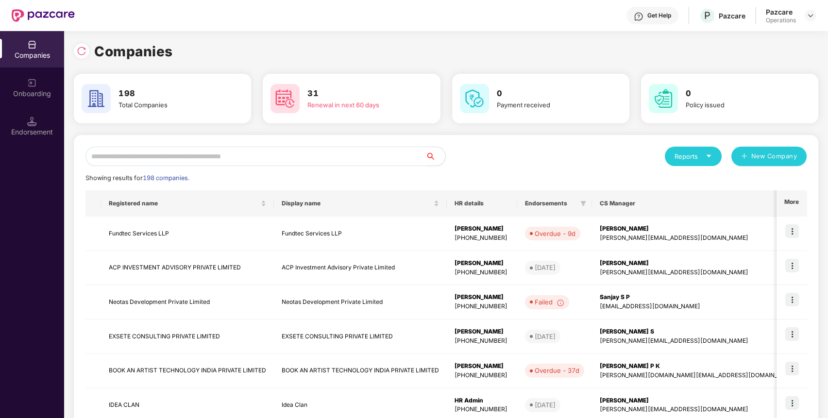
click at [394, 155] on input "text" at bounding box center [255, 156] width 340 height 19
paste input "*******"
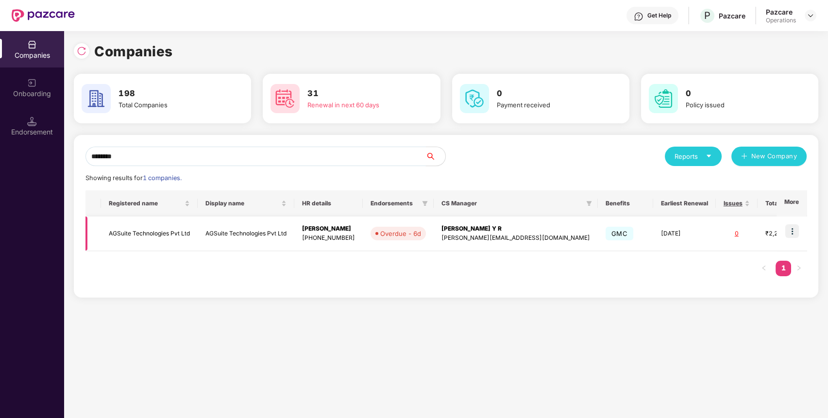
type input "*******"
click at [159, 228] on td "AGSuite Technologies Pvt Ltd" at bounding box center [149, 234] width 97 height 34
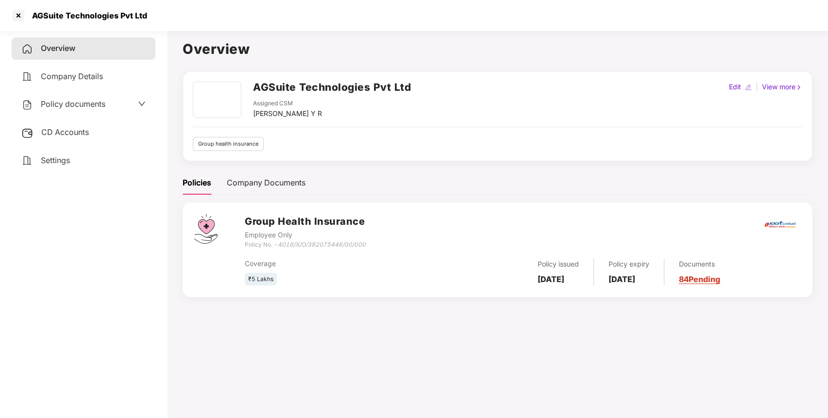
click at [89, 105] on span "Policy documents" at bounding box center [73, 104] width 65 height 10
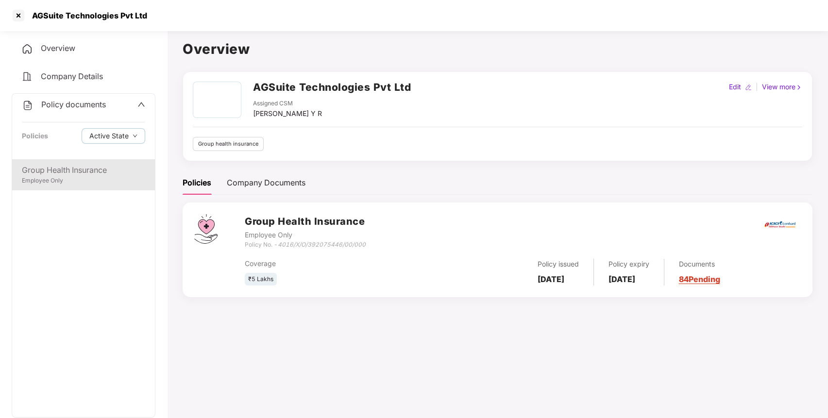
click at [78, 182] on div "Employee Only" at bounding box center [83, 180] width 123 height 9
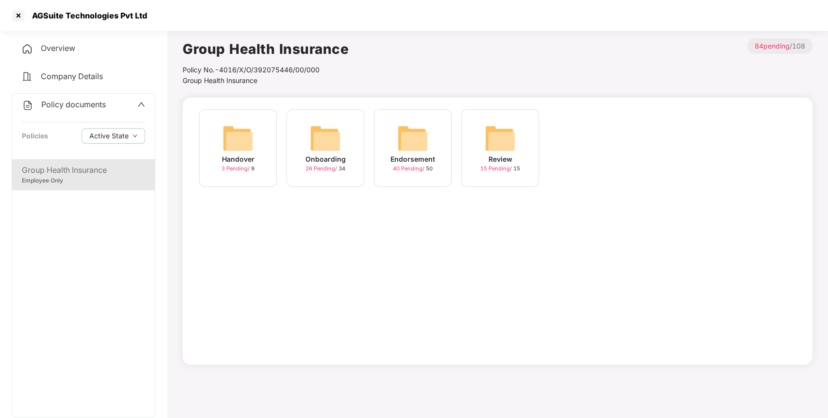
click at [404, 137] on img at bounding box center [412, 138] width 31 height 31
click at [593, 146] on img at bounding box center [587, 138] width 31 height 31
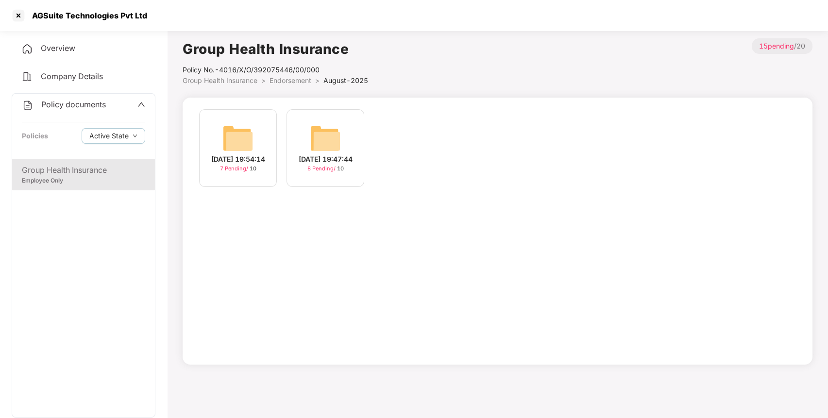
click at [325, 138] on img at bounding box center [325, 138] width 31 height 31
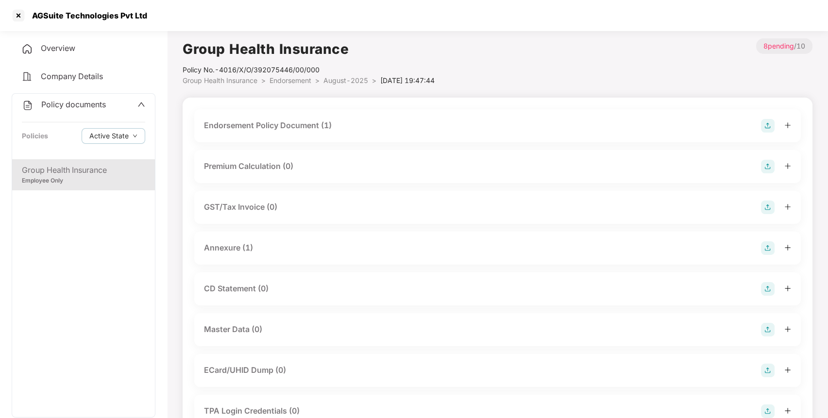
click at [354, 82] on span "August-2025" at bounding box center [345, 80] width 45 height 8
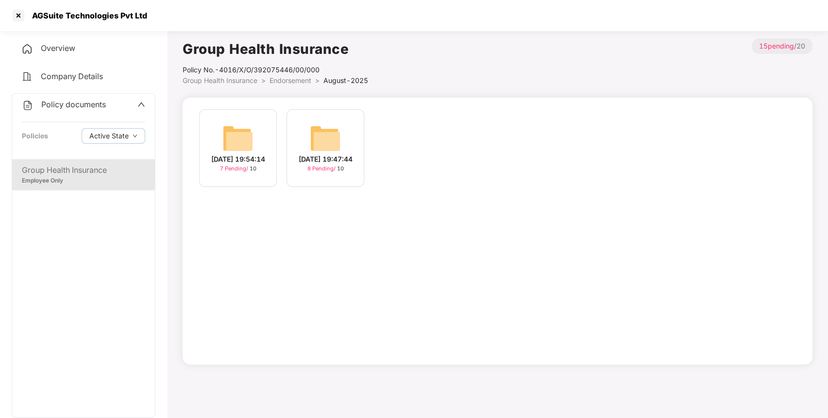
click at [333, 128] on img at bounding box center [325, 138] width 31 height 31
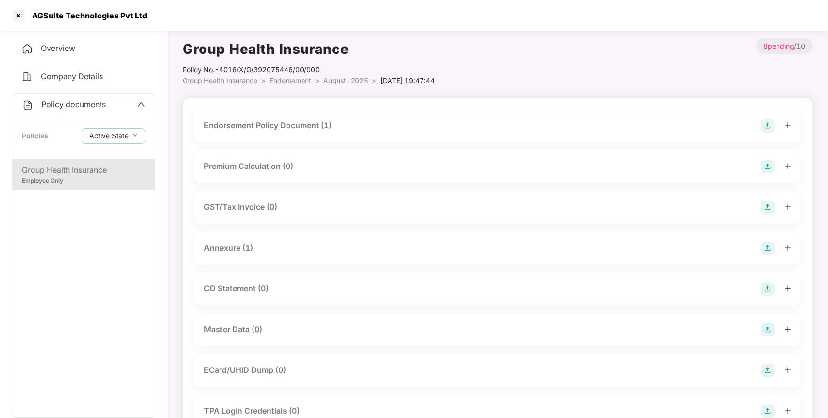
scroll to position [92, 0]
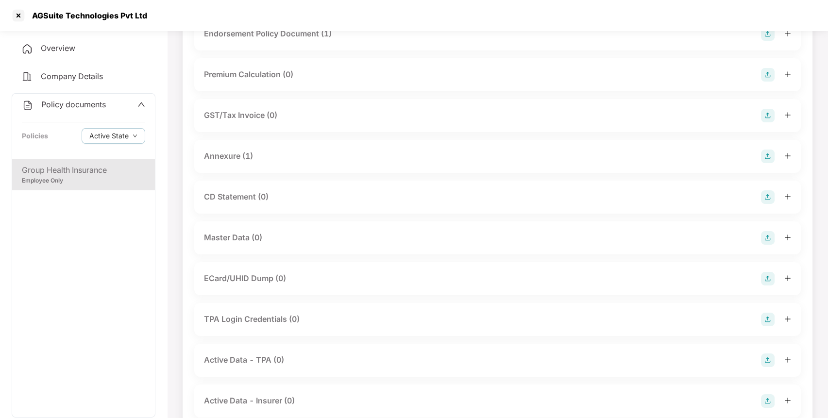
click at [769, 237] on img at bounding box center [768, 238] width 14 height 14
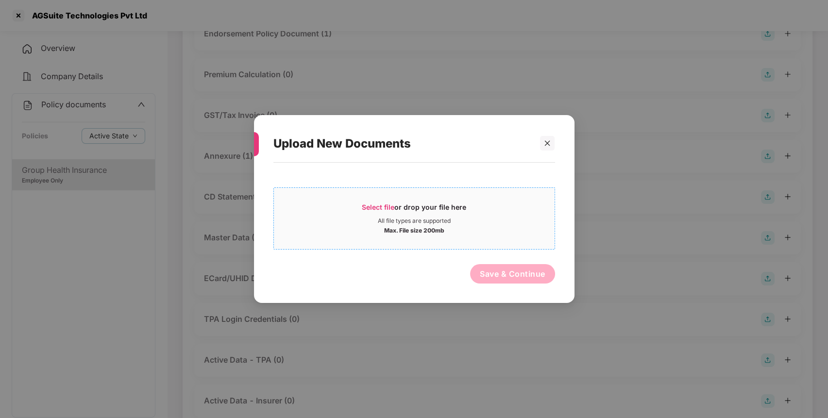
click at [527, 218] on div "All file types are supported" at bounding box center [414, 221] width 281 height 8
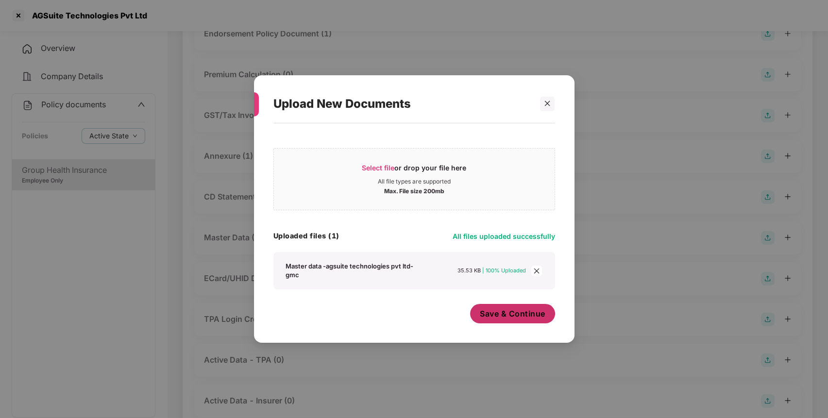
drag, startPoint x: 519, startPoint y: 307, endPoint x: 502, endPoint y: 313, distance: 18.6
click at [519, 307] on button "Save & Continue" at bounding box center [512, 313] width 85 height 19
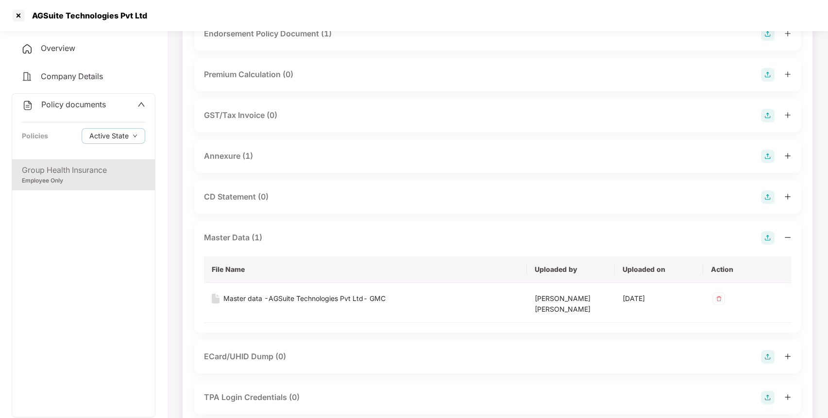
click at [88, 103] on span "Policy documents" at bounding box center [73, 105] width 65 height 10
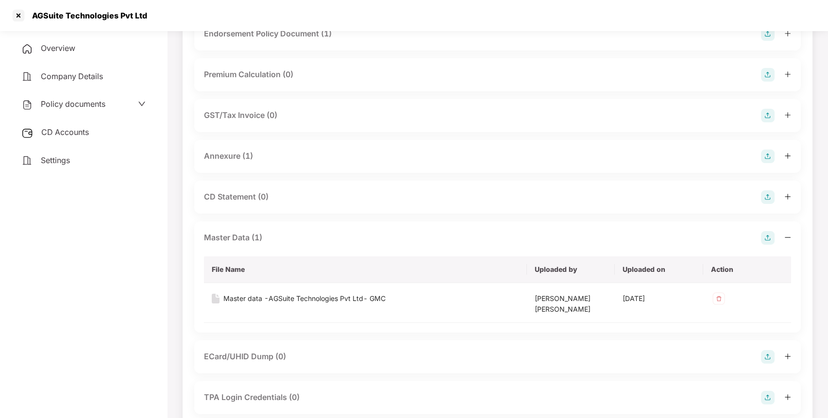
click at [78, 132] on span "CD Accounts" at bounding box center [65, 132] width 48 height 10
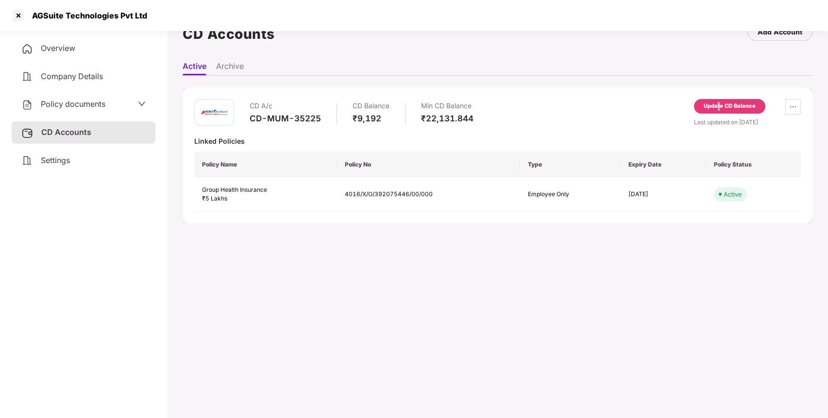
click at [719, 103] on div "Update CD Balance" at bounding box center [730, 106] width 52 height 9
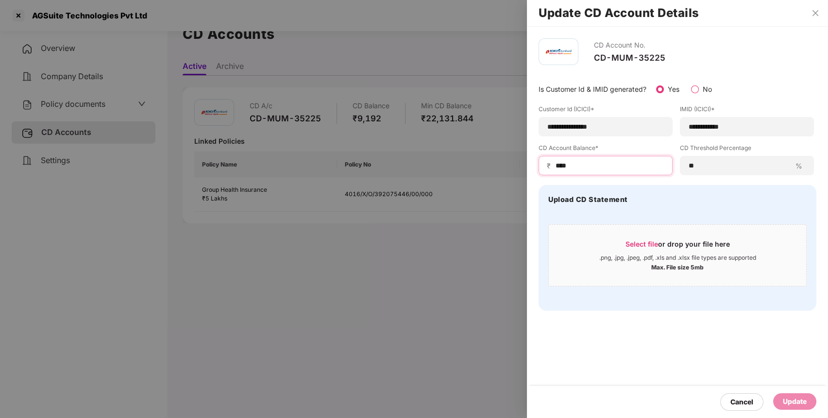
click at [605, 165] on input "****" at bounding box center [610, 166] width 110 height 10
type input "*"
type input "****"
click at [801, 395] on div "Update" at bounding box center [794, 401] width 43 height 17
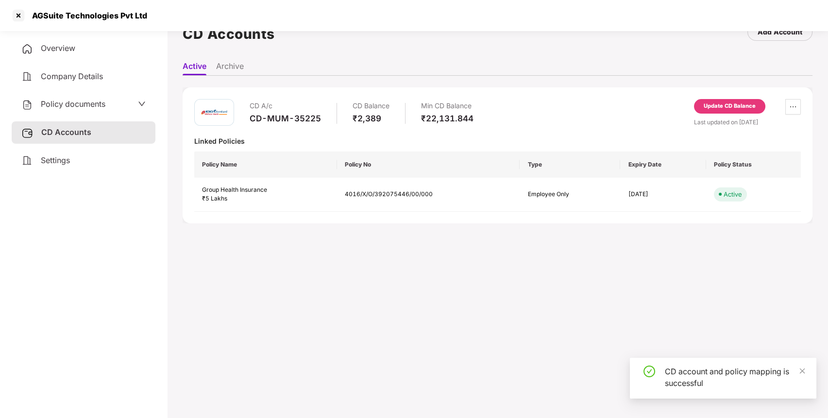
click at [729, 100] on div "Update CD Balance" at bounding box center [729, 106] width 71 height 15
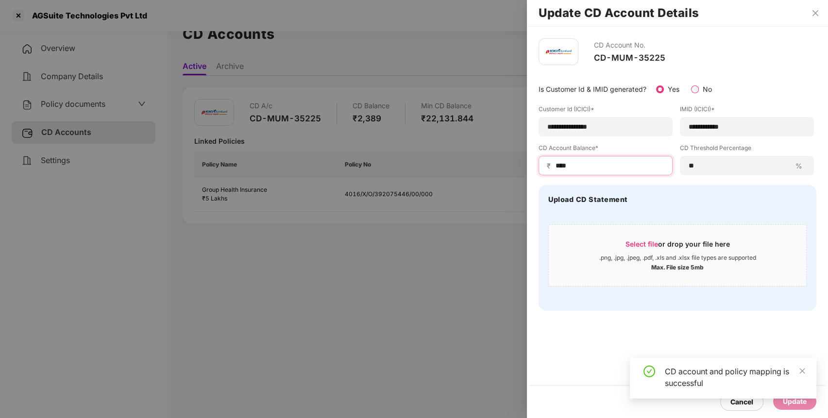
click at [600, 164] on input "****" at bounding box center [610, 166] width 110 height 10
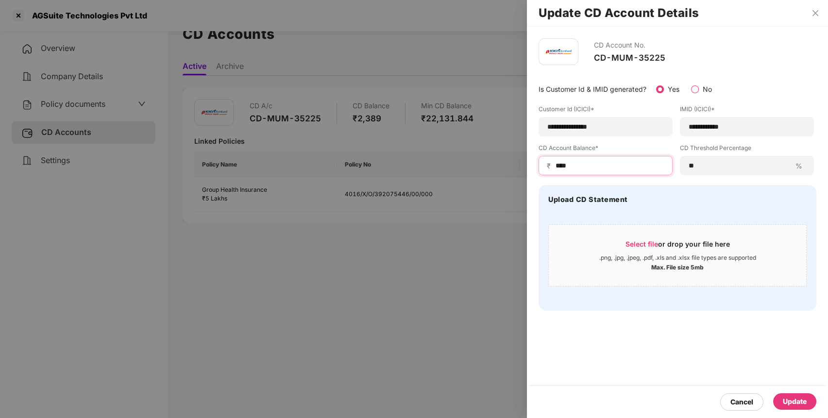
type input "****"
click at [802, 404] on div "Update" at bounding box center [795, 401] width 24 height 11
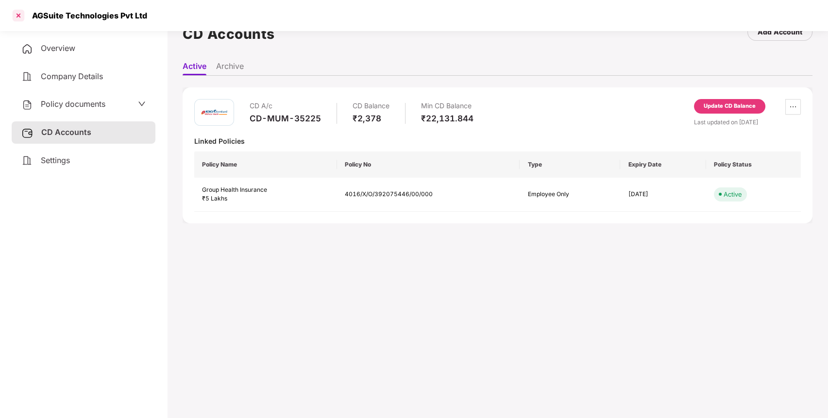
click at [16, 17] on div at bounding box center [19, 16] width 16 height 16
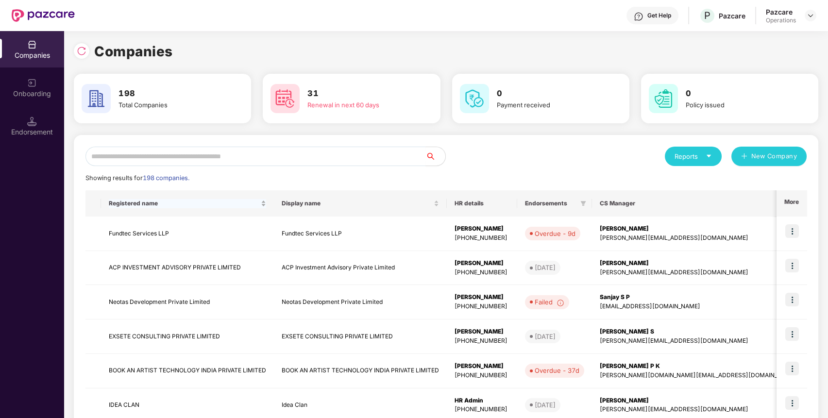
scroll to position [0, 0]
paste input "**********"
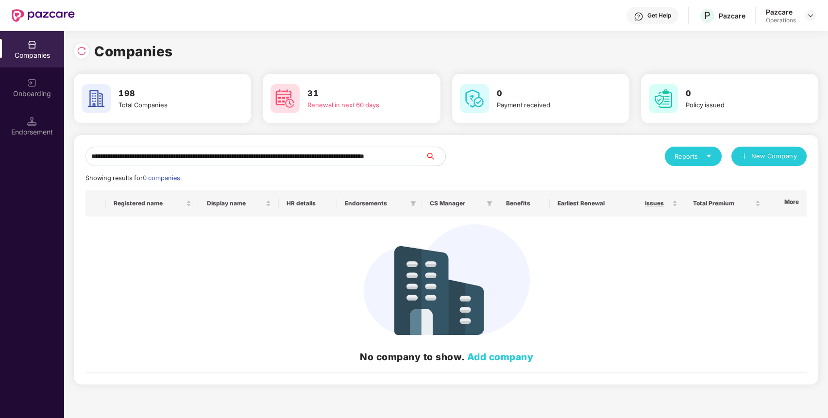
click at [282, 159] on input "**********" at bounding box center [255, 156] width 340 height 19
type input "**********"
click at [411, 157] on input "**********" at bounding box center [255, 156] width 340 height 19
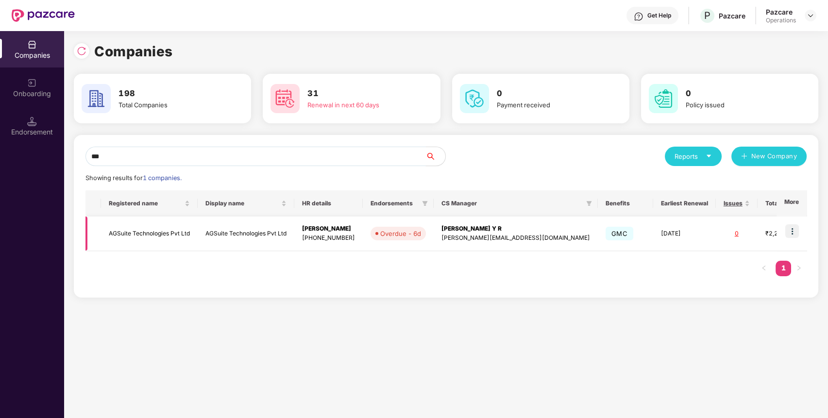
type input "***"
click at [797, 232] on img at bounding box center [792, 231] width 14 height 14
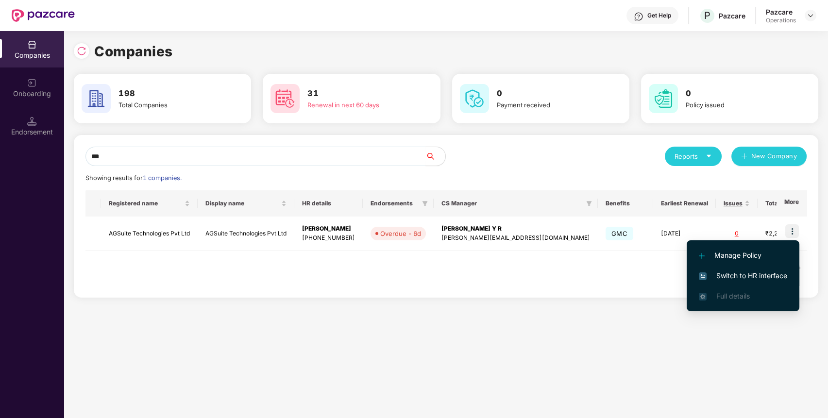
click at [740, 274] on span "Switch to HR interface" at bounding box center [743, 276] width 88 height 11
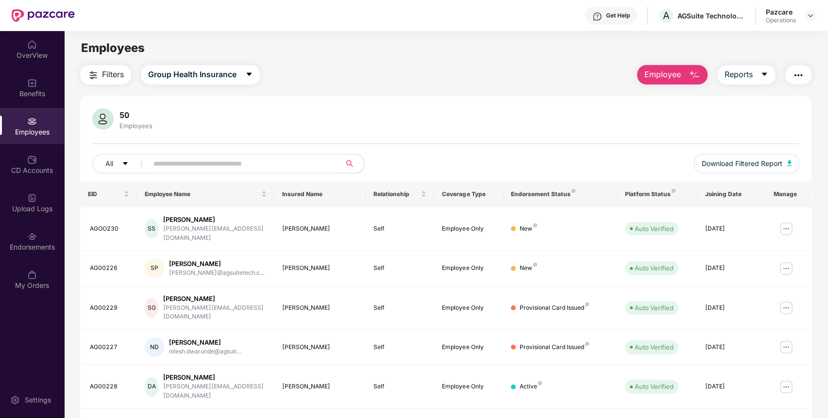
click at [113, 74] on span "Filters" at bounding box center [113, 74] width 22 height 12
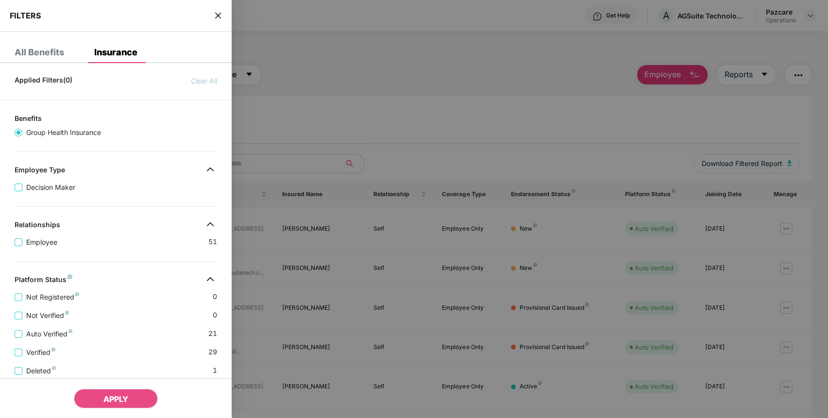
scroll to position [165, 0]
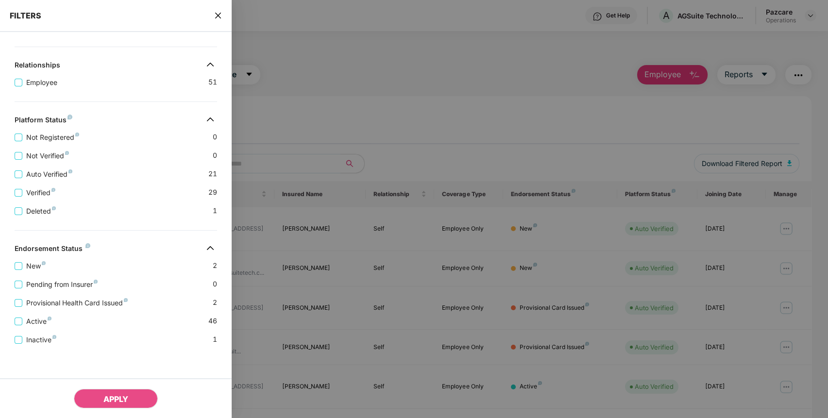
click at [221, 15] on icon "close" at bounding box center [218, 16] width 8 height 8
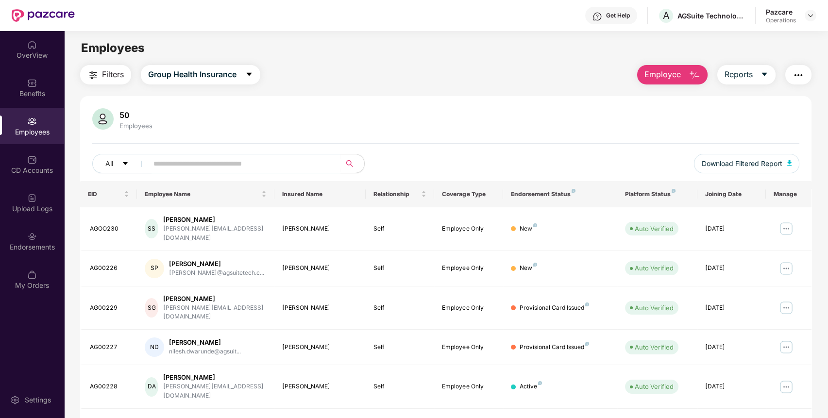
click at [796, 76] on img "button" at bounding box center [799, 75] width 12 height 12
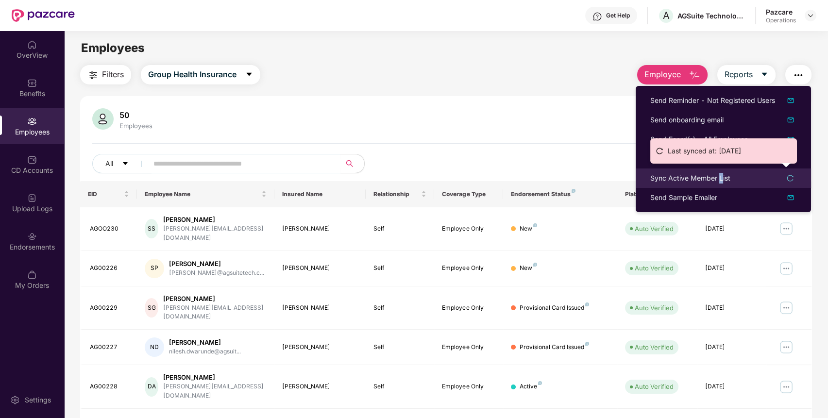
click at [720, 175] on div "Sync Active Member List" at bounding box center [690, 178] width 80 height 11
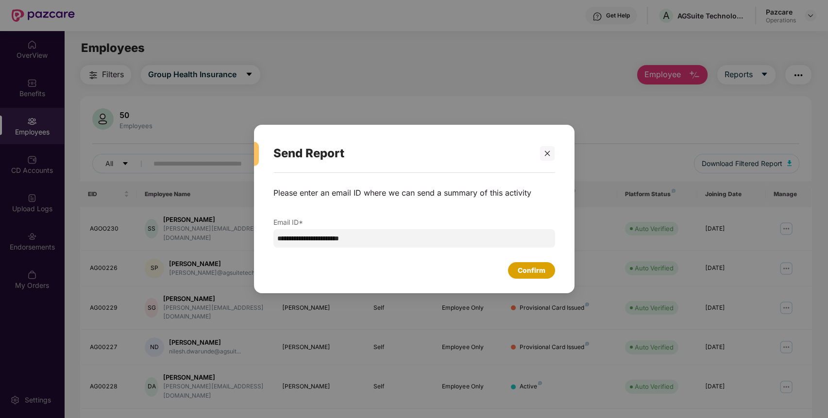
click at [539, 266] on div "Confirm" at bounding box center [531, 270] width 47 height 17
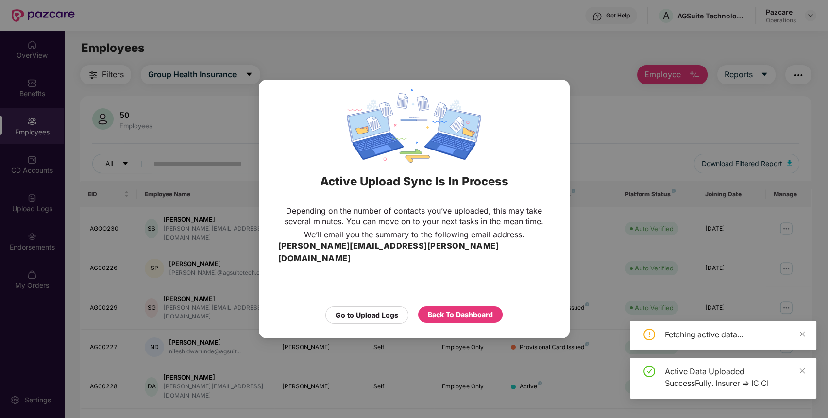
click at [372, 322] on div "Active Upload Sync Is In Process Depending on the number of contacts you’ve upl…" at bounding box center [414, 209] width 311 height 258
click at [385, 310] on div "Go to Upload Logs" at bounding box center [367, 315] width 63 height 11
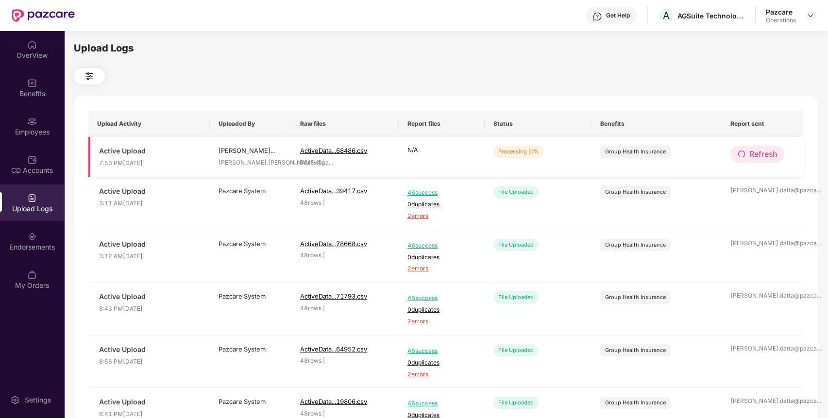
click at [743, 155] on icon "redo" at bounding box center [742, 154] width 8 height 8
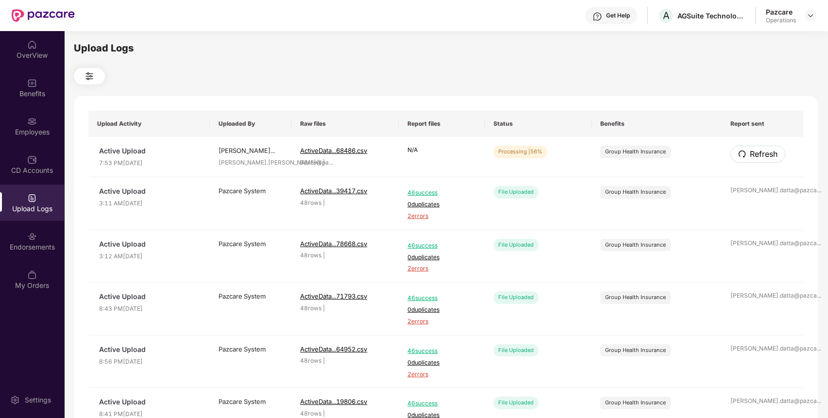
click at [743, 155] on icon "redo" at bounding box center [742, 154] width 8 height 8
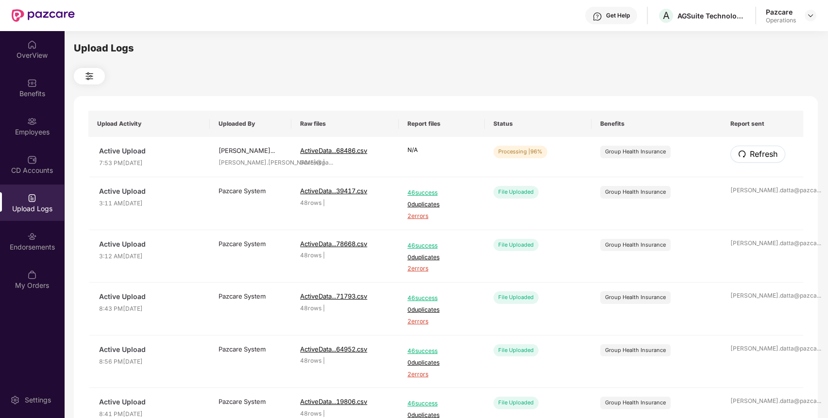
click at [743, 155] on icon "redo" at bounding box center [742, 154] width 8 height 8
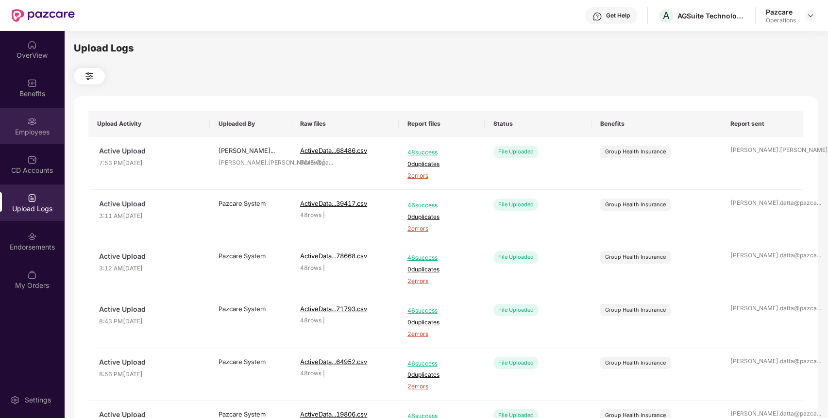
click at [34, 117] on img at bounding box center [32, 122] width 10 height 10
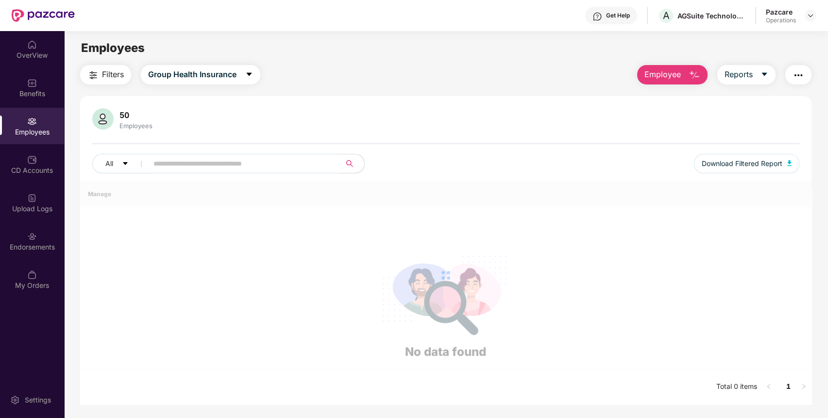
click at [119, 82] on button "Filters" at bounding box center [105, 74] width 51 height 19
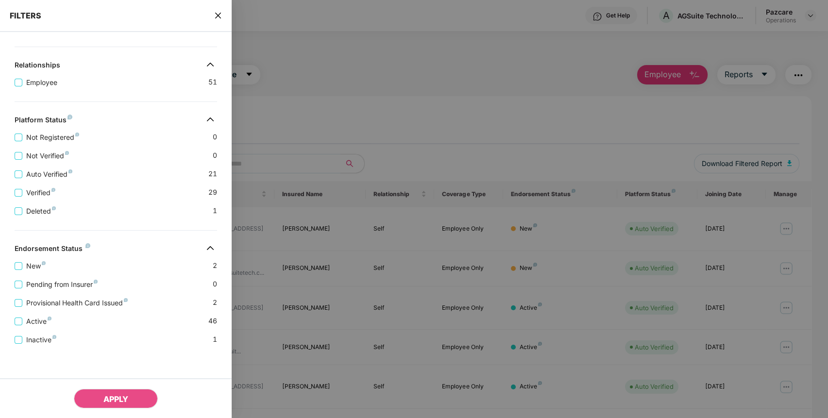
scroll to position [164, 0]
click at [78, 301] on span "Provisional Health Card Issued" at bounding box center [76, 303] width 109 height 11
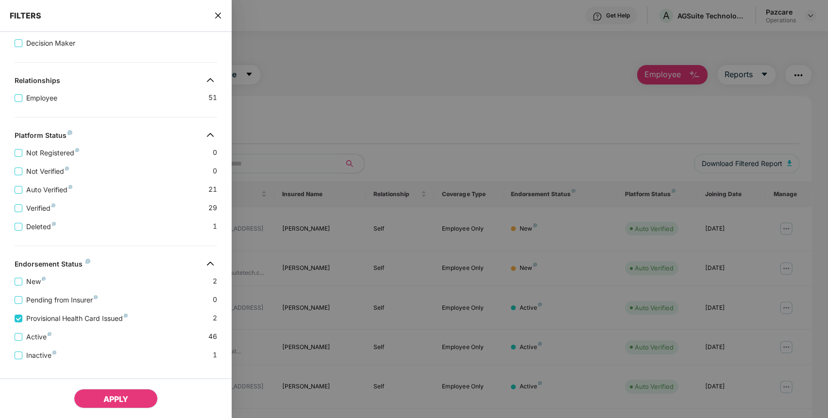
click at [113, 396] on span "APPLY" at bounding box center [115, 399] width 25 height 10
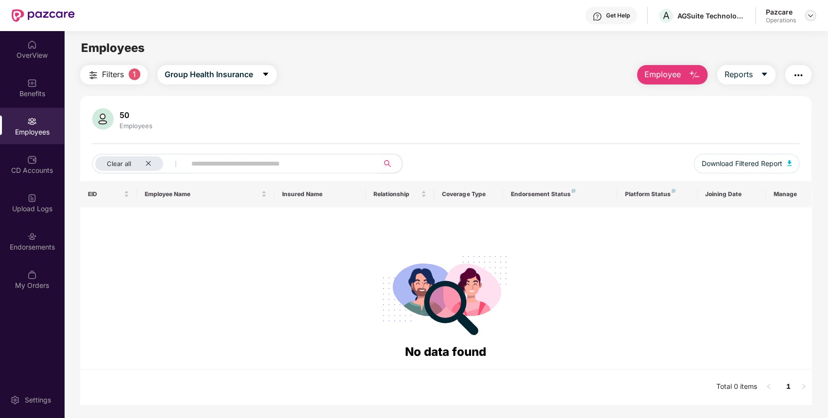
click at [812, 13] on img at bounding box center [811, 16] width 8 height 8
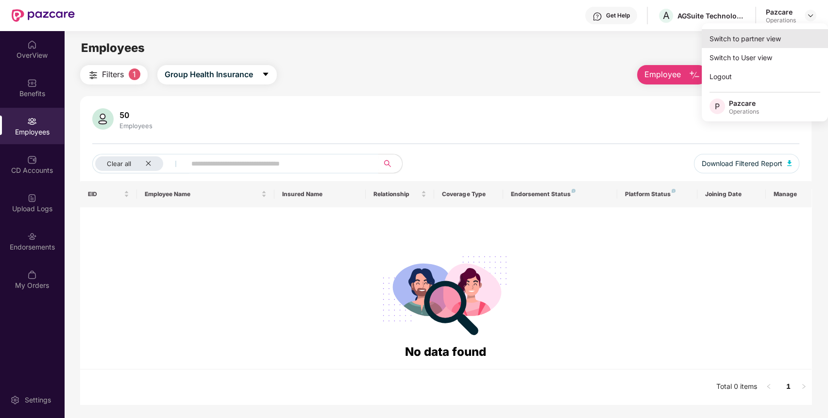
click at [766, 41] on div "Switch to partner view" at bounding box center [765, 38] width 126 height 19
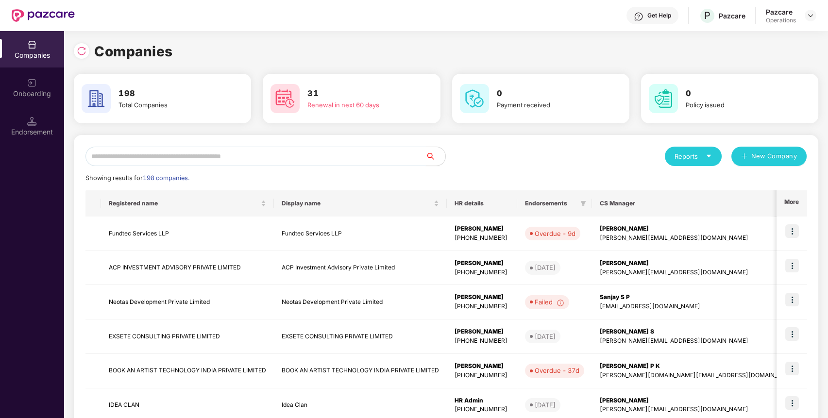
click at [409, 157] on input "text" at bounding box center [255, 156] width 340 height 19
paste input "**********"
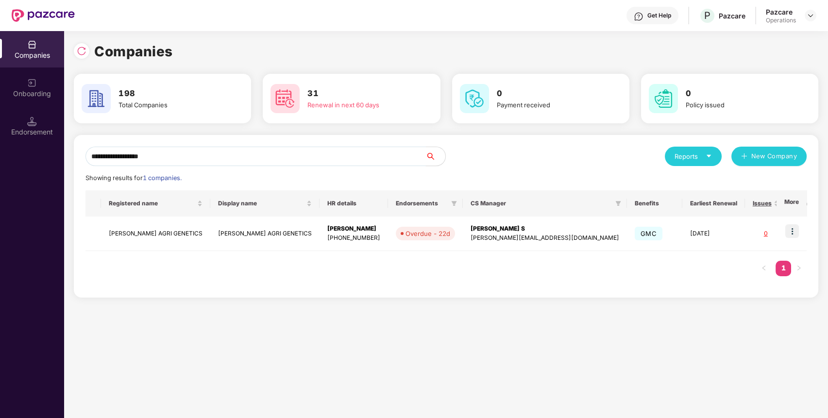
type input "**********"
click at [151, 230] on td "[PERSON_NAME] AGRI GENETICS" at bounding box center [155, 234] width 109 height 34
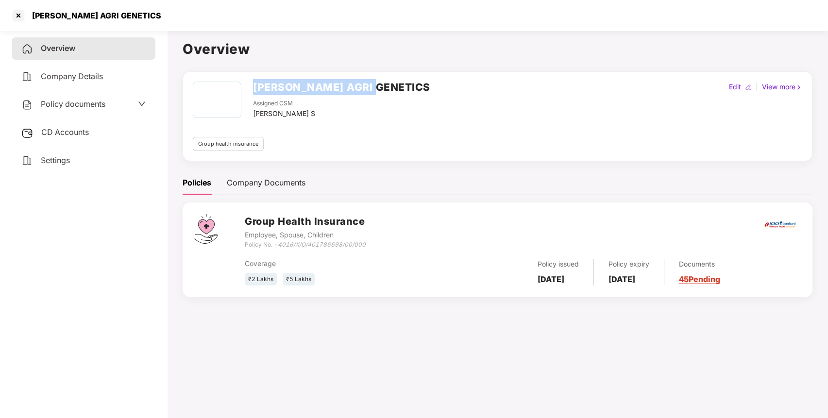
drag, startPoint x: 255, startPoint y: 84, endPoint x: 397, endPoint y: 78, distance: 141.5
click at [397, 78] on div "[PERSON_NAME] AGRI GENETICS Assigned CSM [PERSON_NAME] S Edit | View more Group…" at bounding box center [498, 116] width 630 height 90
copy h2 "[PERSON_NAME] AGRI GENETICS"
drag, startPoint x: 279, startPoint y: 245, endPoint x: 376, endPoint y: 245, distance: 97.1
click at [376, 245] on div "Group Health Insurance Employee, Spouse, Children Policy No. - 4016/X/O/4017866…" at bounding box center [523, 231] width 556 height 35
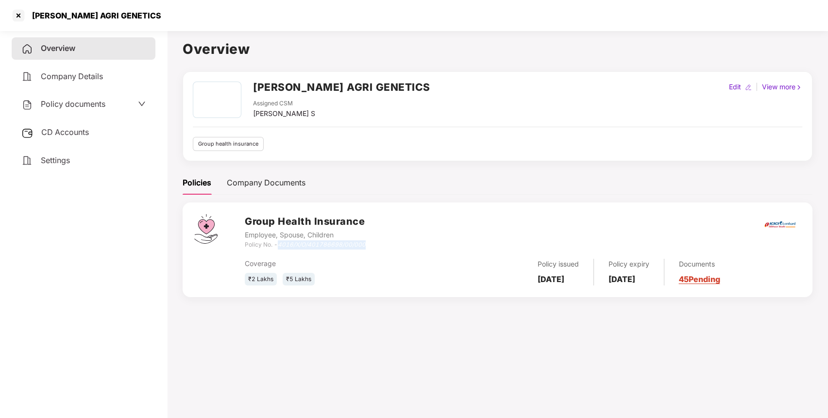
copy icon "4016/X/O/401786698/00/000"
click at [42, 160] on span "Settings" at bounding box center [55, 160] width 29 height 10
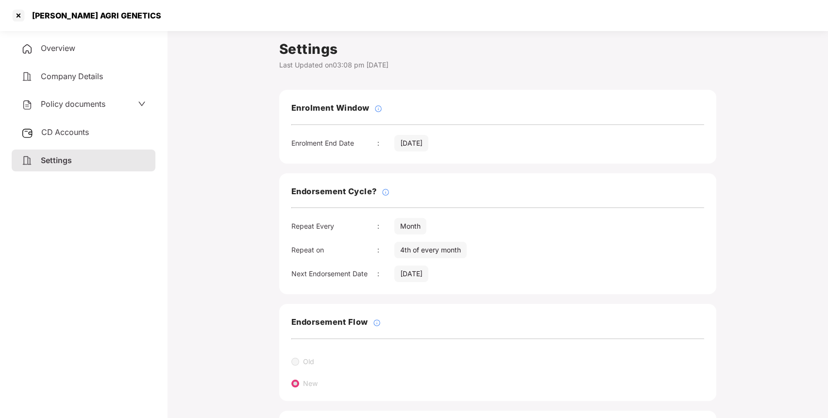
click at [112, 47] on div "Overview" at bounding box center [84, 48] width 144 height 22
